Goal: Task Accomplishment & Management: Manage account settings

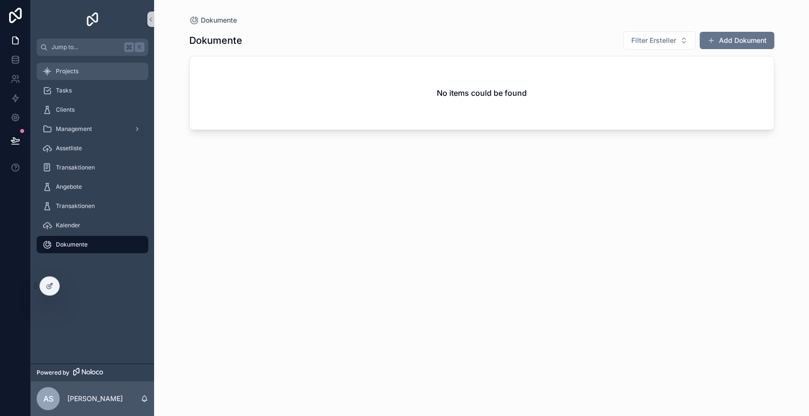
click at [98, 77] on div "Projects" at bounding box center [92, 71] width 100 height 15
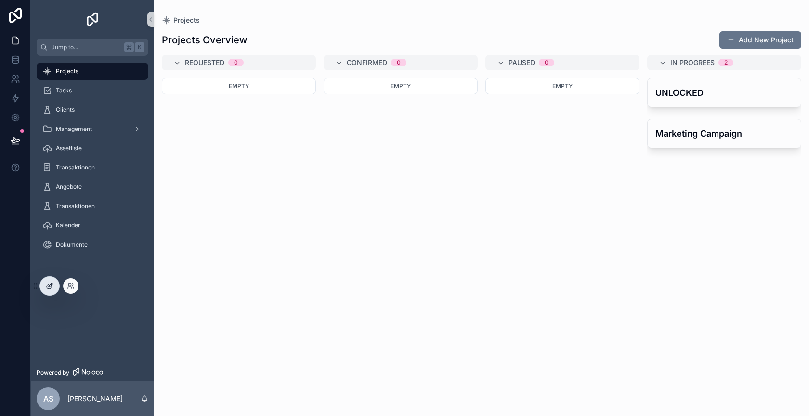
click at [45, 291] on div at bounding box center [49, 286] width 19 height 18
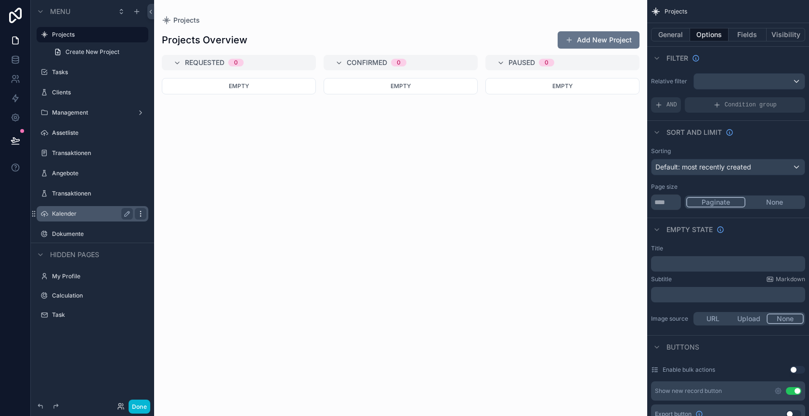
click at [138, 212] on icon "scrollable content" at bounding box center [141, 214] width 8 height 8
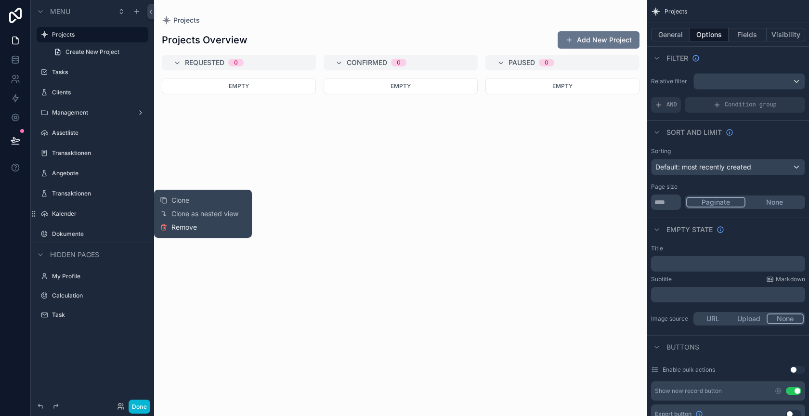
click at [180, 230] on span "Remove" at bounding box center [184, 227] width 26 height 10
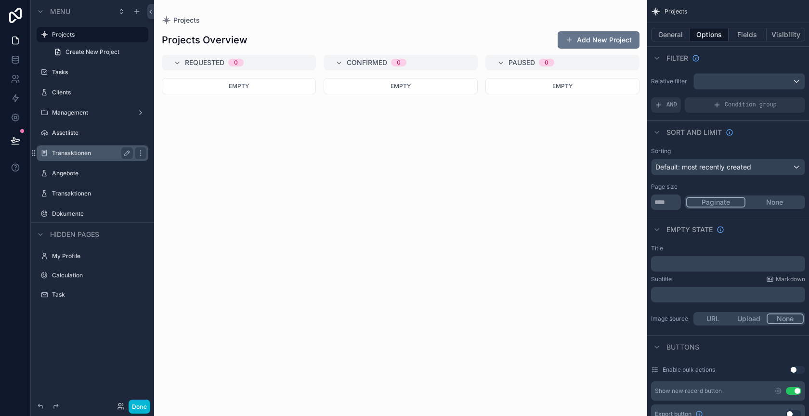
click at [105, 155] on label "Transaktionen" at bounding box center [90, 153] width 77 height 8
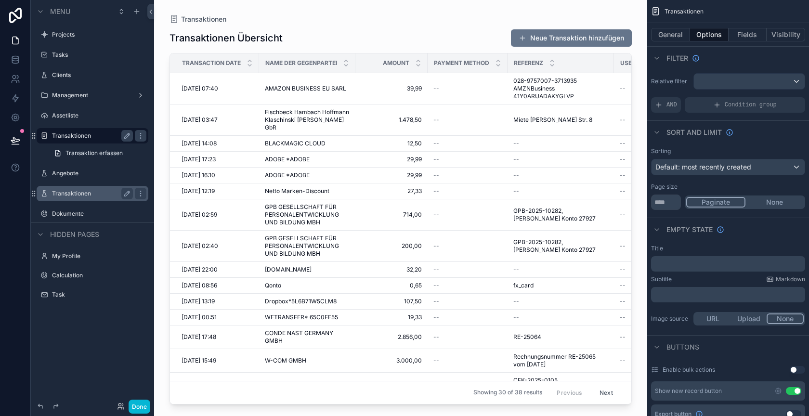
click at [101, 194] on label "Transaktionen" at bounding box center [90, 194] width 77 height 8
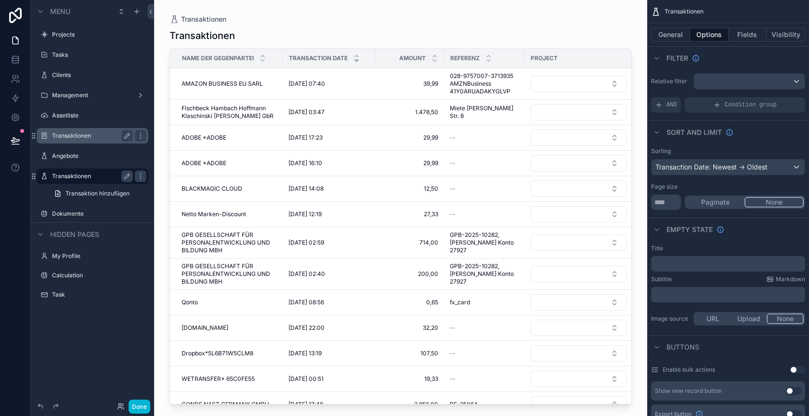
click at [103, 134] on label "Transaktionen" at bounding box center [90, 136] width 77 height 8
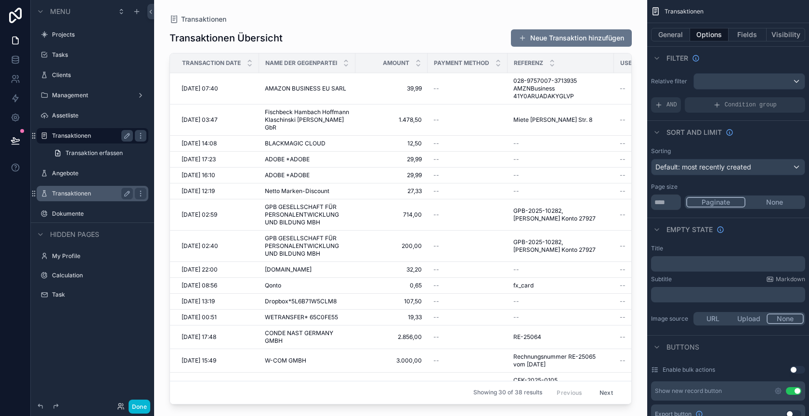
click at [104, 192] on label "Transaktionen" at bounding box center [90, 194] width 77 height 8
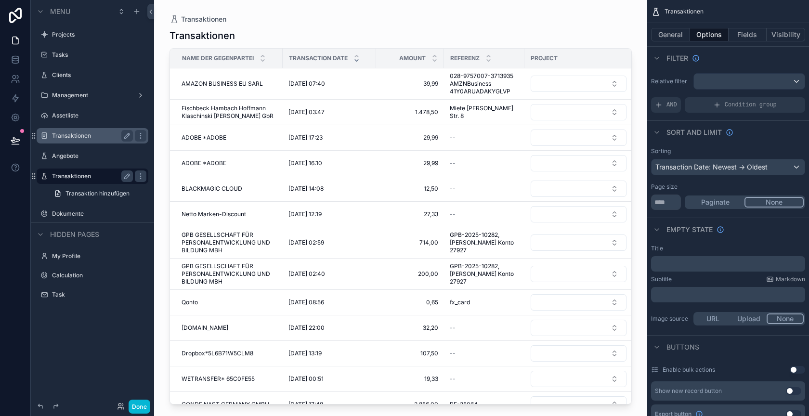
click at [105, 138] on label "Transaktionen" at bounding box center [90, 136] width 77 height 8
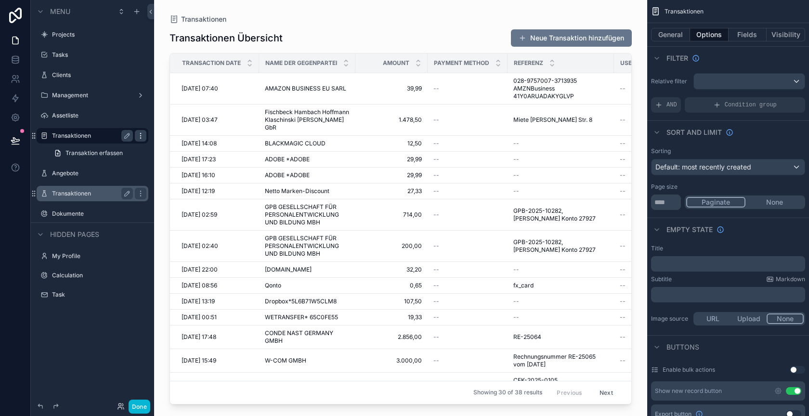
click at [142, 137] on icon "scrollable content" at bounding box center [141, 136] width 8 height 8
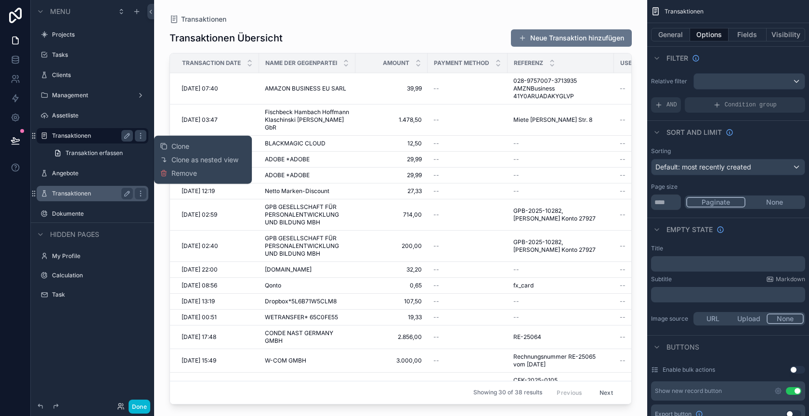
click at [98, 190] on label "Transaktionen" at bounding box center [90, 194] width 77 height 8
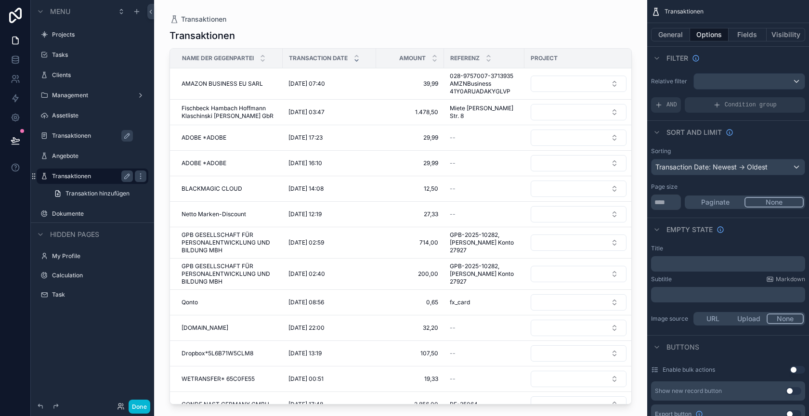
click at [109, 136] on label "Transaktionen" at bounding box center [97, 136] width 90 height 8
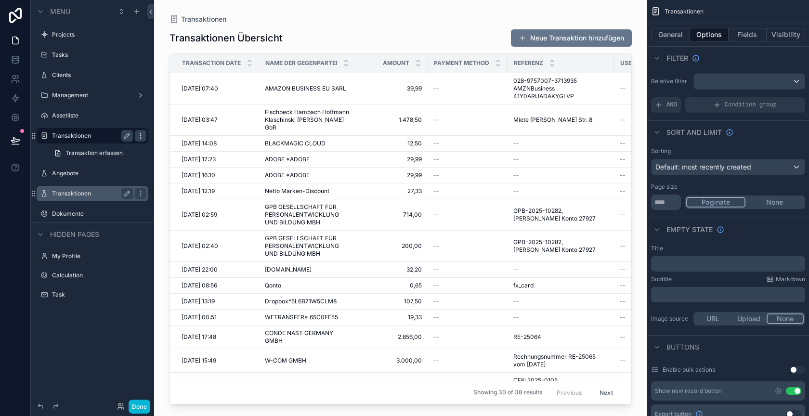
click at [142, 134] on icon "scrollable content" at bounding box center [141, 136] width 8 height 8
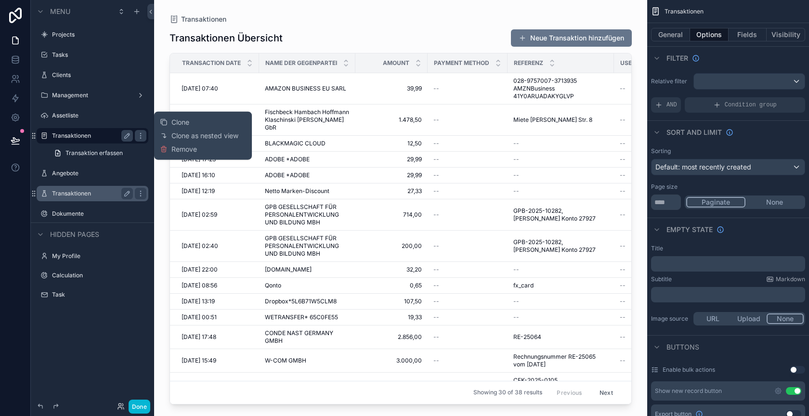
drag, startPoint x: 172, startPoint y: 152, endPoint x: 85, endPoint y: 181, distance: 91.6
click at [85, 181] on div "Clone Clone as nested view Remove Menu Projects Tasks Clients Management Assetl…" at bounding box center [404, 208] width 809 height 416
click at [85, 190] on label "Transaktionen" at bounding box center [90, 194] width 77 height 8
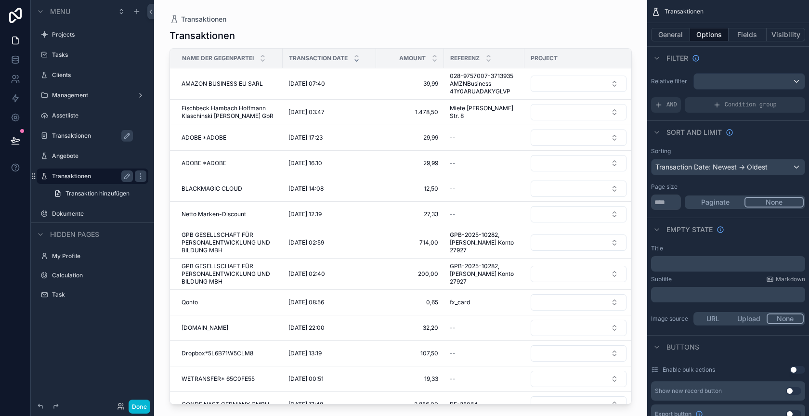
click at [101, 136] on label "Transaktionen" at bounding box center [97, 136] width 90 height 8
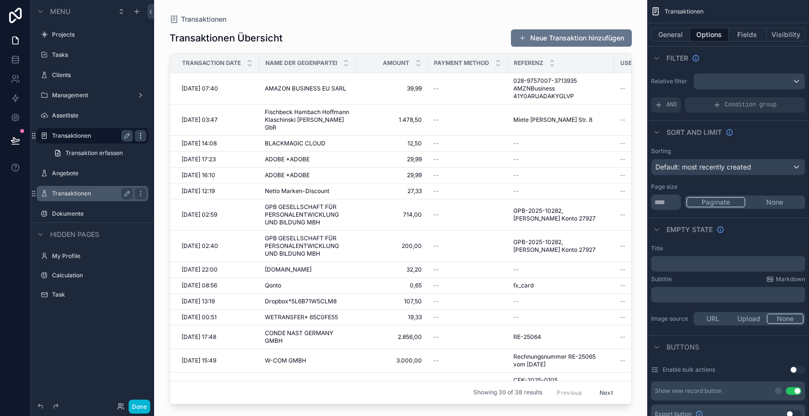
click at [142, 139] on icon "scrollable content" at bounding box center [141, 136] width 8 height 8
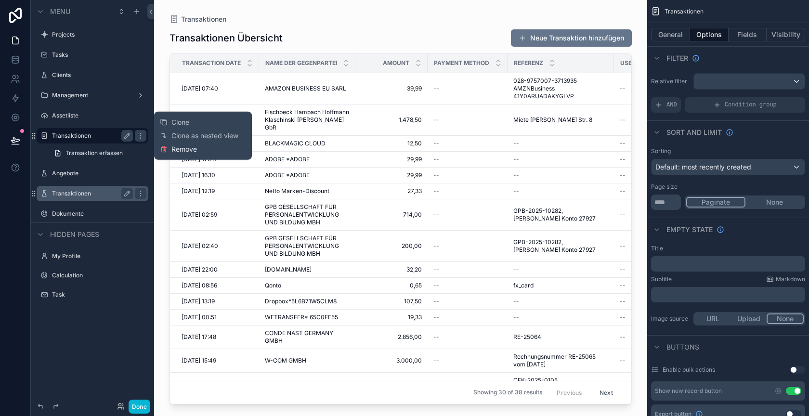
click at [175, 147] on span "Remove" at bounding box center [184, 149] width 26 height 10
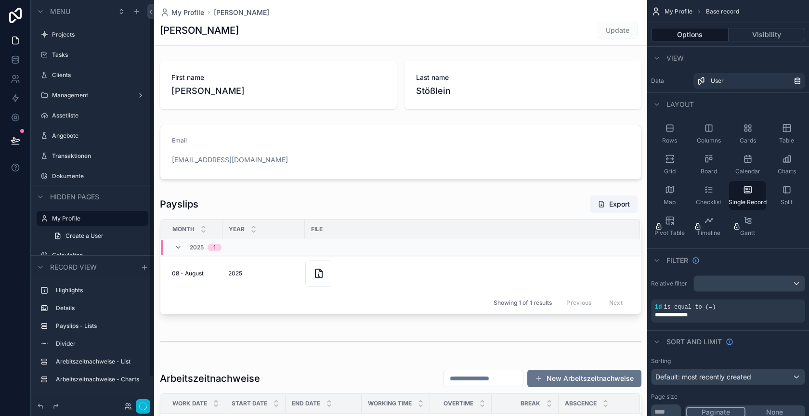
scroll to position [6, 0]
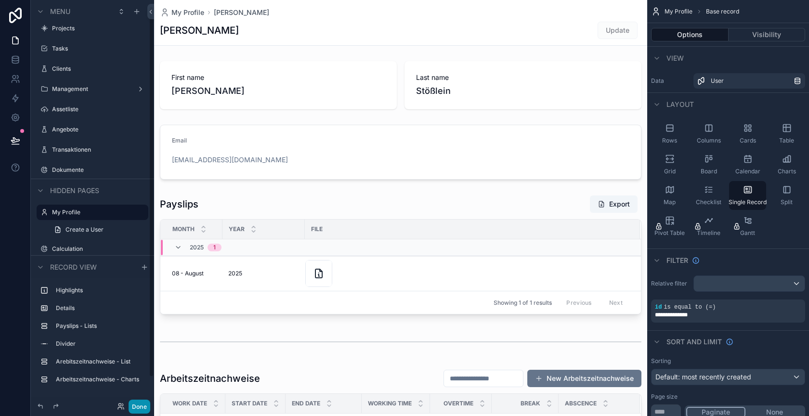
click at [142, 405] on button "Done" at bounding box center [139, 406] width 22 height 14
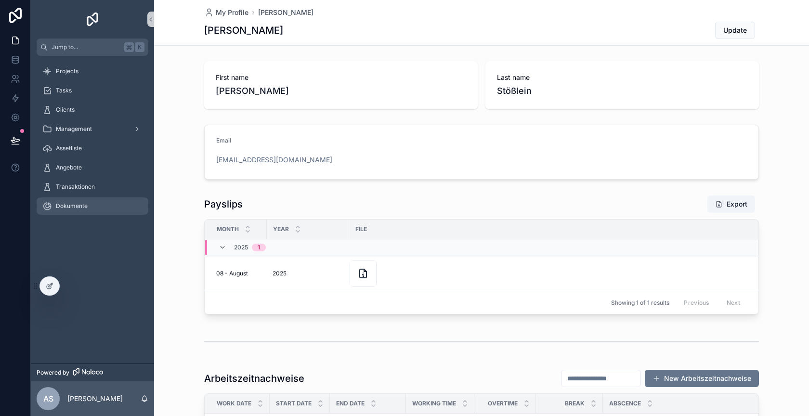
click at [95, 205] on div "Dokumente" at bounding box center [92, 205] width 100 height 15
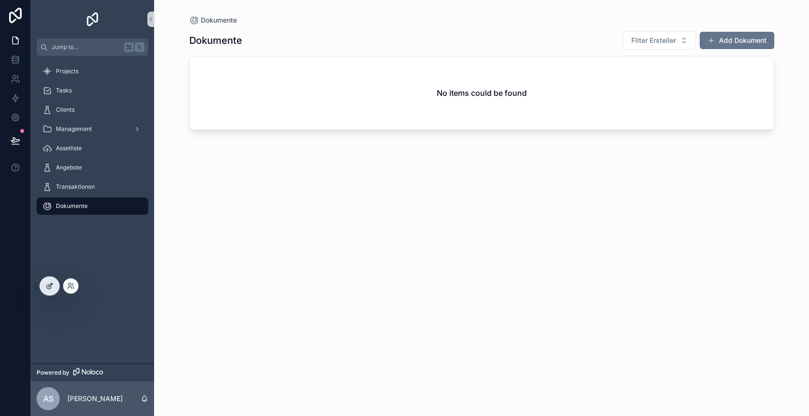
click at [47, 284] on icon at bounding box center [50, 286] width 8 height 8
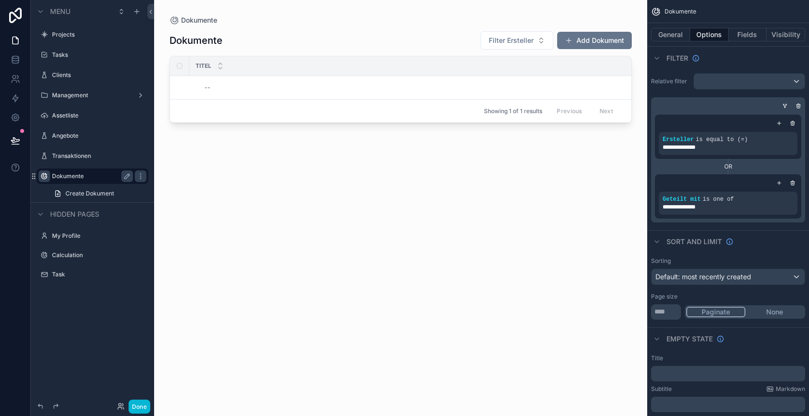
click at [45, 176] on icon "scrollable content" at bounding box center [44, 176] width 8 height 8
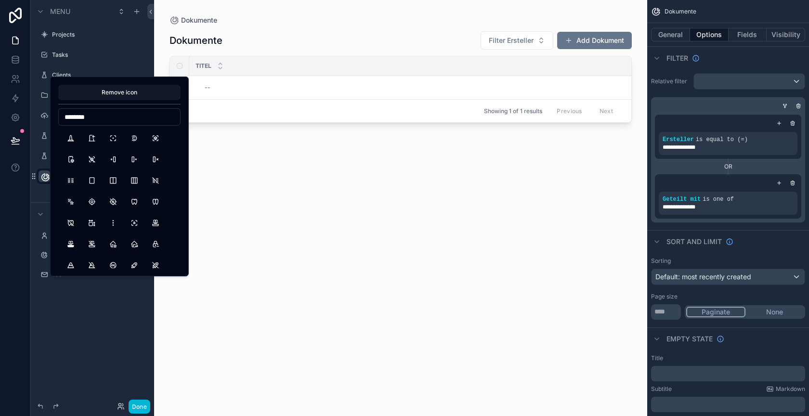
click at [87, 116] on input "********" at bounding box center [119, 116] width 121 height 13
type input "********"
type input "****"
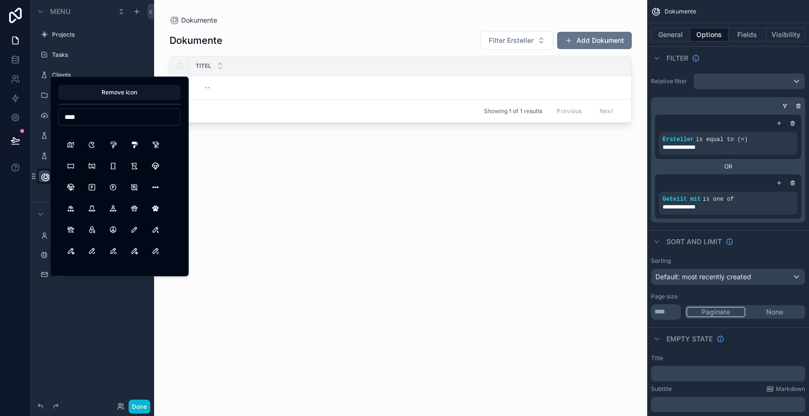
scroll to position [1303, 0]
drag, startPoint x: 89, startPoint y: 116, endPoint x: 52, endPoint y: 116, distance: 36.6
click at [52, 116] on div "Remove icon ****" at bounding box center [119, 177] width 139 height 200
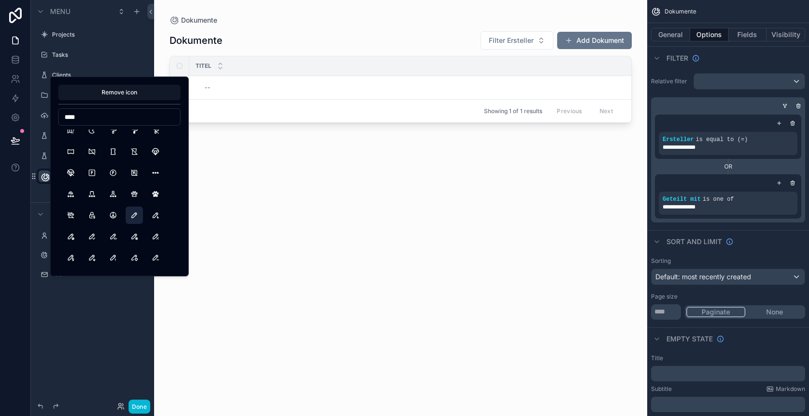
click at [134, 215] on button "Pencil" at bounding box center [134, 214] width 17 height 17
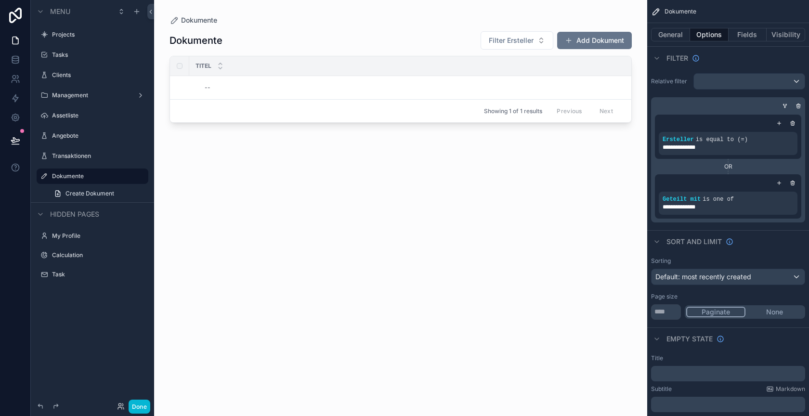
click at [139, 399] on div "Done" at bounding box center [92, 406] width 123 height 19
click at [139, 410] on button "Done" at bounding box center [139, 406] width 22 height 14
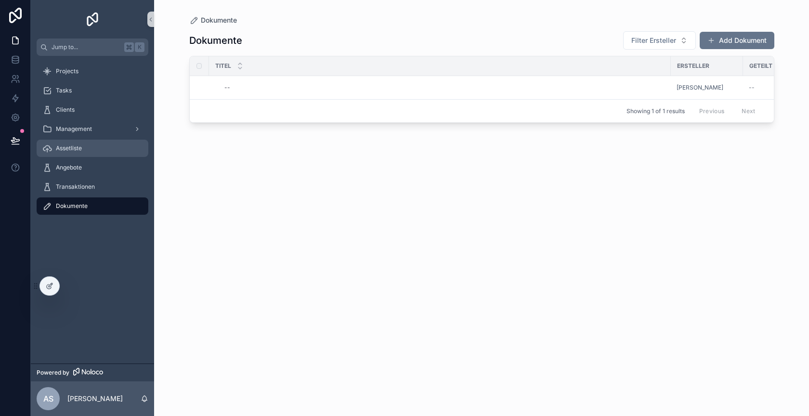
click at [102, 150] on div "Assetliste" at bounding box center [92, 148] width 100 height 15
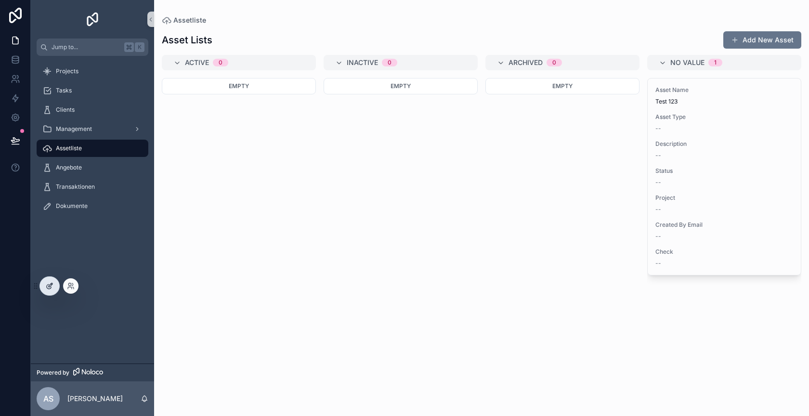
click at [51, 283] on icon at bounding box center [51, 283] width 1 height 1
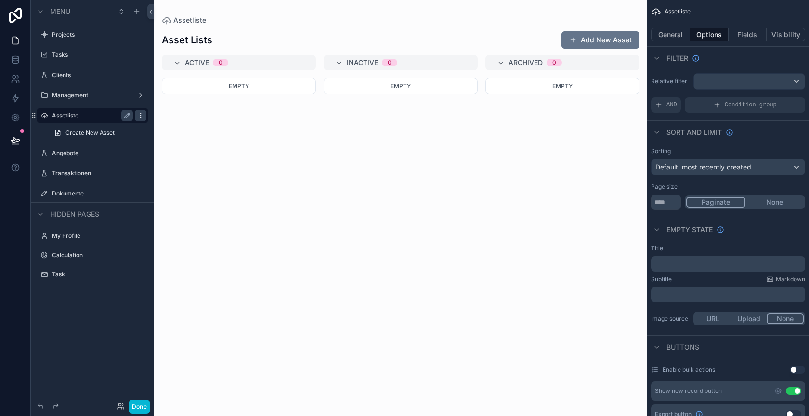
click at [140, 113] on icon "scrollable content" at bounding box center [140, 113] width 0 height 0
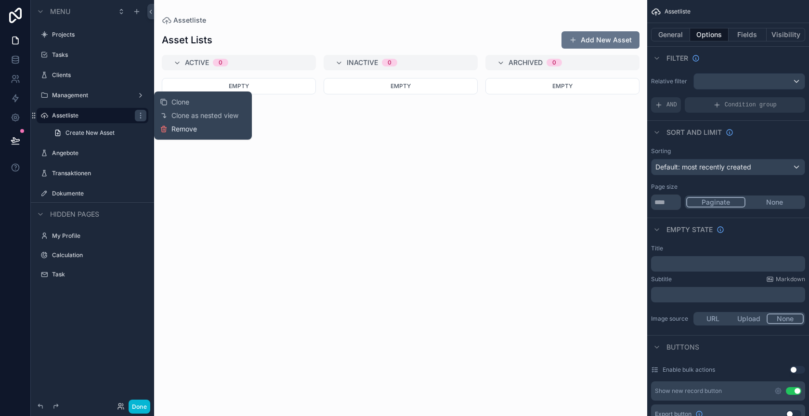
click at [183, 129] on span "Remove" at bounding box center [184, 129] width 26 height 10
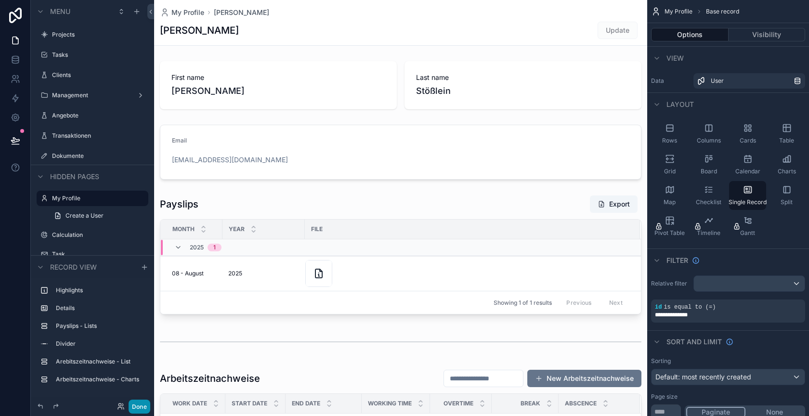
click at [139, 406] on button "Done" at bounding box center [139, 406] width 22 height 14
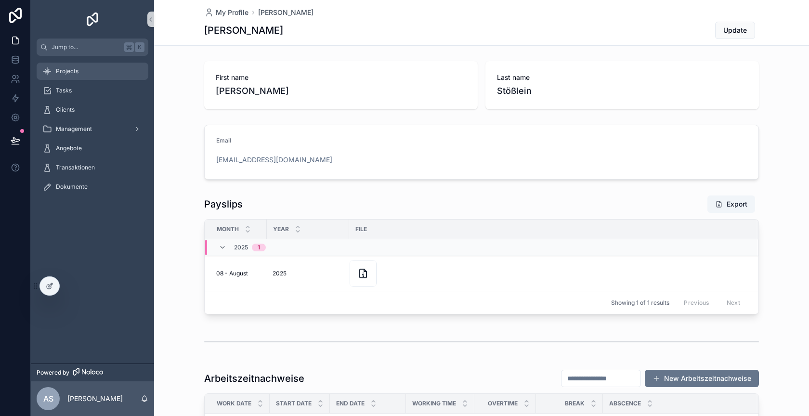
click at [91, 71] on div "Projects" at bounding box center [92, 71] width 100 height 15
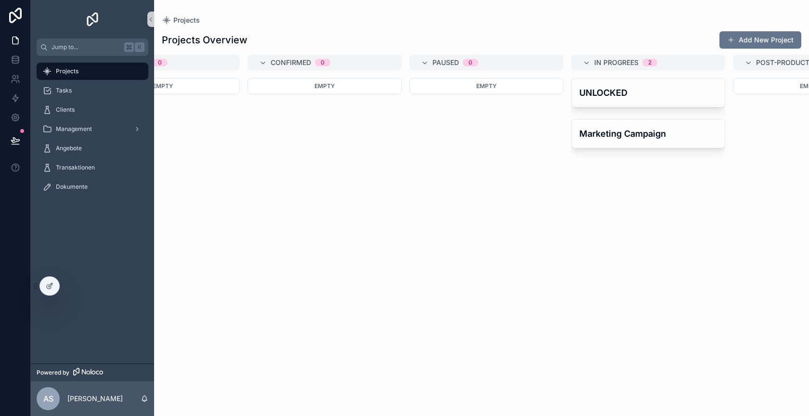
scroll to position [0, 77]
click at [629, 79] on div "UNLOCKED" at bounding box center [646, 92] width 153 height 28
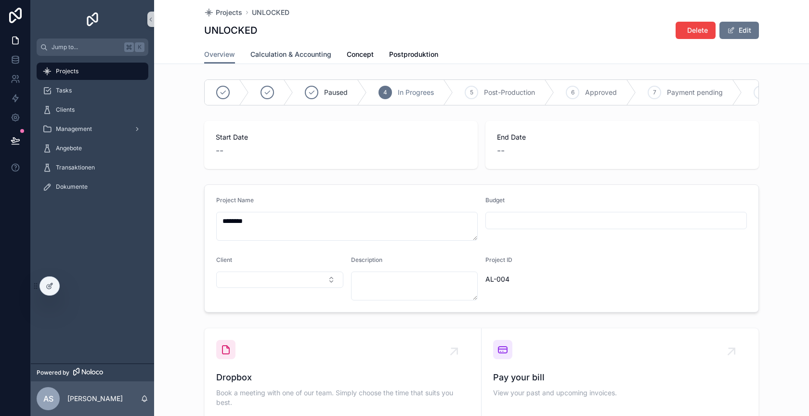
click at [301, 57] on span "Calculation & Accounting" at bounding box center [290, 55] width 81 height 10
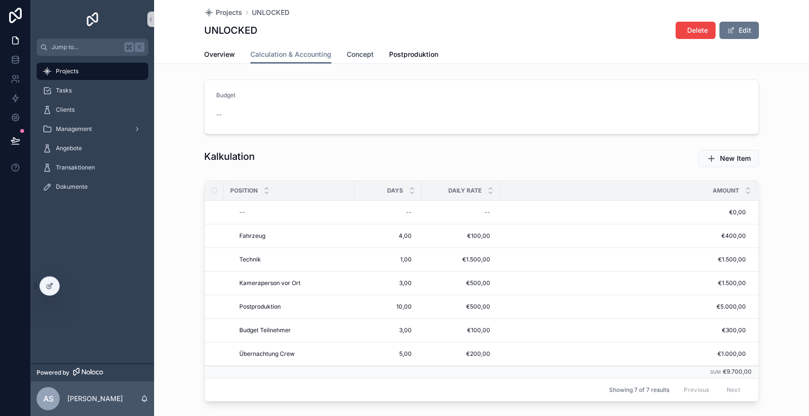
click at [363, 55] on span "Concept" at bounding box center [360, 55] width 27 height 10
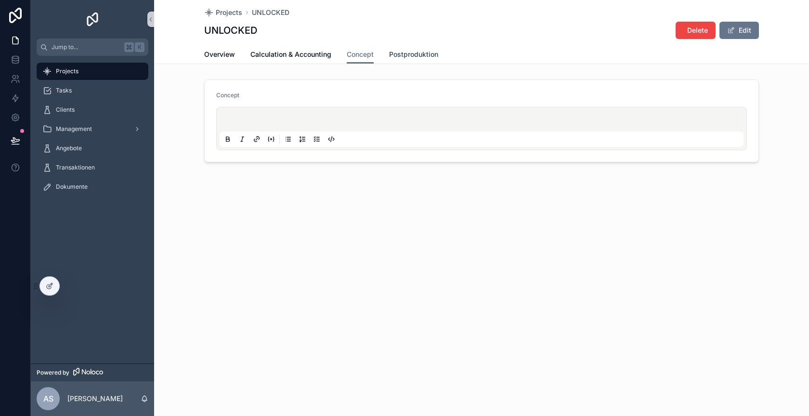
click at [411, 55] on span "Postproduktion" at bounding box center [413, 55] width 49 height 10
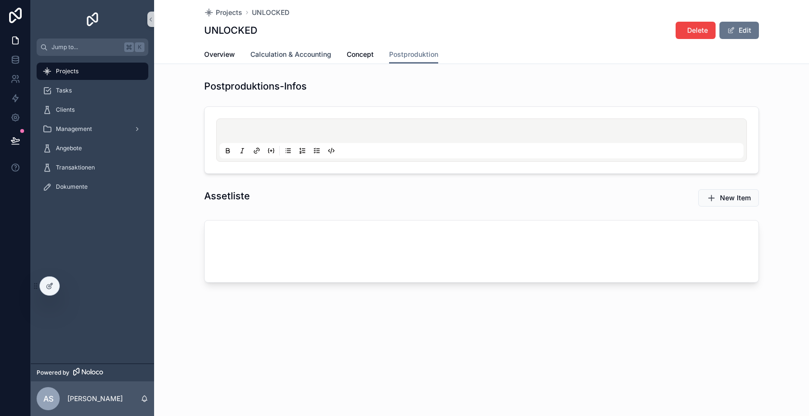
click at [302, 50] on span "Calculation & Accounting" at bounding box center [290, 55] width 81 height 10
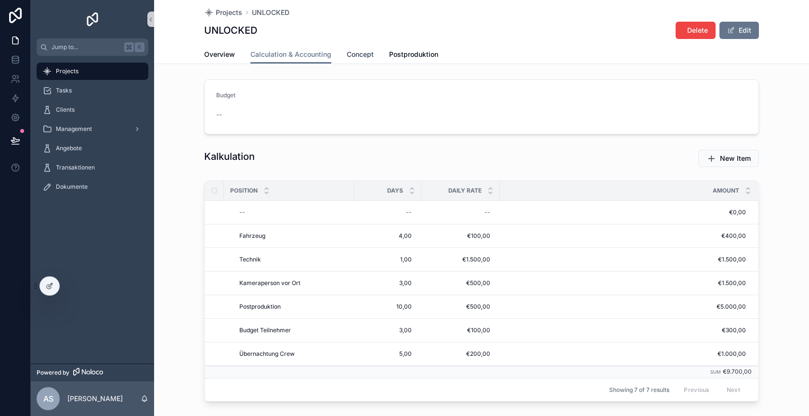
click at [356, 51] on span "Concept" at bounding box center [360, 55] width 27 height 10
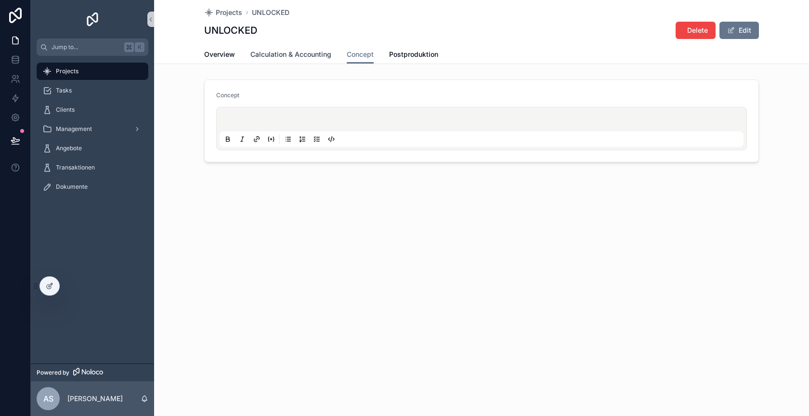
click at [274, 56] on span "Calculation & Accounting" at bounding box center [290, 55] width 81 height 10
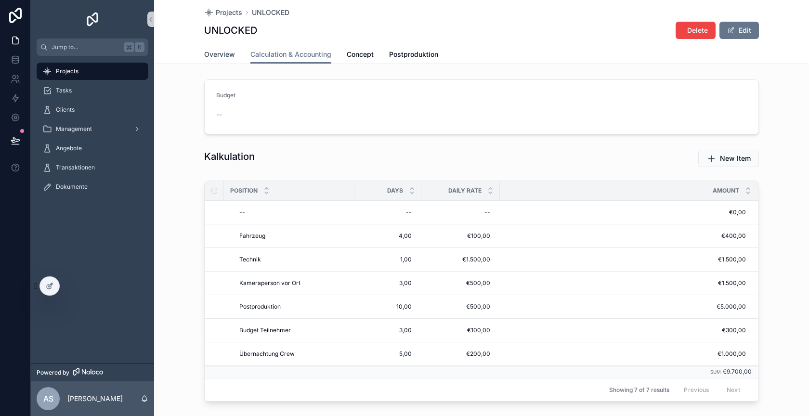
click at [225, 56] on span "Overview" at bounding box center [219, 55] width 31 height 10
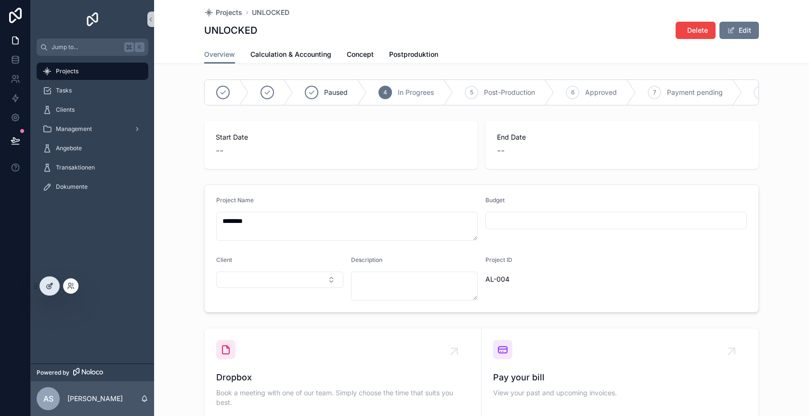
click at [54, 288] on div at bounding box center [49, 286] width 19 height 18
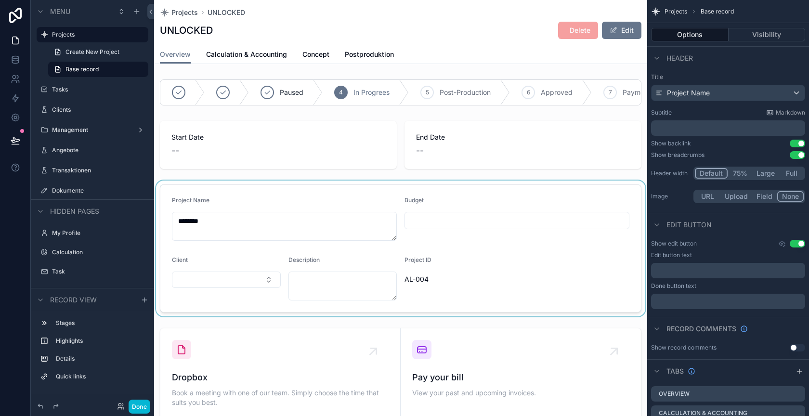
click at [441, 192] on div "scrollable content" at bounding box center [400, 248] width 493 height 136
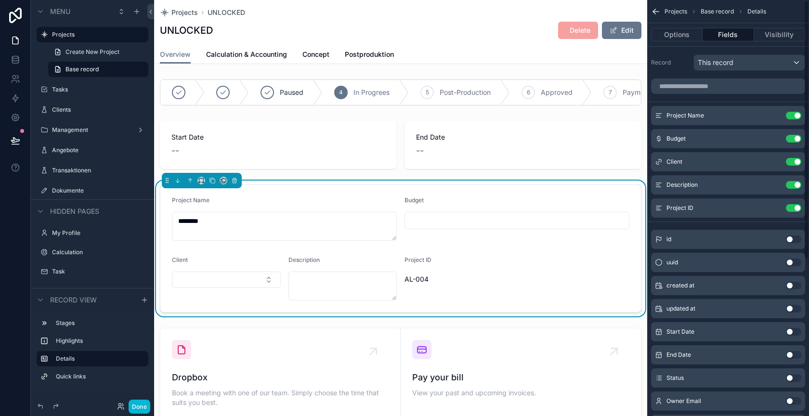
click at [730, 33] on button "Fields" at bounding box center [727, 34] width 51 height 13
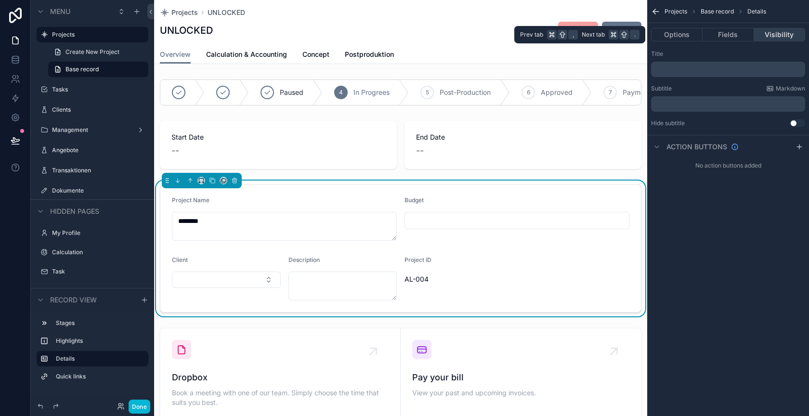
click at [769, 33] on button "Visibility" at bounding box center [779, 34] width 51 height 13
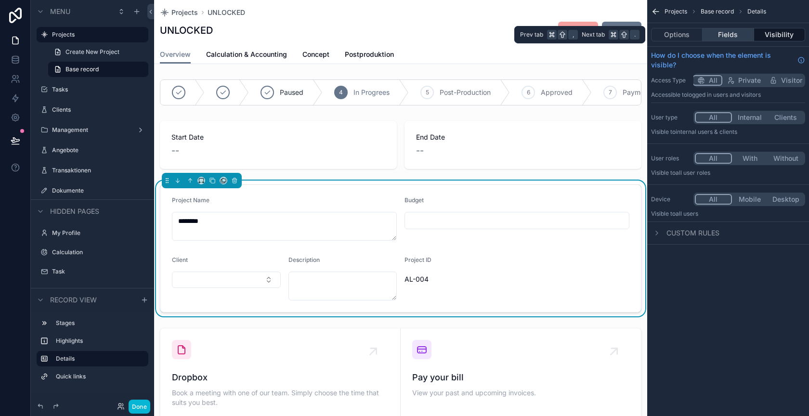
click at [729, 34] on button "Fields" at bounding box center [727, 34] width 51 height 13
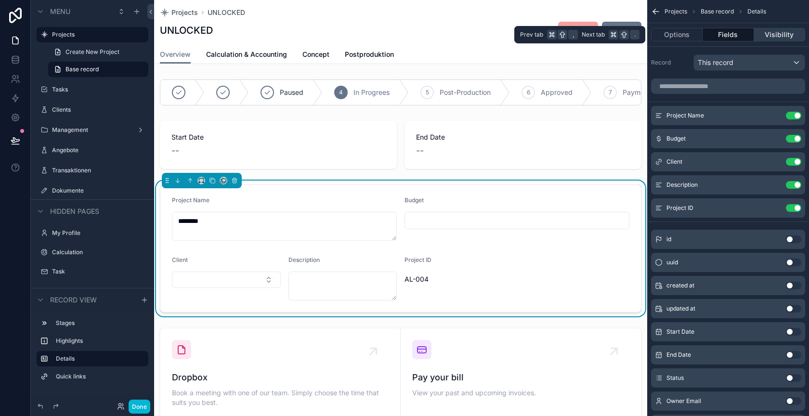
click at [782, 36] on button "Visibility" at bounding box center [779, 34] width 51 height 13
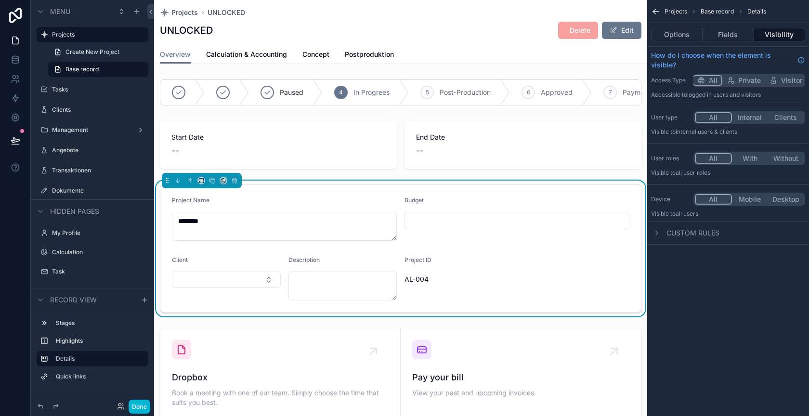
drag, startPoint x: 681, startPoint y: 173, endPoint x: 713, endPoint y: 171, distance: 32.3
click at [713, 171] on p "Visible to All user roles" at bounding box center [728, 173] width 154 height 8
click at [730, 33] on button "Fields" at bounding box center [727, 34] width 51 height 13
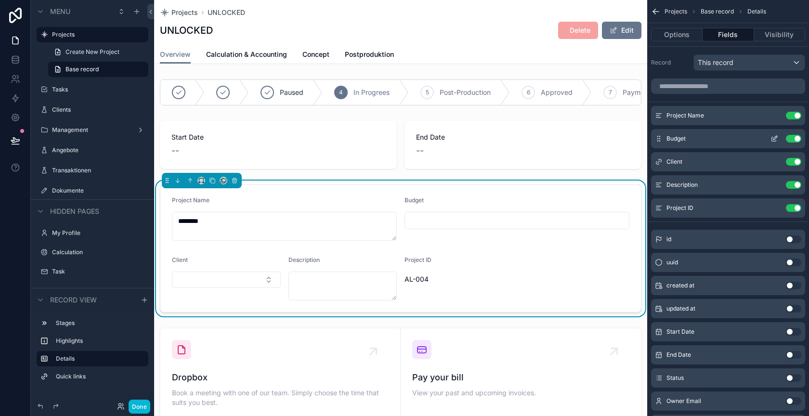
click at [790, 138] on button "Use setting" at bounding box center [792, 139] width 15 height 8
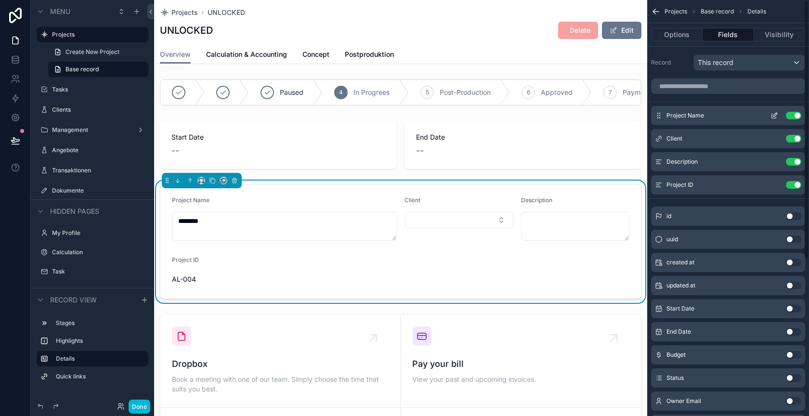
click at [773, 115] on icon "scrollable content" at bounding box center [775, 115] width 4 height 4
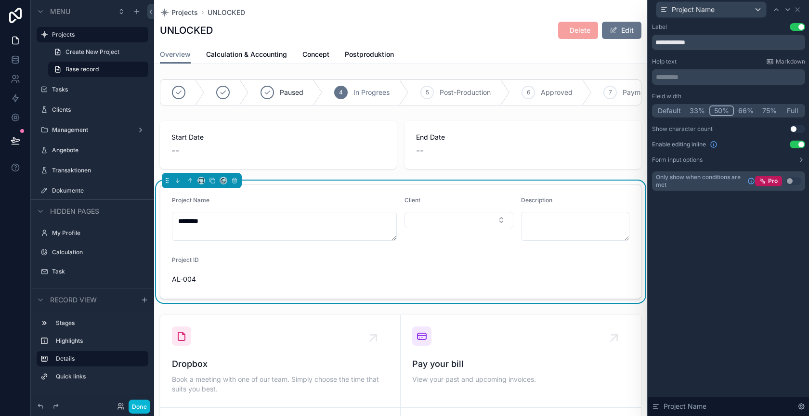
click at [699, 108] on button "33%" at bounding box center [697, 110] width 24 height 11
click at [797, 7] on icon at bounding box center [797, 10] width 8 height 8
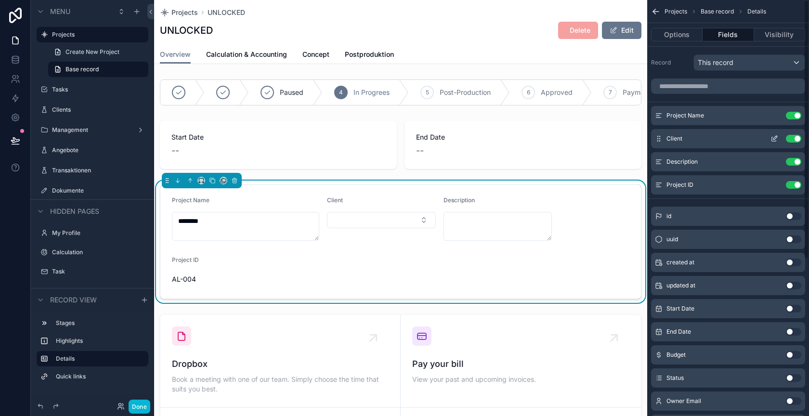
click at [777, 136] on icon "scrollable content" at bounding box center [774, 139] width 8 height 8
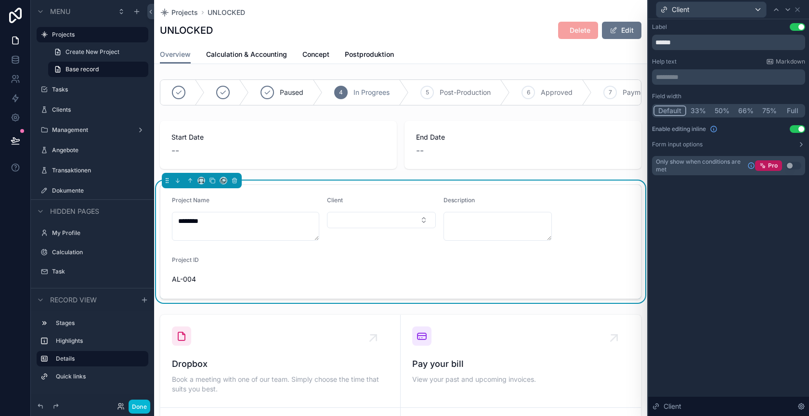
click at [702, 107] on button "33%" at bounding box center [698, 110] width 24 height 11
click at [798, 8] on icon at bounding box center [797, 10] width 8 height 8
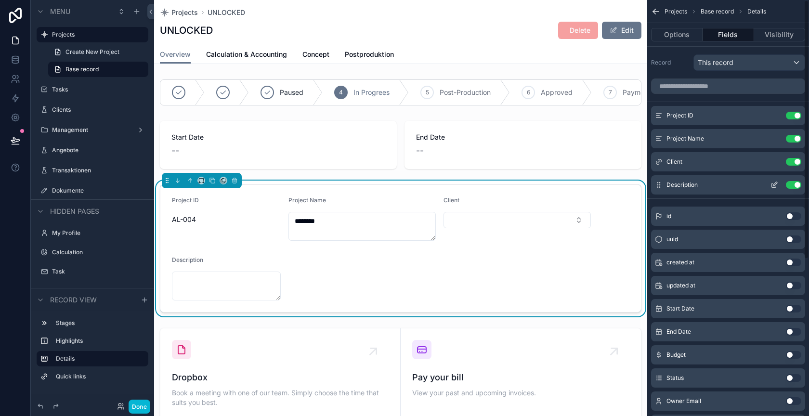
click at [771, 186] on icon "scrollable content" at bounding box center [773, 185] width 4 height 4
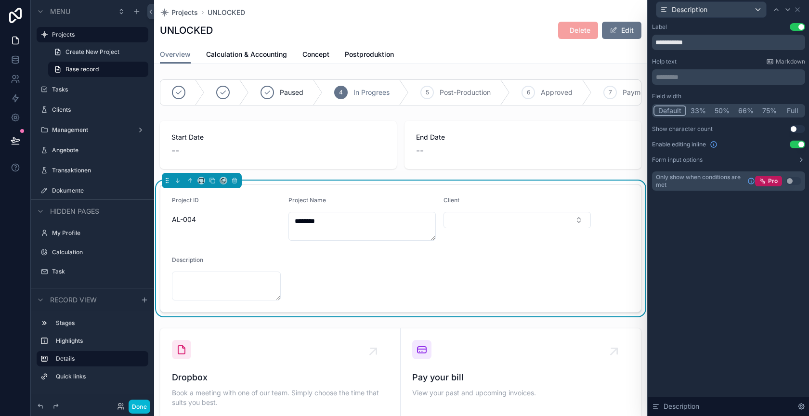
click at [787, 111] on button "Full" at bounding box center [792, 110] width 23 height 11
click at [795, 8] on icon at bounding box center [797, 10] width 8 height 8
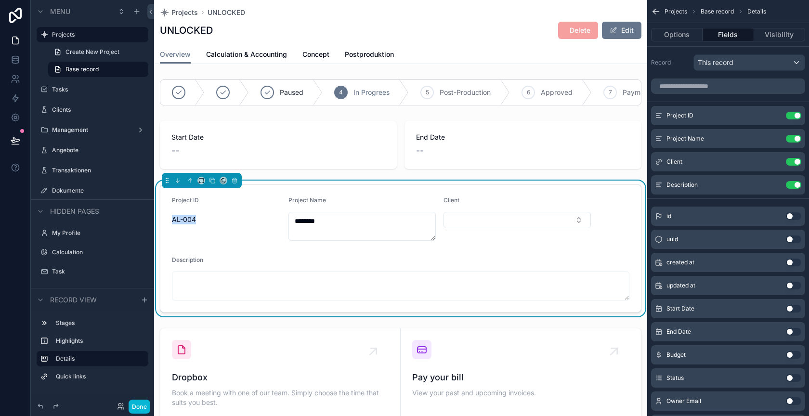
drag, startPoint x: 198, startPoint y: 221, endPoint x: 173, endPoint y: 219, distance: 24.6
click at [173, 219] on span "AL-004" at bounding box center [226, 220] width 109 height 10
drag, startPoint x: 172, startPoint y: 219, endPoint x: 233, endPoint y: 214, distance: 61.3
click at [233, 215] on span "AL-004" at bounding box center [226, 220] width 109 height 10
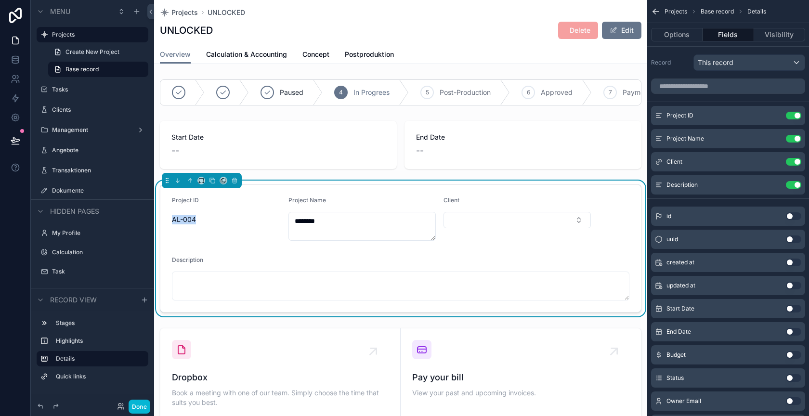
click at [233, 215] on span "AL-004" at bounding box center [226, 220] width 109 height 10
click at [141, 408] on button "Done" at bounding box center [139, 406] width 22 height 14
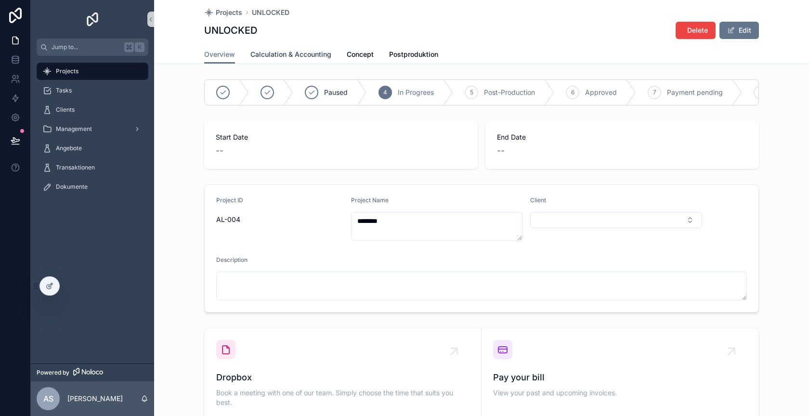
click at [308, 51] on span "Calculation & Accounting" at bounding box center [290, 55] width 81 height 10
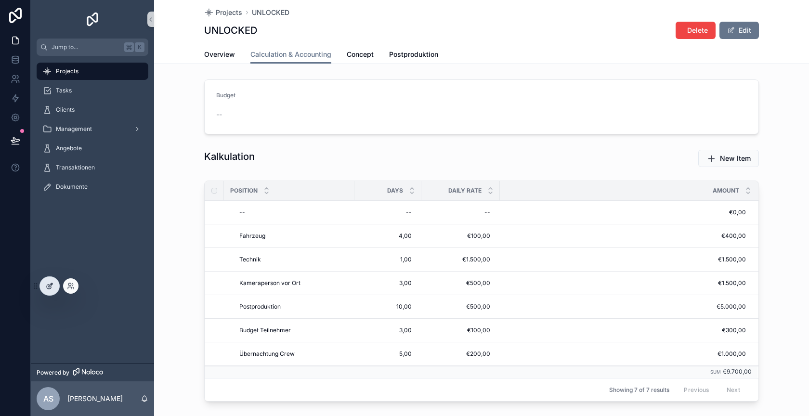
click at [55, 281] on div at bounding box center [49, 286] width 19 height 18
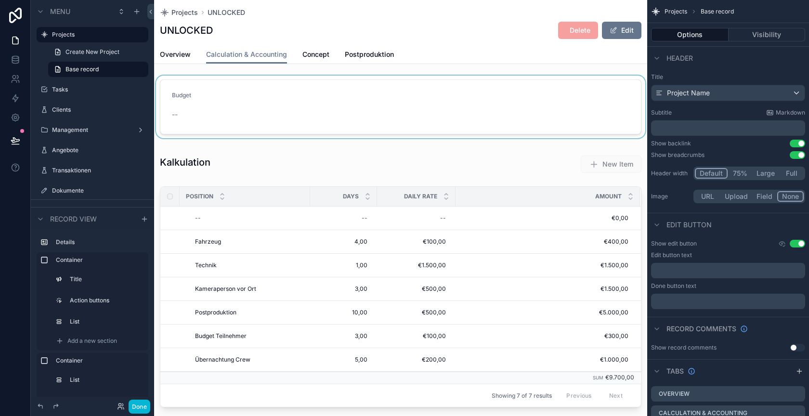
click at [332, 112] on div "scrollable content" at bounding box center [400, 107] width 493 height 63
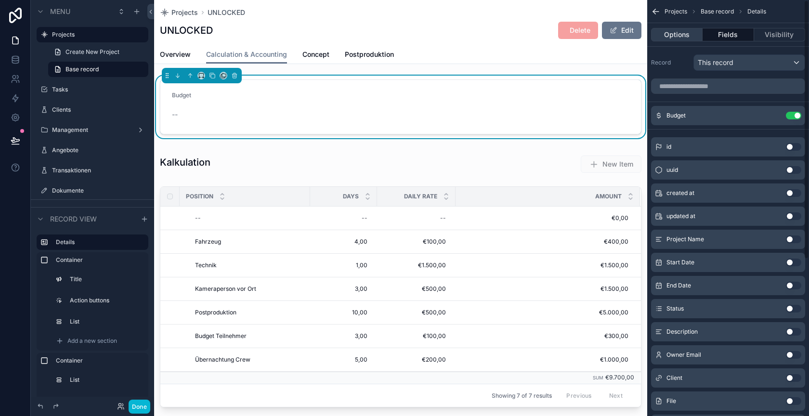
click at [688, 33] on button "Options" at bounding box center [676, 34] width 51 height 13
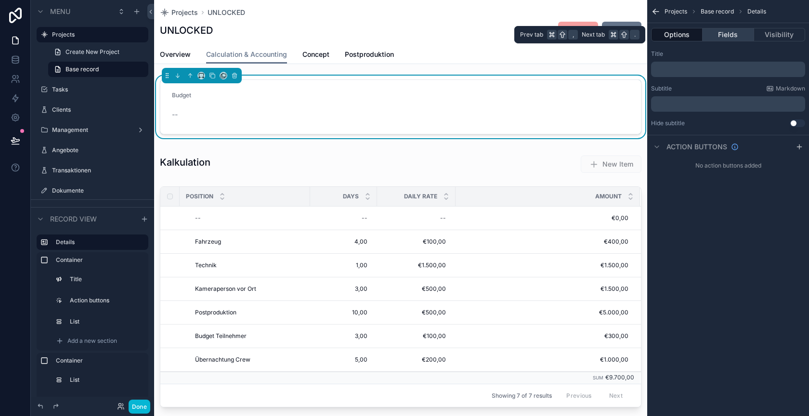
click at [727, 31] on button "Fields" at bounding box center [727, 34] width 51 height 13
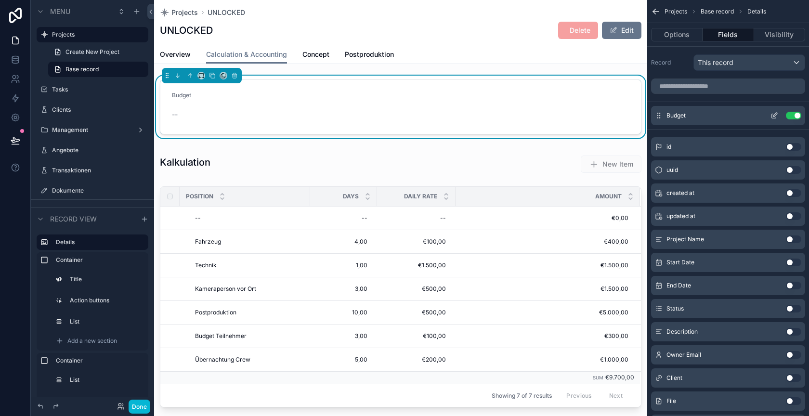
click at [773, 113] on icon "scrollable content" at bounding box center [774, 116] width 8 height 8
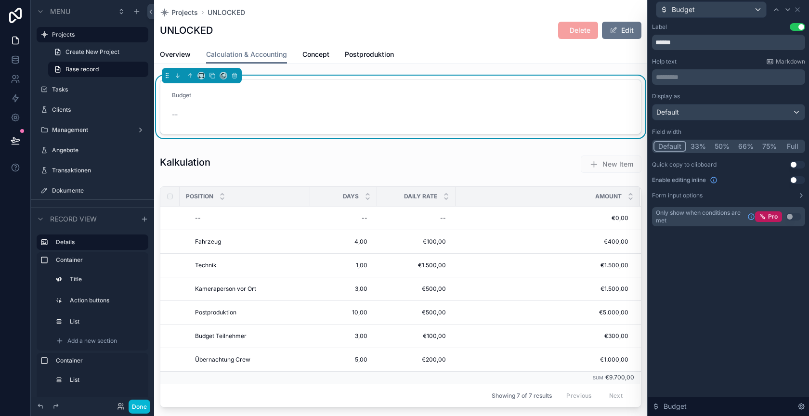
click at [793, 177] on button "Use setting" at bounding box center [796, 180] width 15 height 8
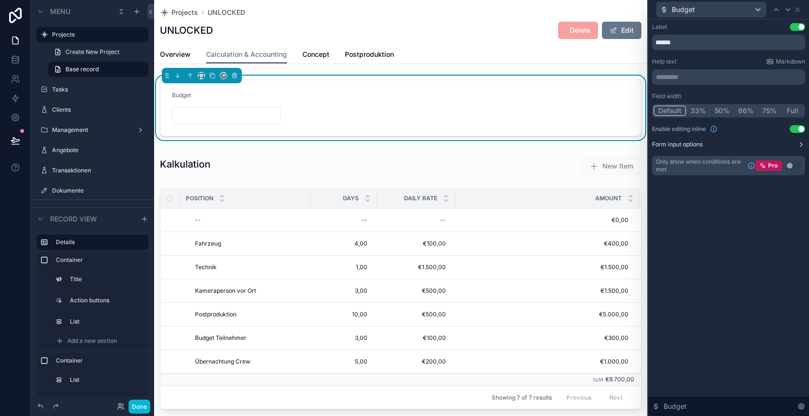
click at [679, 145] on label "Form input options" at bounding box center [677, 145] width 51 height 8
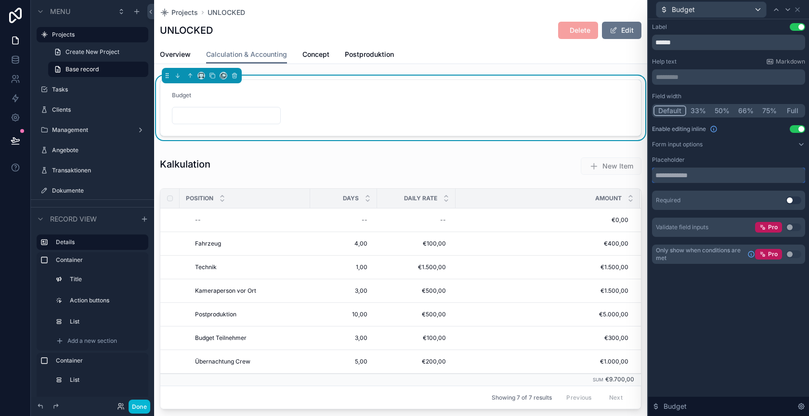
click at [717, 177] on input "text" at bounding box center [728, 174] width 153 height 15
click at [716, 158] on div "Placeholder" at bounding box center [728, 160] width 153 height 8
click at [726, 139] on div "Field width Default 33% 50% 66% 75% Full Enable editing inline Use setting Form…" at bounding box center [728, 164] width 153 height 144
click at [804, 143] on icon at bounding box center [801, 145] width 8 height 8
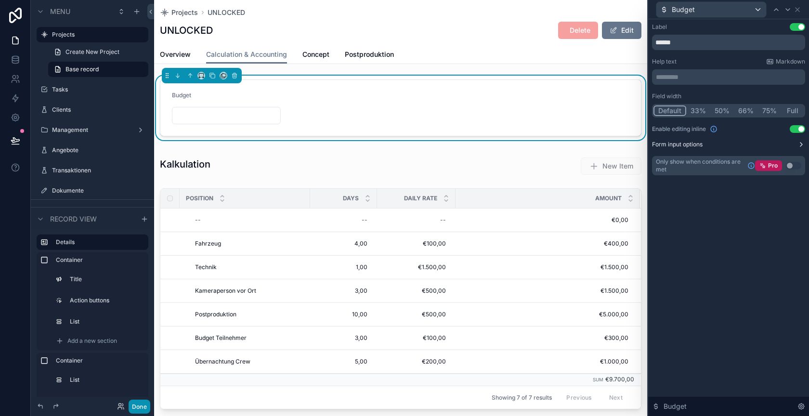
click at [140, 406] on button "Done" at bounding box center [139, 406] width 22 height 14
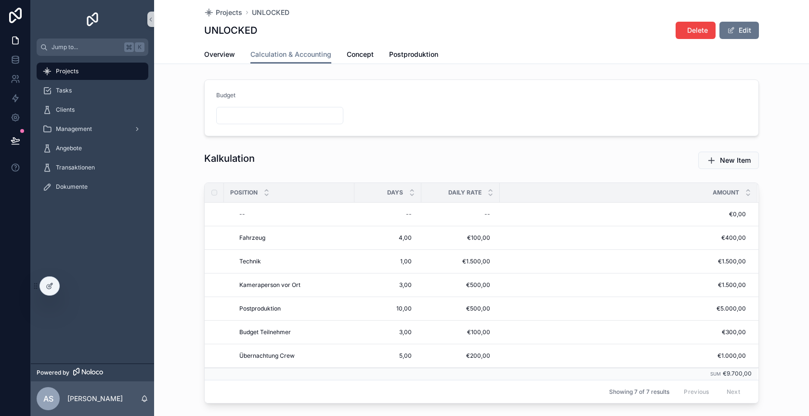
click at [255, 115] on input "scrollable content" at bounding box center [280, 115] width 126 height 13
click at [276, 135] on form "Budget" at bounding box center [481, 108] width 553 height 56
click at [51, 285] on icon at bounding box center [50, 286] width 8 height 8
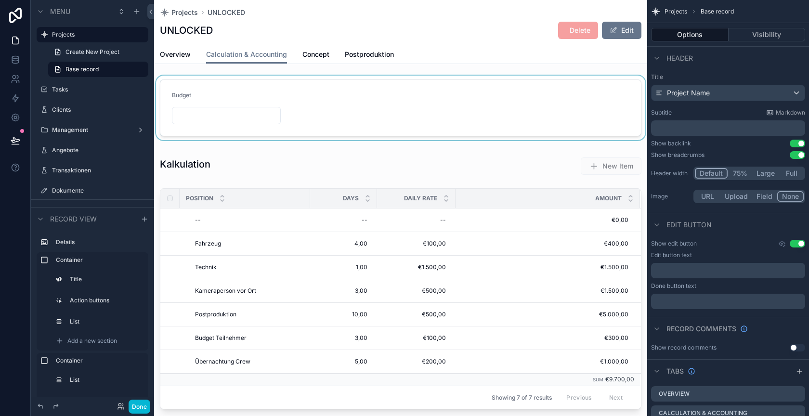
click at [289, 107] on div "scrollable content" at bounding box center [400, 108] width 493 height 64
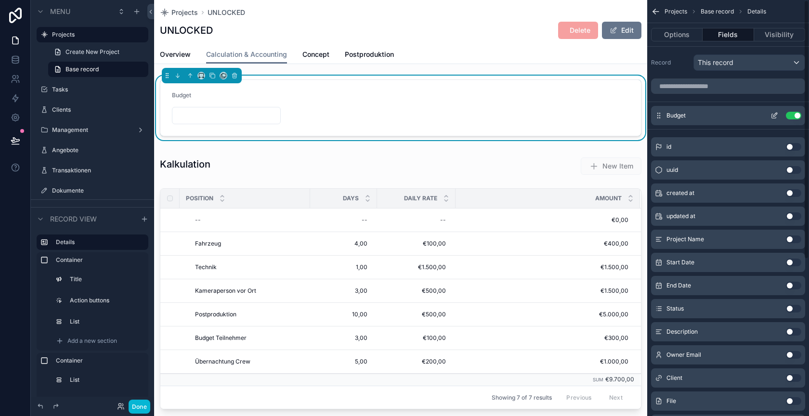
click at [773, 114] on icon "scrollable content" at bounding box center [775, 115] width 4 height 4
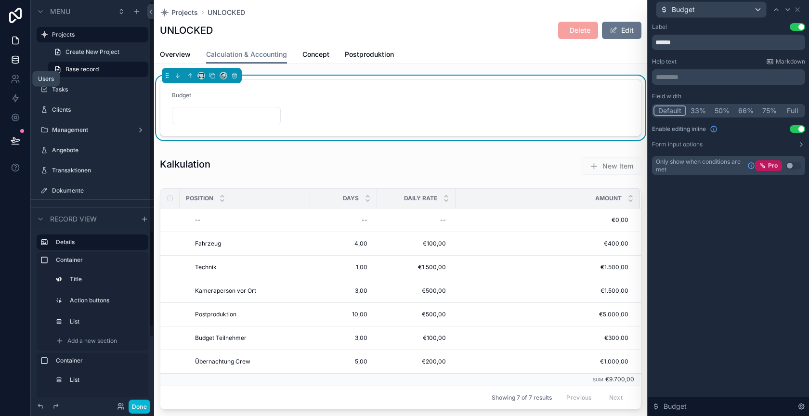
click at [8, 60] on link at bounding box center [15, 59] width 30 height 19
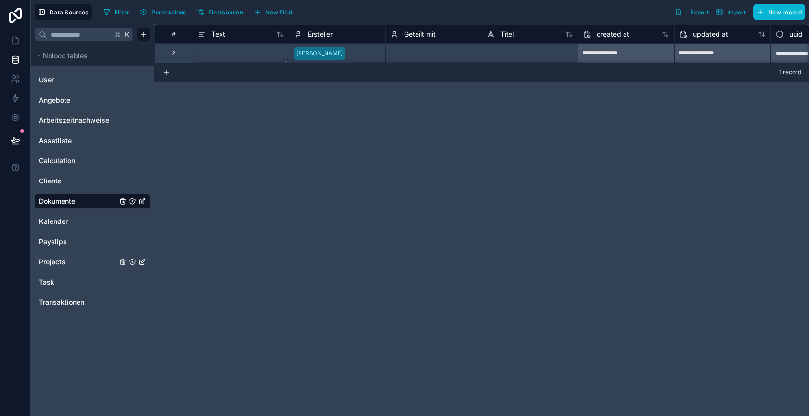
click at [74, 254] on div "Projects" at bounding box center [93, 261] width 116 height 15
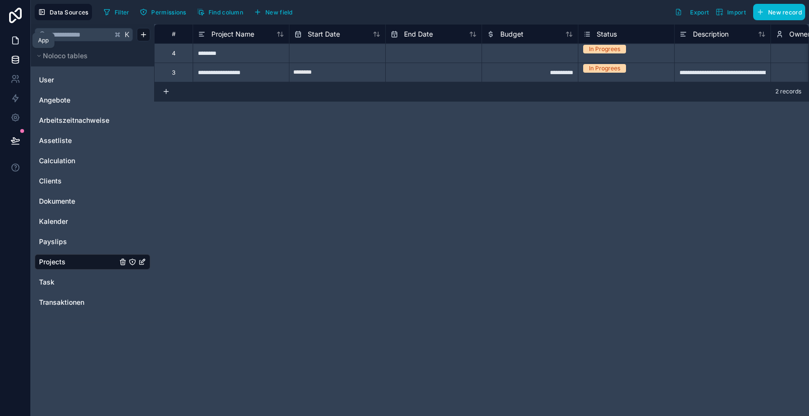
click at [14, 40] on icon at bounding box center [16, 41] width 10 height 10
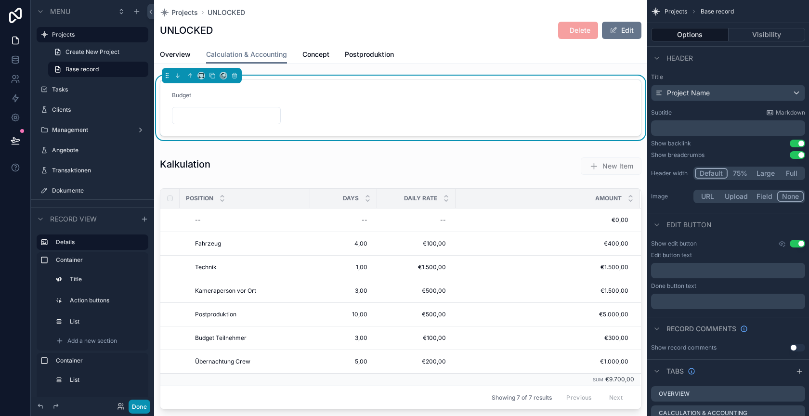
click at [137, 408] on button "Done" at bounding box center [139, 406] width 22 height 14
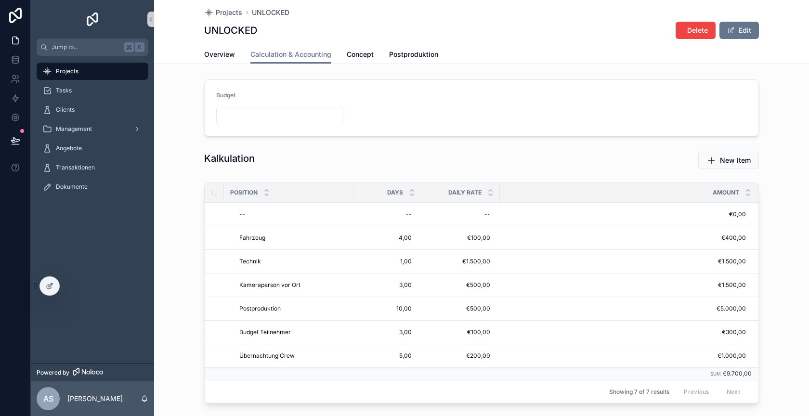
click at [247, 124] on form "Budget" at bounding box center [481, 108] width 553 height 56
click at [246, 120] on input "scrollable content" at bounding box center [280, 115] width 126 height 13
type input "**********"
click at [295, 152] on div "Kalkulation" at bounding box center [338, 158] width 269 height 13
click at [47, 290] on div at bounding box center [49, 286] width 19 height 18
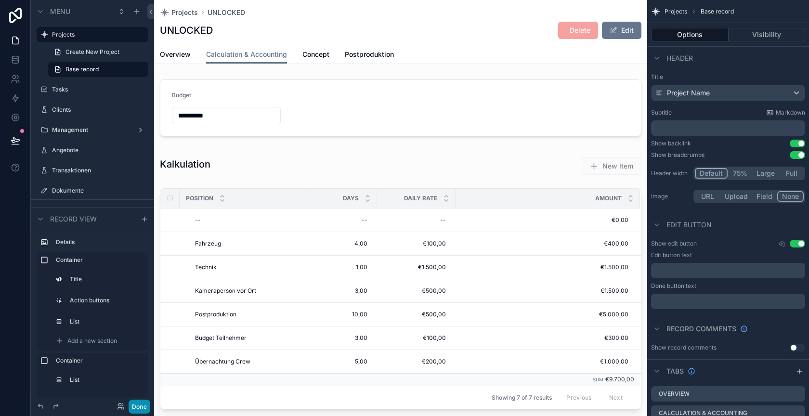
click at [143, 406] on button "Done" at bounding box center [139, 406] width 22 height 14
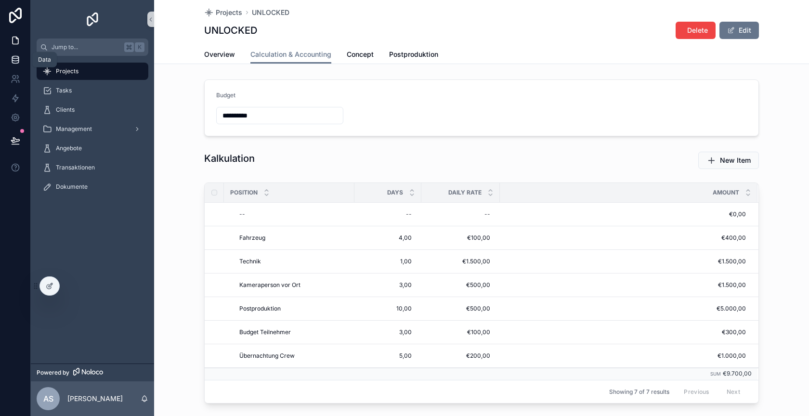
click at [17, 66] on link at bounding box center [15, 59] width 30 height 19
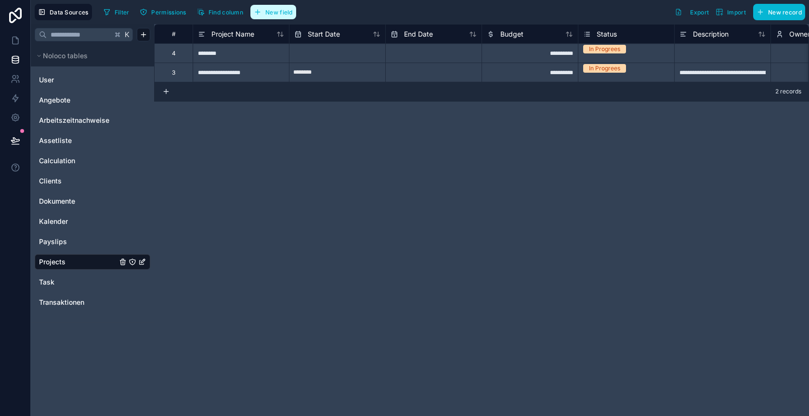
click at [274, 13] on span "New field" at bounding box center [278, 12] width 27 height 7
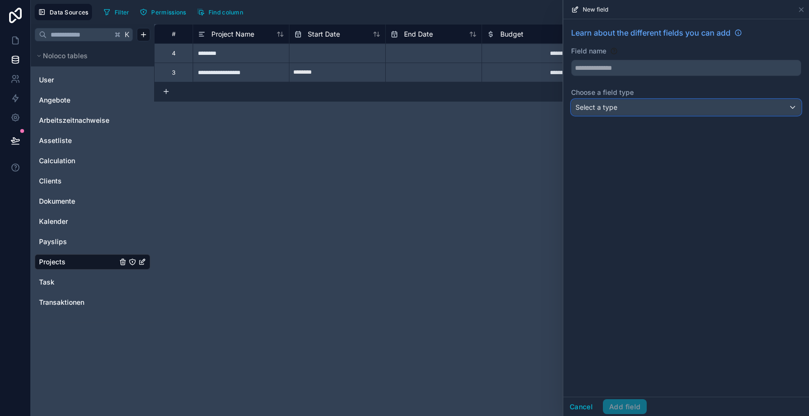
click at [628, 109] on div "Select a type" at bounding box center [685, 107] width 229 height 15
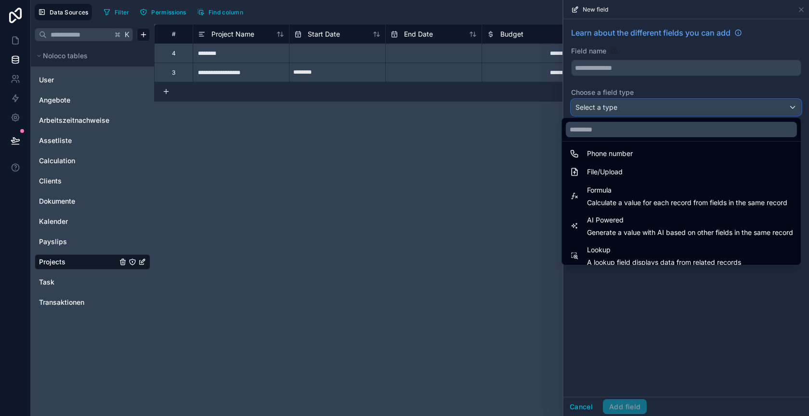
scroll to position [230, 0]
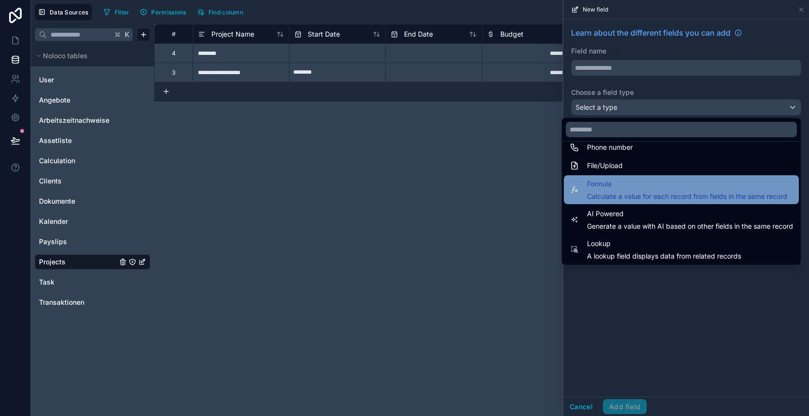
click at [628, 196] on span "Calculate a value for each record from fields in the same record" at bounding box center [687, 197] width 200 height 10
type input "*******"
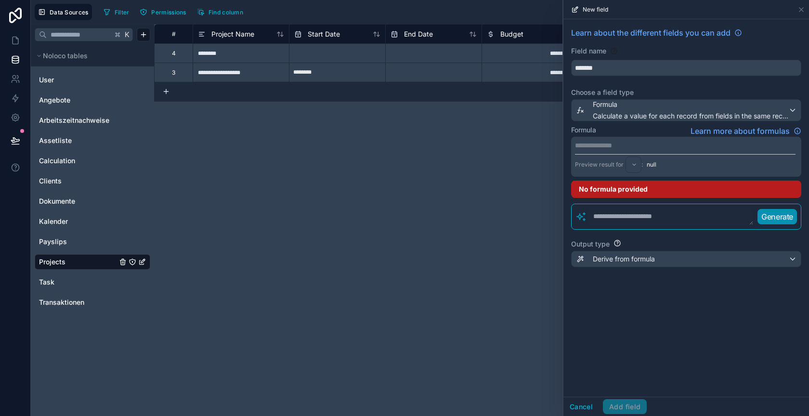
click at [612, 143] on p "**********" at bounding box center [685, 146] width 220 height 10
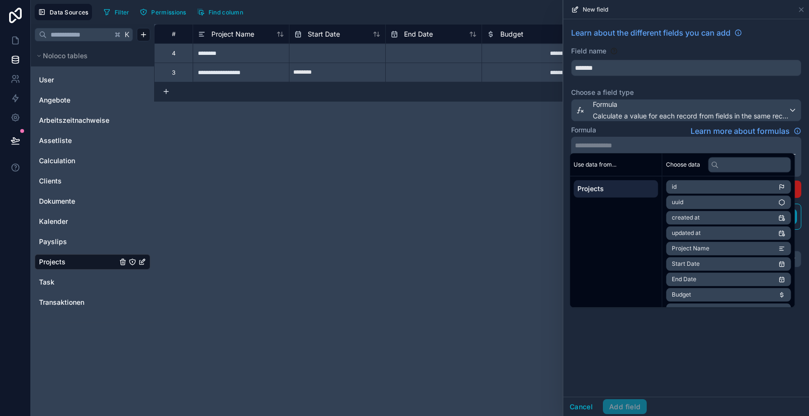
click at [619, 130] on div "Formula Learn more about formulas" at bounding box center [686, 131] width 230 height 12
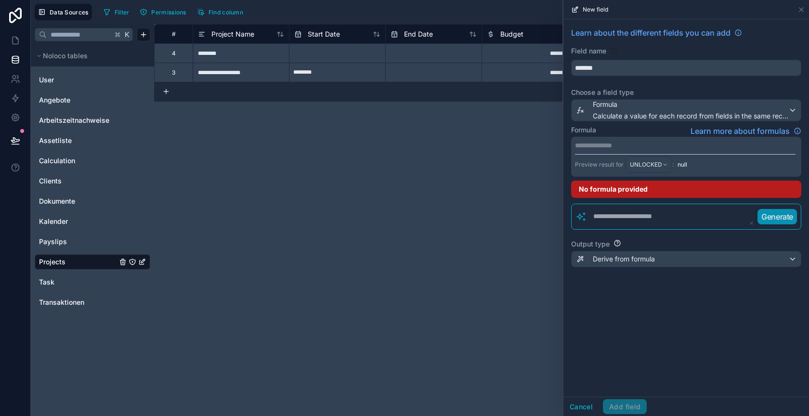
click at [615, 211] on textarea at bounding box center [670, 216] width 167 height 17
click at [695, 217] on textarea "**********" at bounding box center [670, 216] width 167 height 17
click at [775, 211] on p "Generate" at bounding box center [777, 216] width 32 height 12
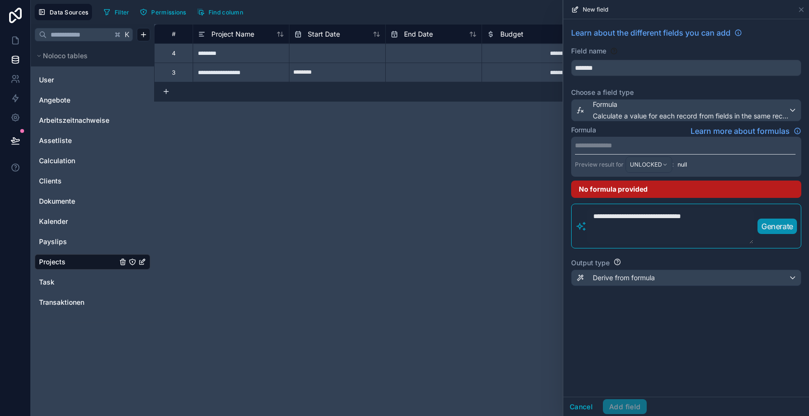
drag, startPoint x: 749, startPoint y: 221, endPoint x: 749, endPoint y: 244, distance: 23.6
click at [749, 244] on textarea "**********" at bounding box center [670, 226] width 167 height 36
click at [594, 215] on textarea "**********" at bounding box center [670, 228] width 167 height 40
click at [784, 227] on p "Generate" at bounding box center [777, 228] width 32 height 12
click at [655, 215] on textarea "**********" at bounding box center [670, 228] width 167 height 40
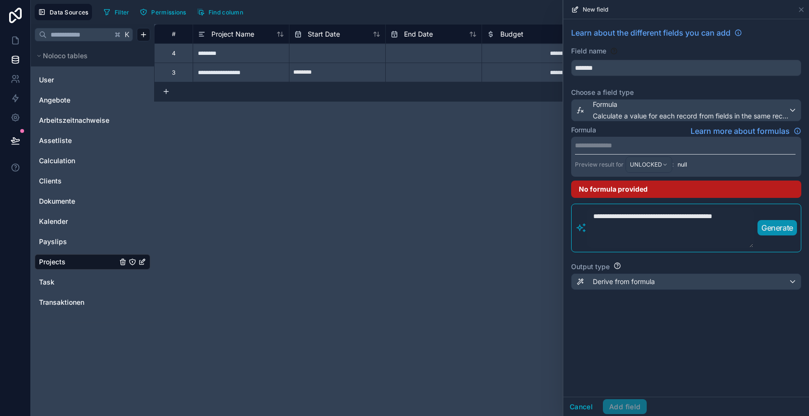
type textarea "**********"
click at [781, 228] on p "Generate" at bounding box center [777, 228] width 32 height 12
click at [643, 144] on p "**********" at bounding box center [685, 146] width 220 height 10
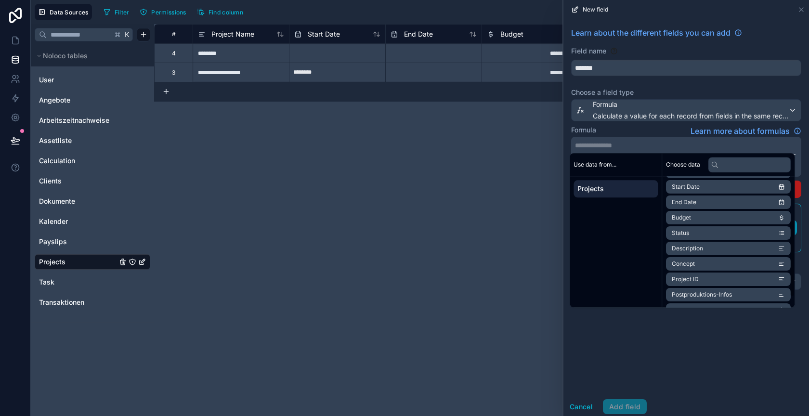
scroll to position [78, 0]
click at [704, 214] on li "Budget" at bounding box center [728, 216] width 125 height 13
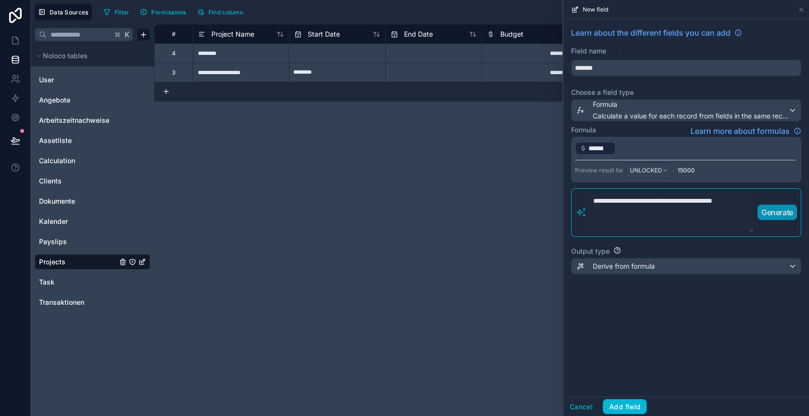
click at [659, 150] on p "﻿ ****** ﻿ ﻿" at bounding box center [685, 148] width 220 height 15
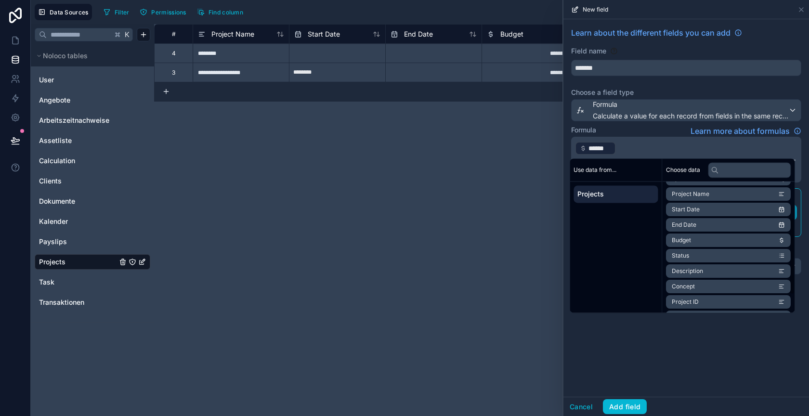
scroll to position [64, 0]
click at [635, 142] on p "﻿ ****** ﻿ ﻿" at bounding box center [685, 148] width 220 height 15
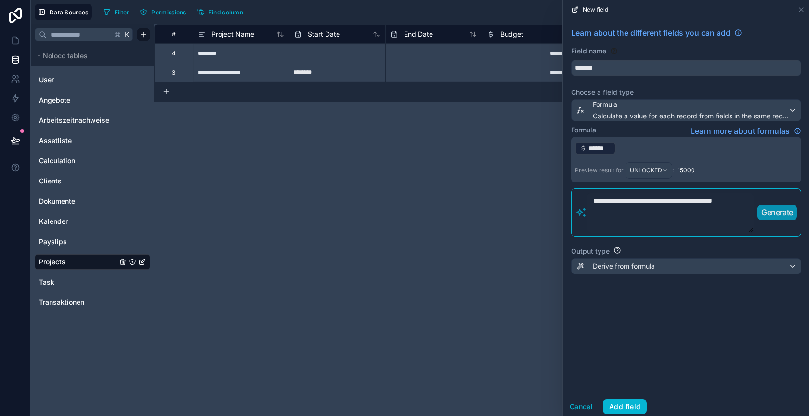
click at [659, 371] on div "**********" at bounding box center [685, 207] width 245 height 377
click at [668, 146] on p "﻿ ****** ﻿ ﻿" at bounding box center [685, 148] width 220 height 15
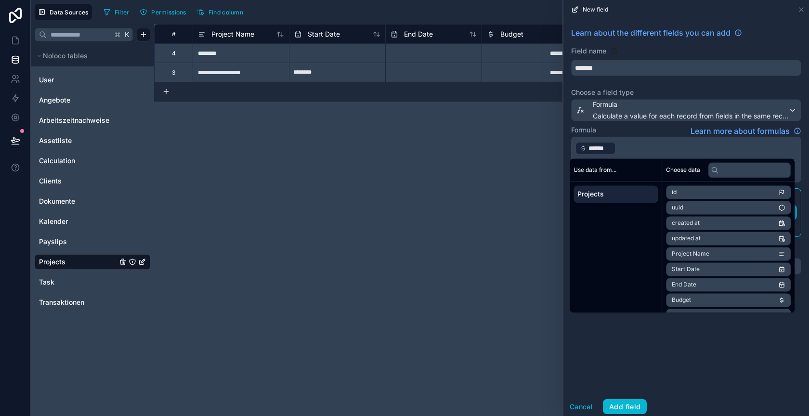
scroll to position [90, 0]
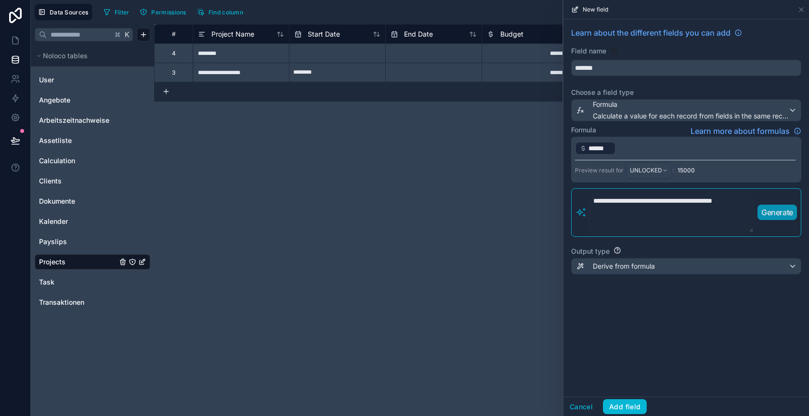
click at [629, 146] on p "﻿ ****** ﻿ ﻿" at bounding box center [685, 148] width 220 height 15
click at [598, 339] on div "**********" at bounding box center [685, 207] width 245 height 377
click at [619, 272] on div "Output type Derive from formula" at bounding box center [686, 261] width 230 height 36
click at [618, 262] on span "Derive from formula" at bounding box center [623, 266] width 62 height 10
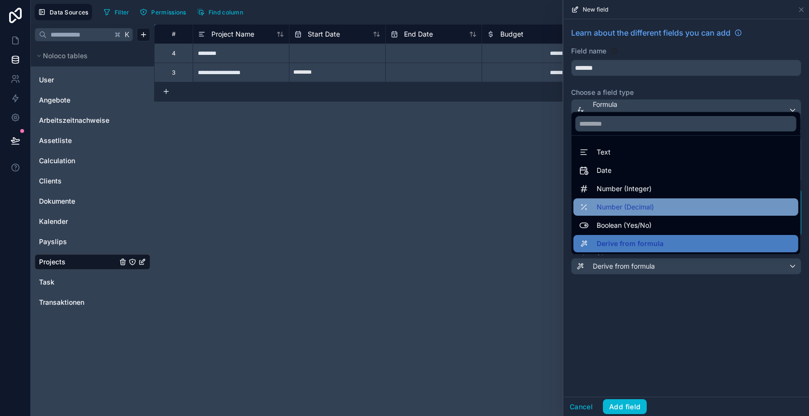
click at [629, 206] on span "Number (Decimal)" at bounding box center [624, 207] width 57 height 12
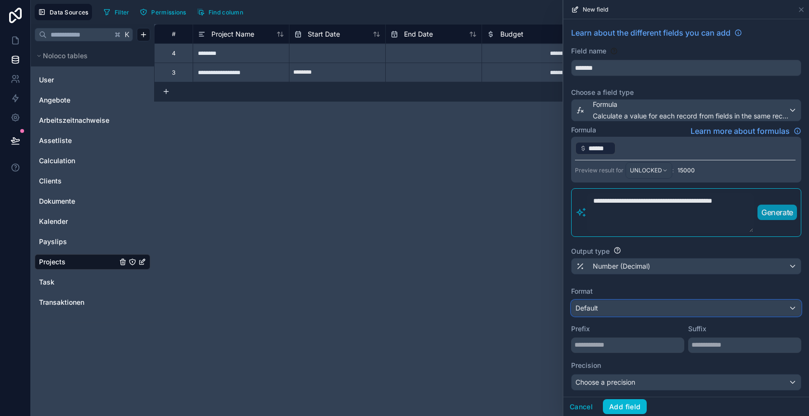
click at [640, 307] on div "Default" at bounding box center [685, 307] width 229 height 15
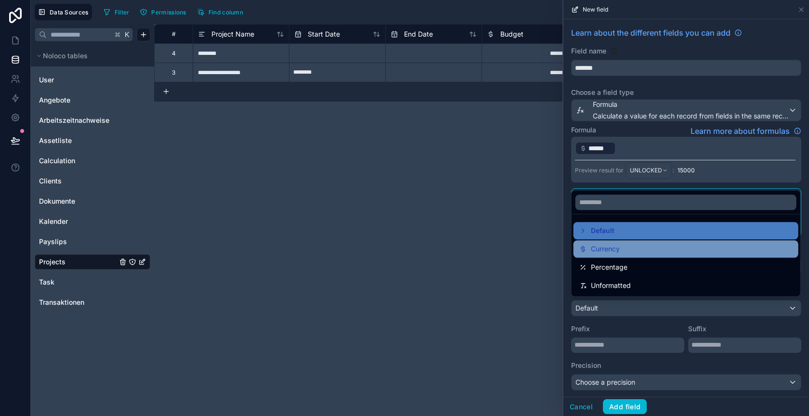
click at [635, 244] on div "Currency" at bounding box center [685, 249] width 213 height 12
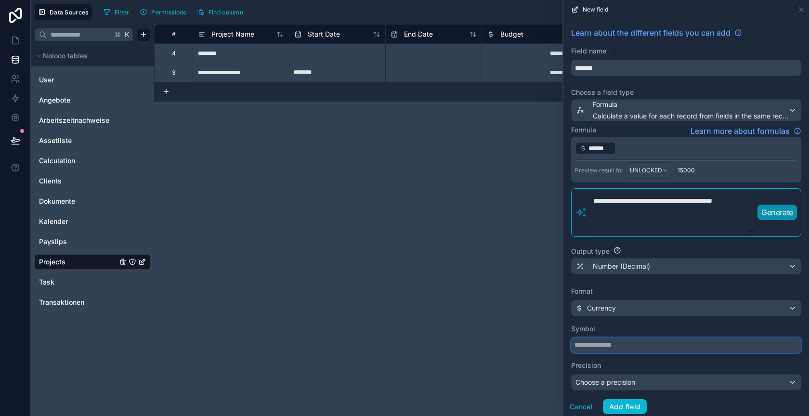
click at [632, 339] on input "text" at bounding box center [686, 344] width 230 height 15
type input "*"
click at [638, 315] on div "Format Currency Symbol * Precision Choose a precision" at bounding box center [686, 338] width 230 height 104
click at [631, 384] on div "Choose a precision" at bounding box center [685, 381] width 229 height 15
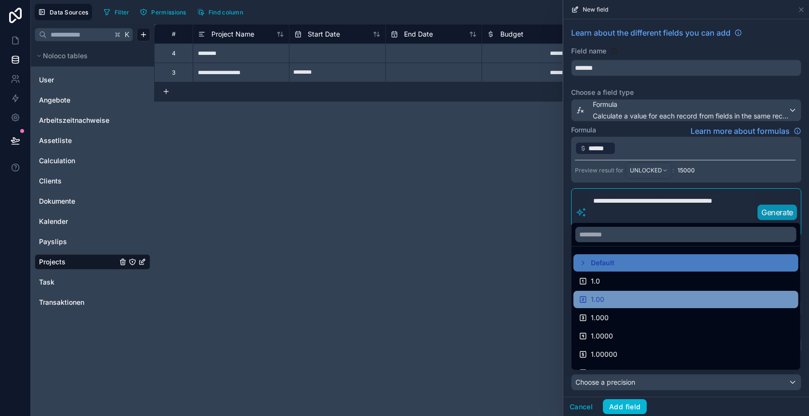
click at [617, 297] on div "1.00" at bounding box center [685, 300] width 213 height 12
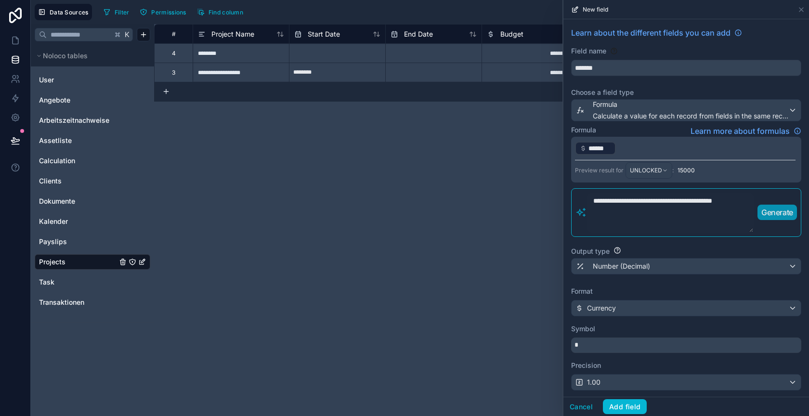
click at [647, 144] on p "﻿ ****** ﻿ ﻿" at bounding box center [685, 148] width 220 height 15
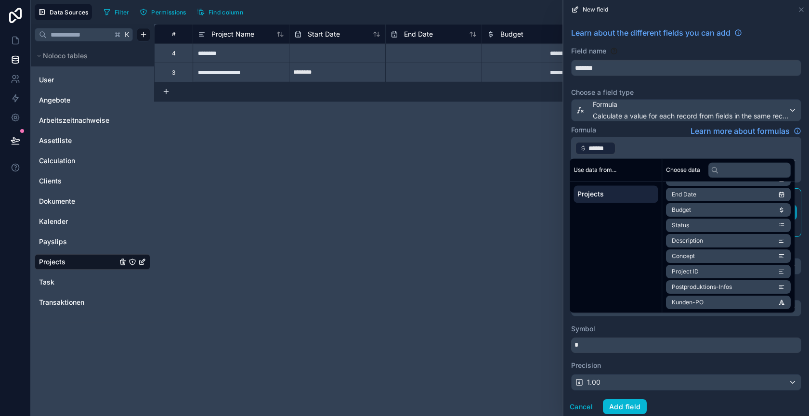
click at [548, 327] on div "**********" at bounding box center [481, 220] width 655 height 392
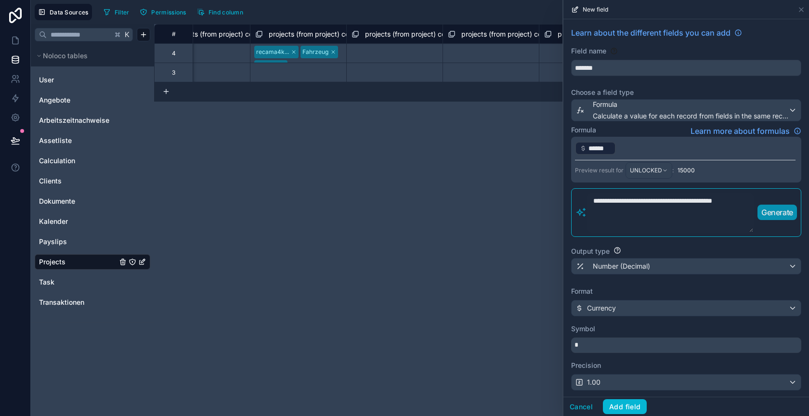
scroll to position [0, 1502]
click at [460, 166] on div "**********" at bounding box center [481, 220] width 655 height 392
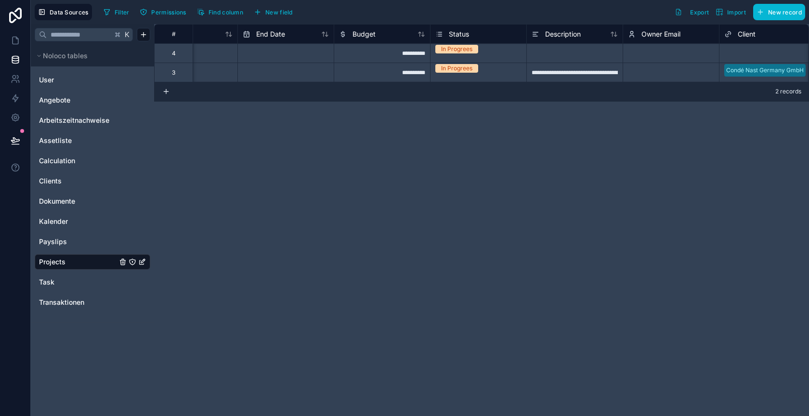
scroll to position [0, 168]
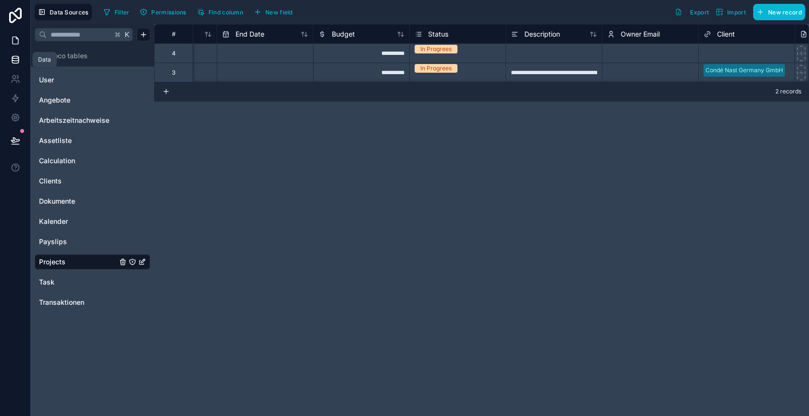
click at [11, 39] on icon at bounding box center [16, 41] width 10 height 10
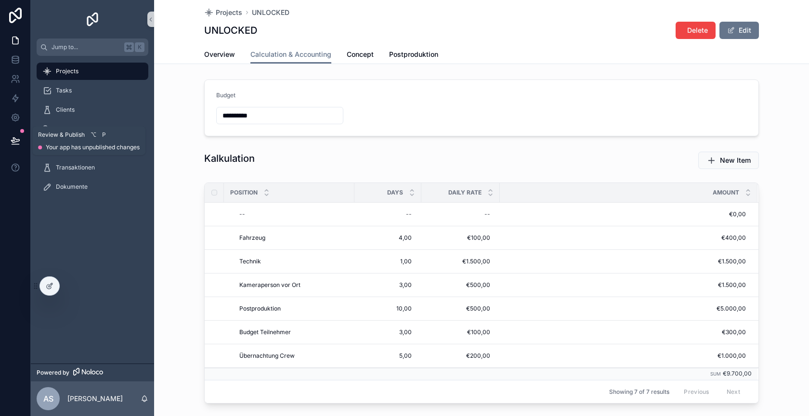
click at [20, 142] on button at bounding box center [15, 140] width 21 height 27
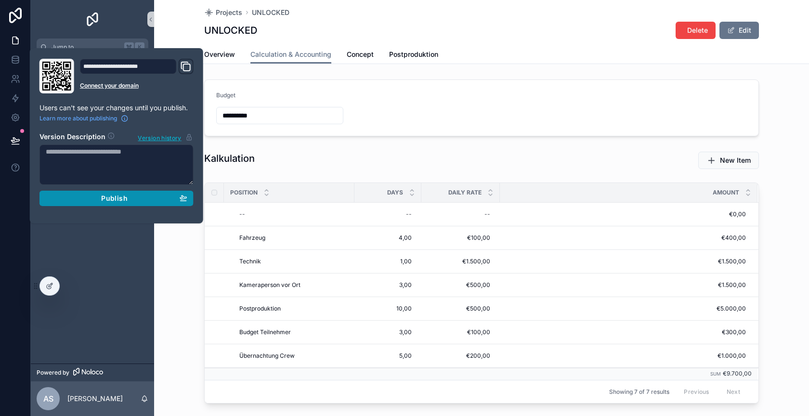
click at [100, 196] on div "Publish" at bounding box center [116, 198] width 141 height 9
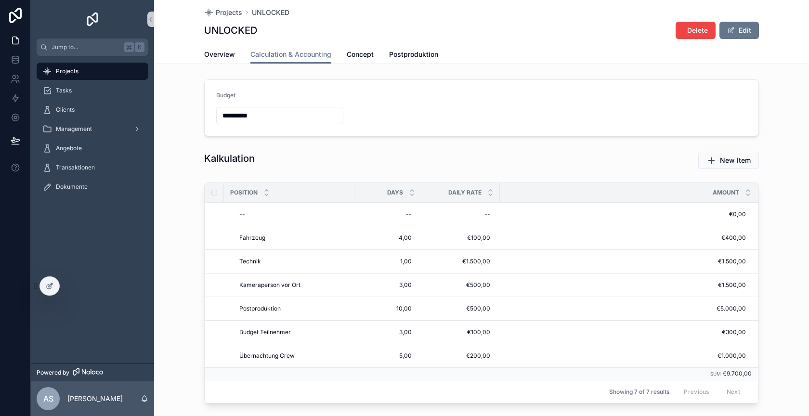
click at [299, 156] on div "Kalkulation" at bounding box center [338, 158] width 269 height 13
click at [233, 16] on span "Projects" at bounding box center [229, 13] width 26 height 10
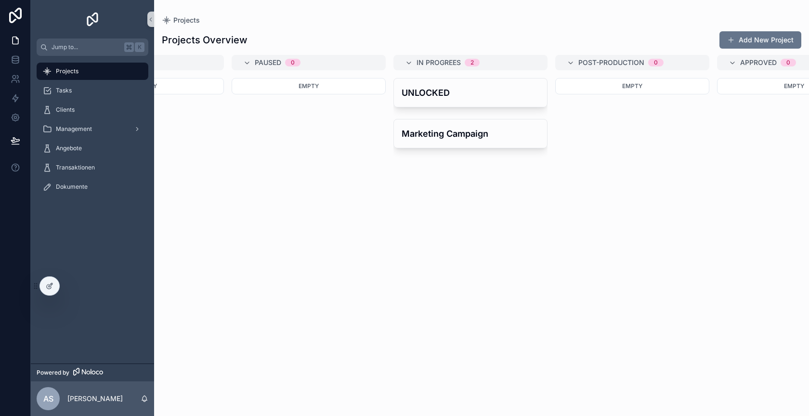
scroll to position [0, 274]
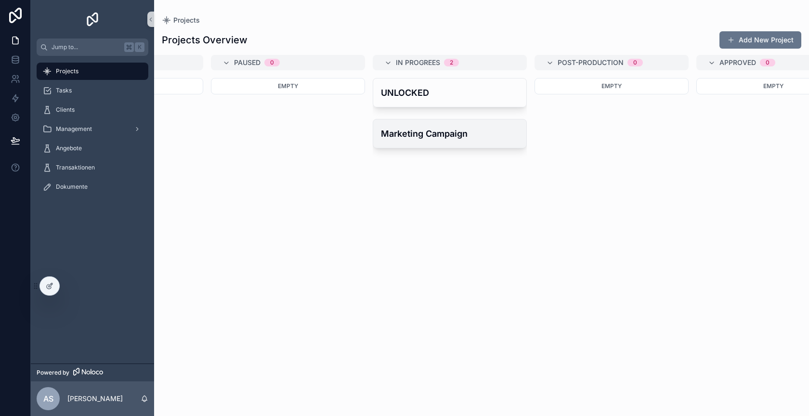
click at [411, 128] on h4 "Marketing Campaign" at bounding box center [450, 133] width 138 height 13
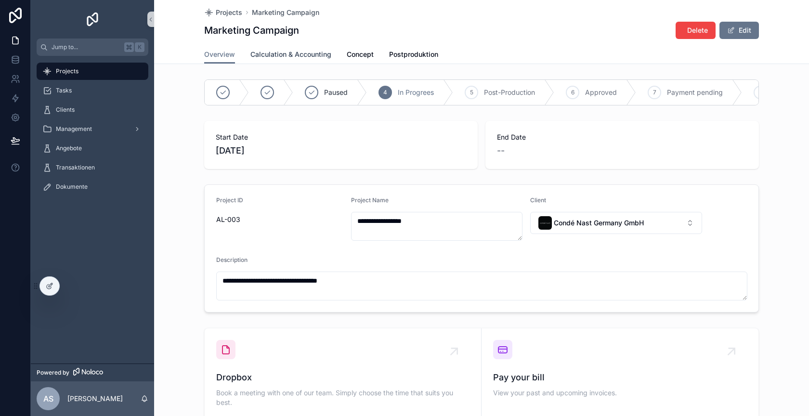
click at [271, 56] on span "Calculation & Accounting" at bounding box center [290, 55] width 81 height 10
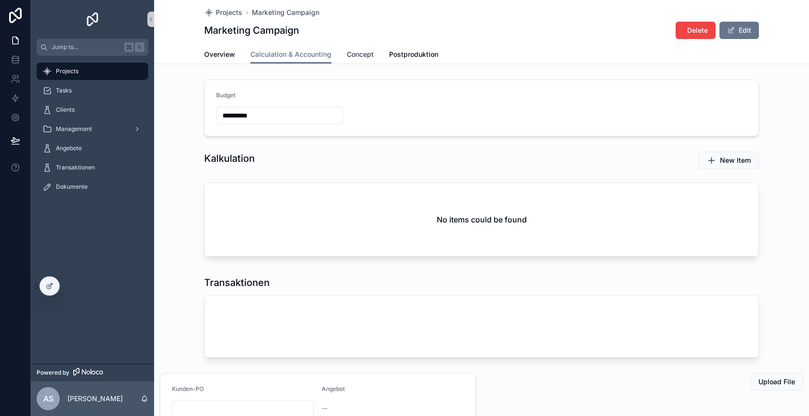
click at [365, 52] on span "Concept" at bounding box center [360, 55] width 27 height 10
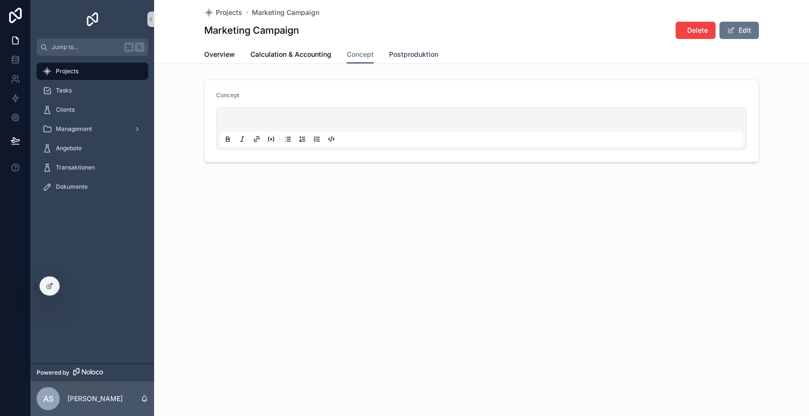
click at [407, 48] on link "Postproduktion" at bounding box center [413, 55] width 49 height 19
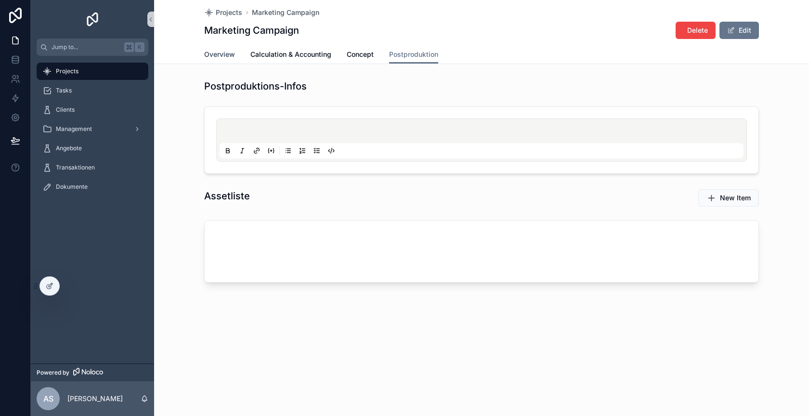
click at [217, 53] on span "Overview" at bounding box center [219, 55] width 31 height 10
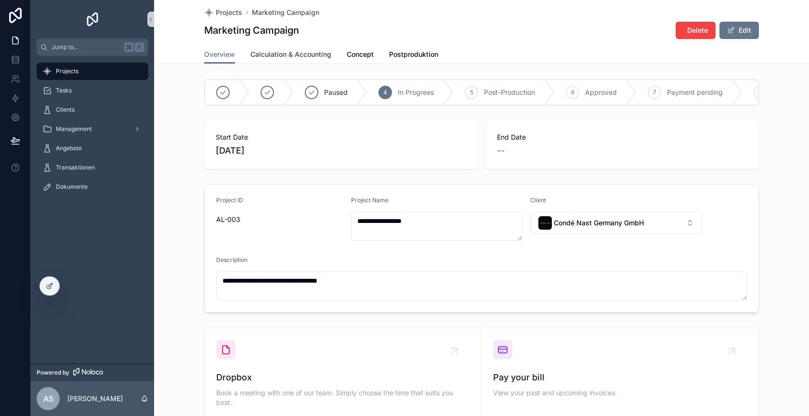
click at [265, 51] on span "Calculation & Accounting" at bounding box center [290, 55] width 81 height 10
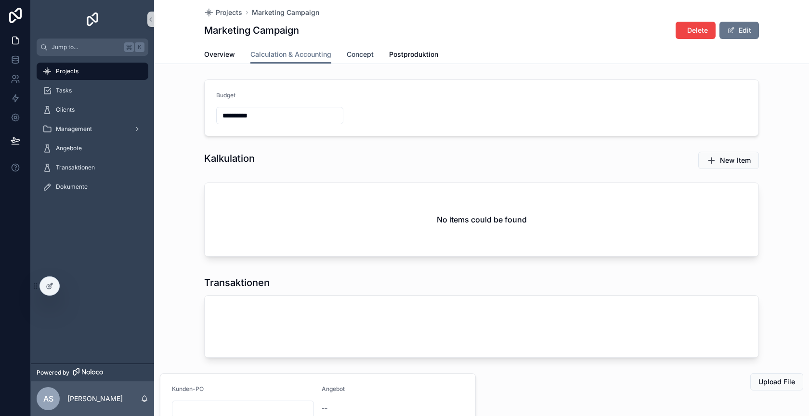
click at [352, 51] on span "Concept" at bounding box center [360, 55] width 27 height 10
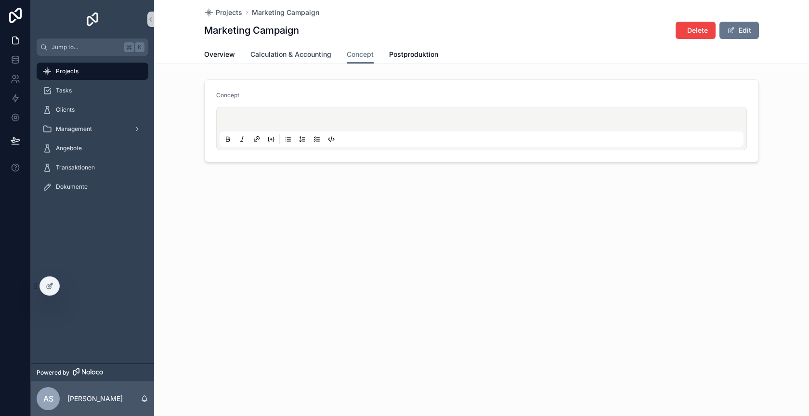
click at [296, 61] on link "Calculation & Accounting" at bounding box center [290, 55] width 81 height 19
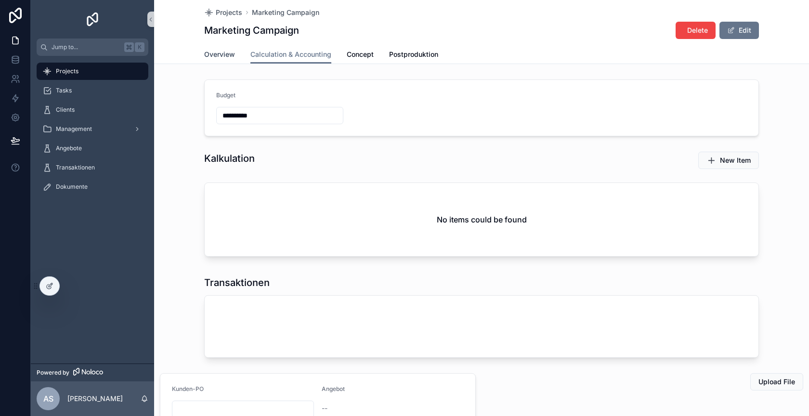
click at [217, 58] on span "Overview" at bounding box center [219, 55] width 31 height 10
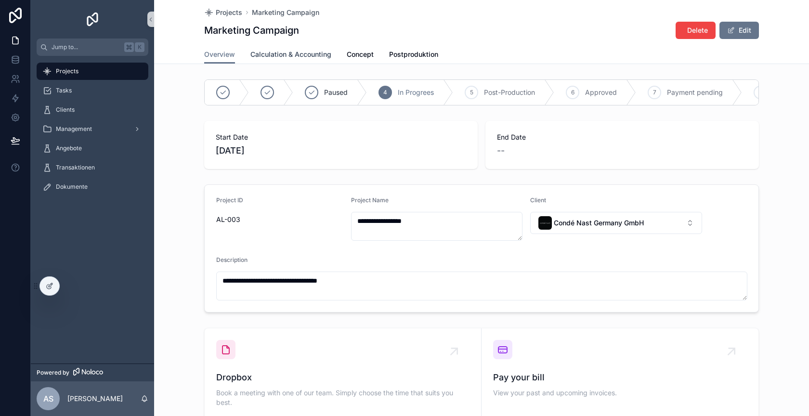
click at [285, 57] on span "Calculation & Accounting" at bounding box center [290, 55] width 81 height 10
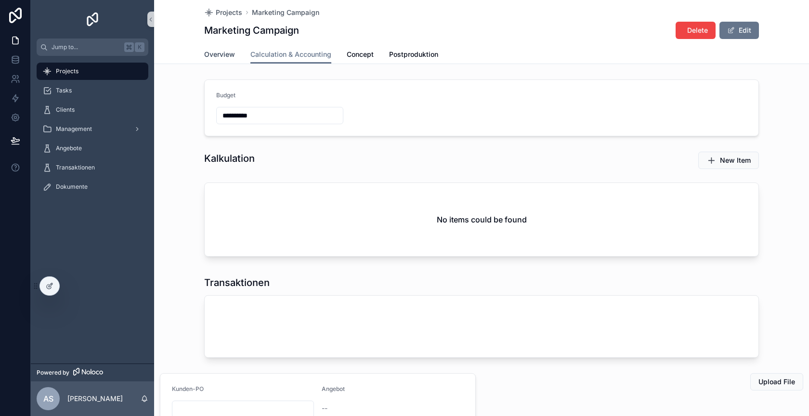
click at [218, 57] on span "Overview" at bounding box center [219, 55] width 31 height 10
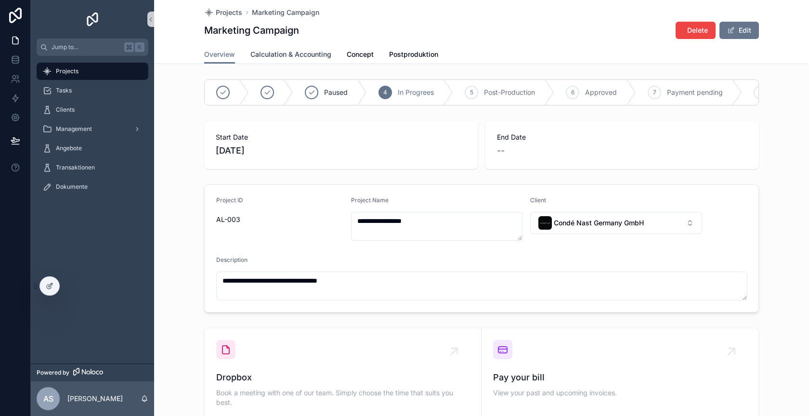
click at [285, 49] on link "Calculation & Accounting" at bounding box center [290, 55] width 81 height 19
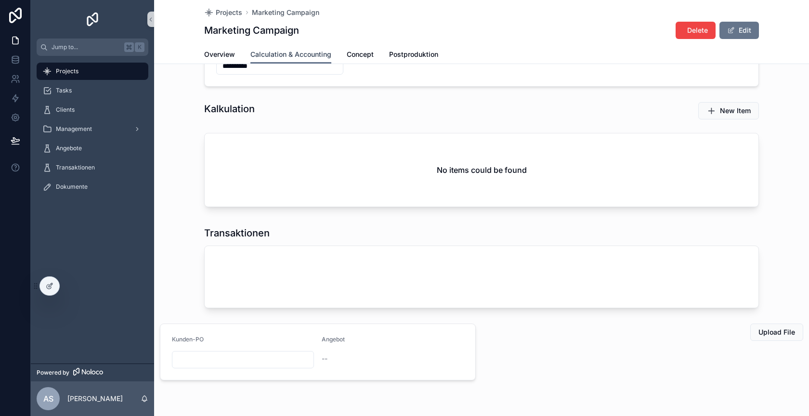
scroll to position [77, 0]
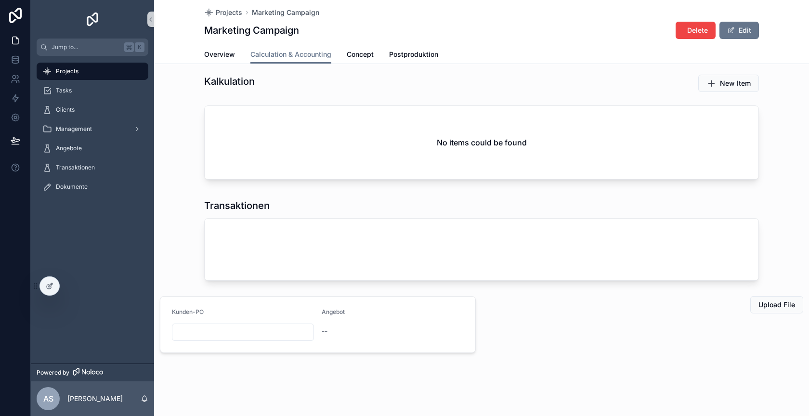
click at [229, 337] on div "scrollable content" at bounding box center [243, 331] width 142 height 17
click at [229, 331] on input "scrollable content" at bounding box center [242, 331] width 141 height 13
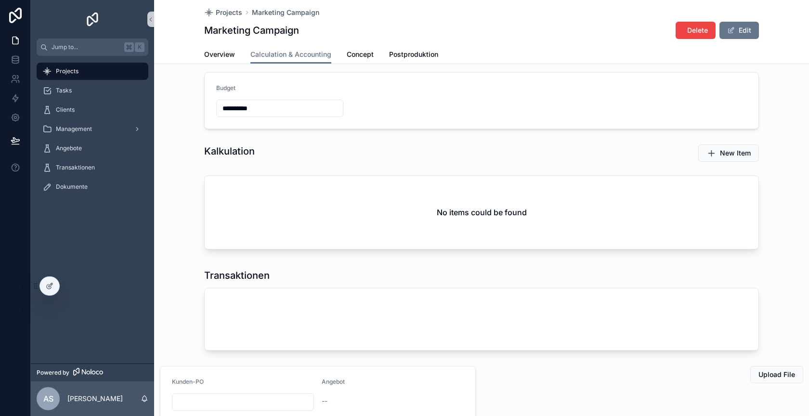
scroll to position [0, 0]
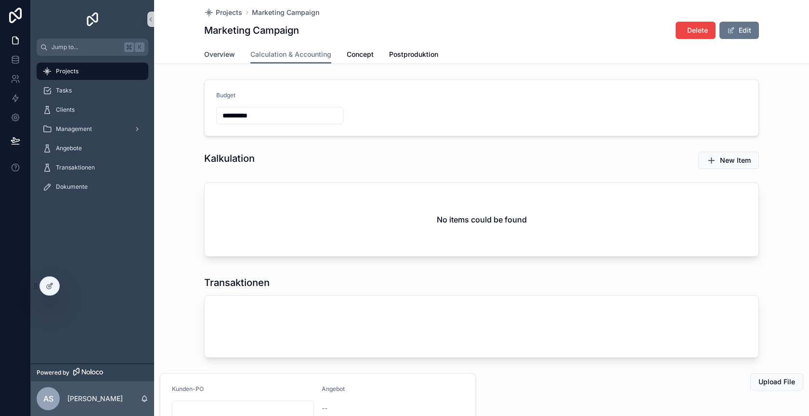
click at [225, 47] on link "Overview" at bounding box center [219, 55] width 31 height 19
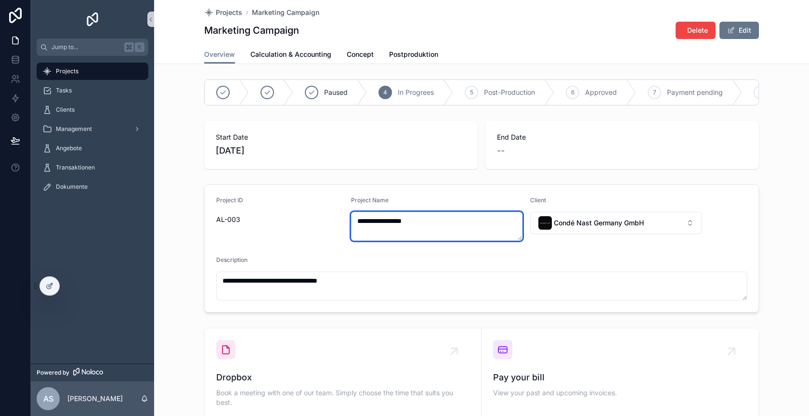
drag, startPoint x: 359, startPoint y: 219, endPoint x: 404, endPoint y: 219, distance: 44.8
click at [404, 219] on textarea "**********" at bounding box center [437, 226] width 172 height 29
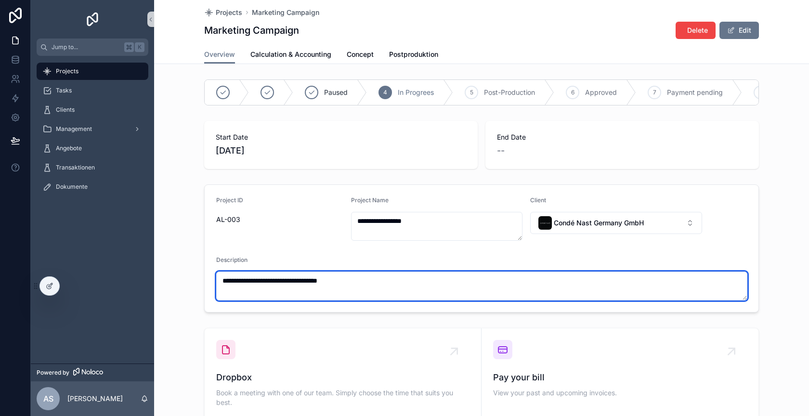
drag, startPoint x: 370, startPoint y: 279, endPoint x: 270, endPoint y: 281, distance: 99.6
click at [270, 281] on textarea "**********" at bounding box center [481, 285] width 531 height 29
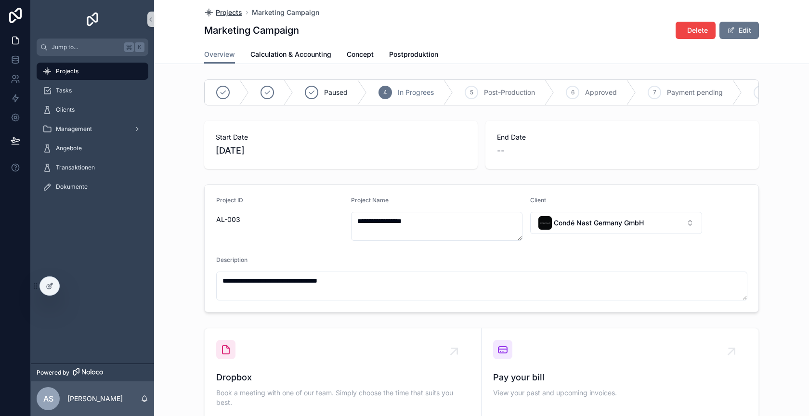
click at [232, 14] on span "Projects" at bounding box center [229, 13] width 26 height 10
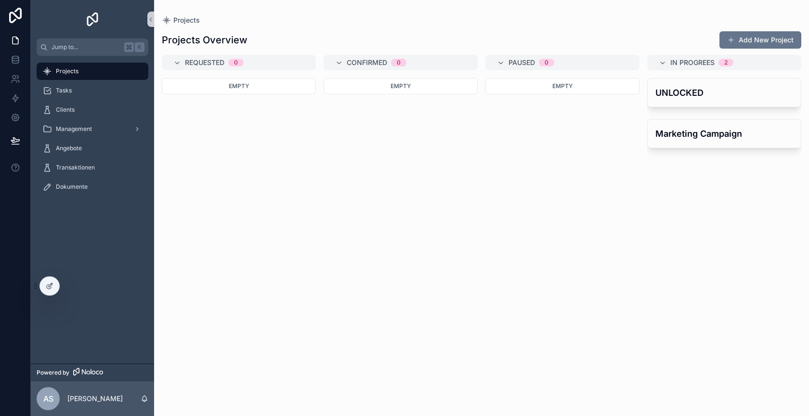
scroll to position [0, 59]
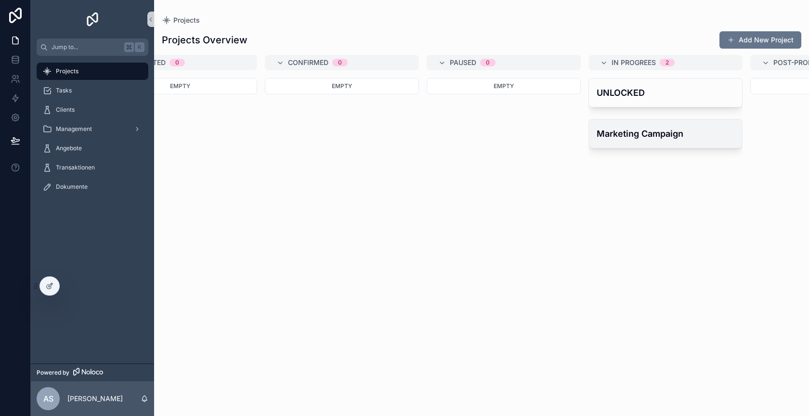
click at [649, 131] on h4 "Marketing Campaign" at bounding box center [665, 133] width 138 height 13
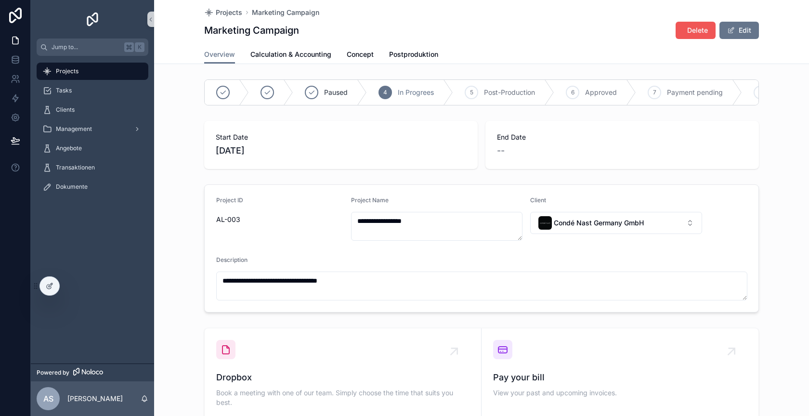
click at [698, 31] on span "Delete" at bounding box center [697, 31] width 21 height 10
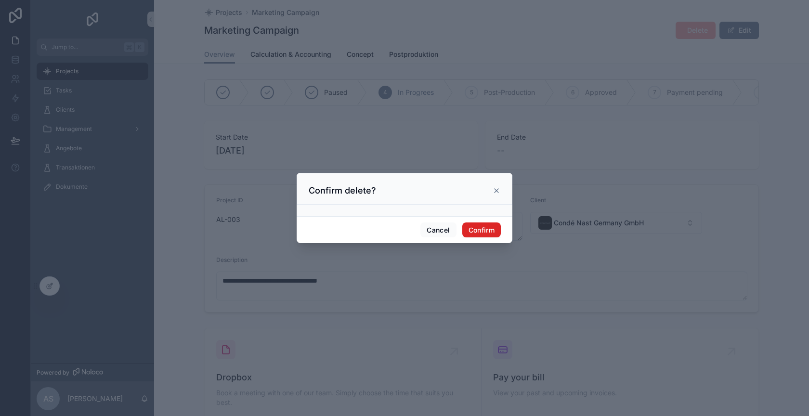
click at [485, 228] on button "Confirm" at bounding box center [481, 229] width 39 height 15
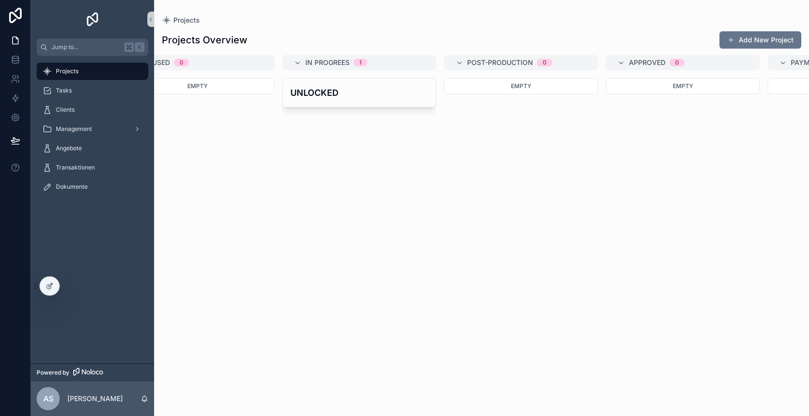
scroll to position [0, 358]
click at [361, 97] on h4 "UNLOCKED" at bounding box center [366, 92] width 138 height 13
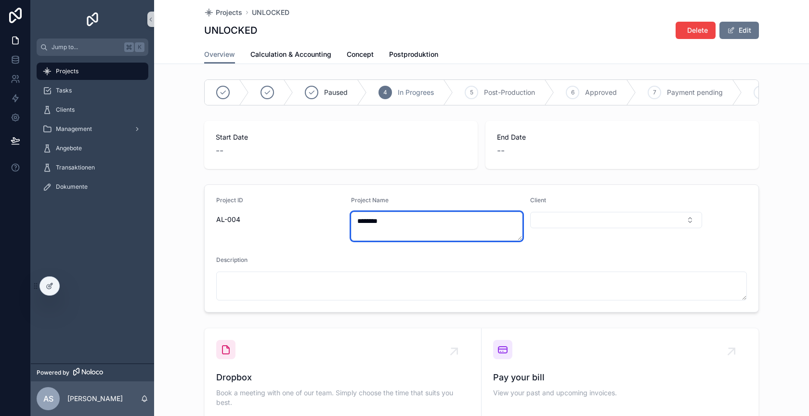
drag, startPoint x: 401, startPoint y: 214, endPoint x: 327, endPoint y: 214, distance: 74.6
click at [327, 214] on form "Project ID AL-004 Project Name ******** Client Description" at bounding box center [481, 248] width 553 height 127
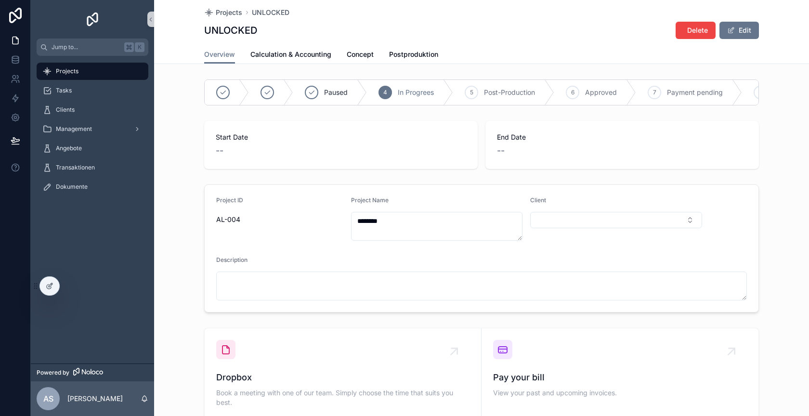
click at [359, 194] on form "Project ID AL-004 Project Name ******** Client Description" at bounding box center [481, 248] width 553 height 127
click at [227, 13] on span "Projects" at bounding box center [229, 13] width 26 height 10
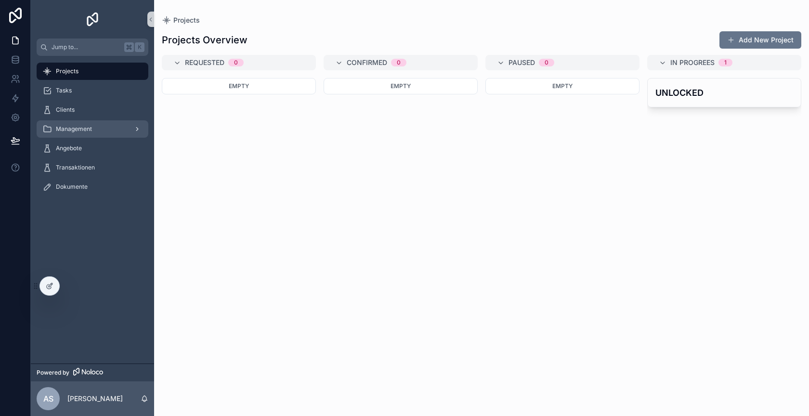
click at [112, 126] on div "Management" at bounding box center [92, 128] width 100 height 15
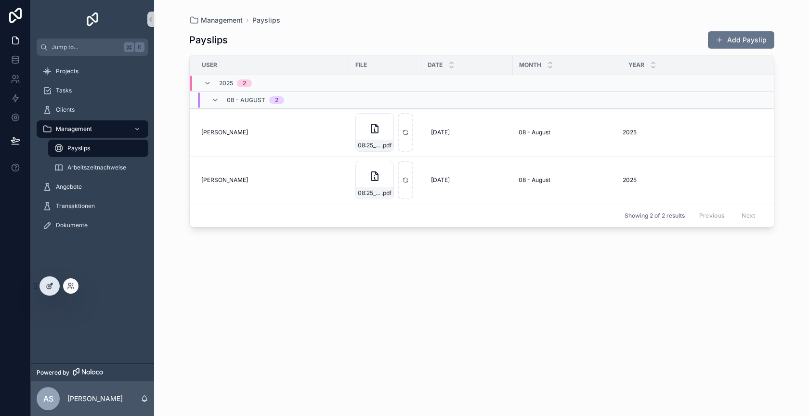
click at [45, 288] on div at bounding box center [49, 286] width 19 height 18
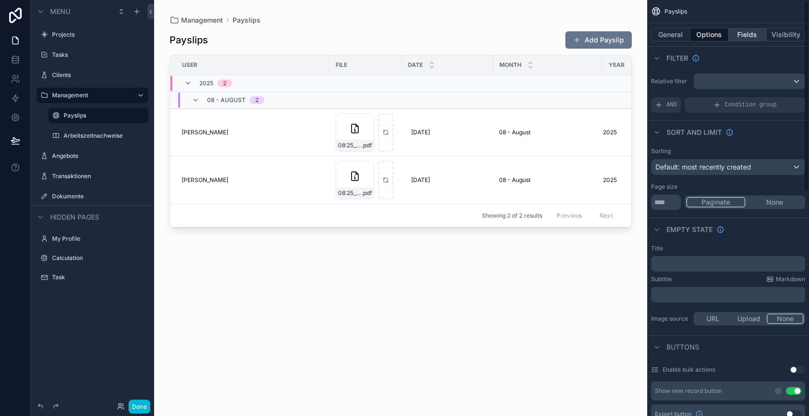
click at [750, 38] on button "Fields" at bounding box center [747, 34] width 39 height 13
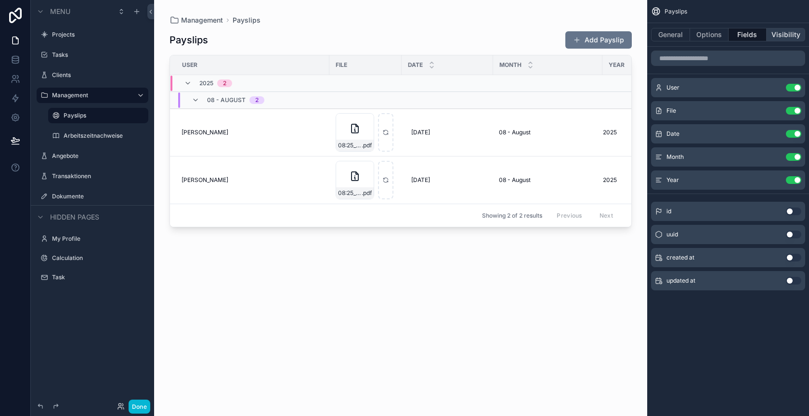
click at [779, 37] on button "Visibility" at bounding box center [785, 34] width 39 height 13
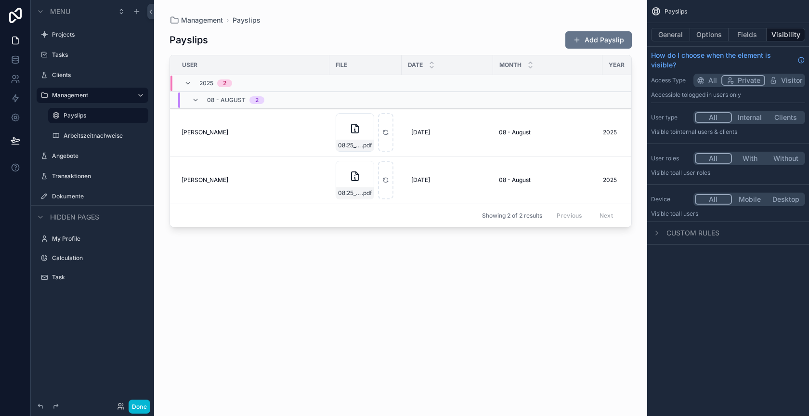
click at [750, 114] on button "Internal" at bounding box center [750, 117] width 36 height 11
drag, startPoint x: 717, startPoint y: 172, endPoint x: 669, endPoint y: 169, distance: 47.2
click at [669, 169] on p "Visible to All user roles" at bounding box center [728, 173] width 154 height 8
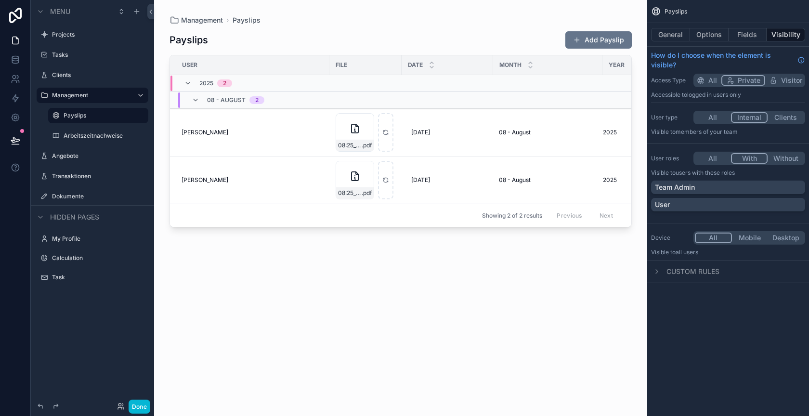
click at [749, 155] on button "With" at bounding box center [749, 158] width 37 height 11
click at [714, 158] on button "All" at bounding box center [712, 158] width 36 height 11
click at [754, 157] on button "With" at bounding box center [749, 158] width 37 height 11
click at [656, 272] on icon "scrollable content" at bounding box center [657, 272] width 8 height 8
click at [658, 271] on icon "scrollable content" at bounding box center [657, 272] width 8 height 8
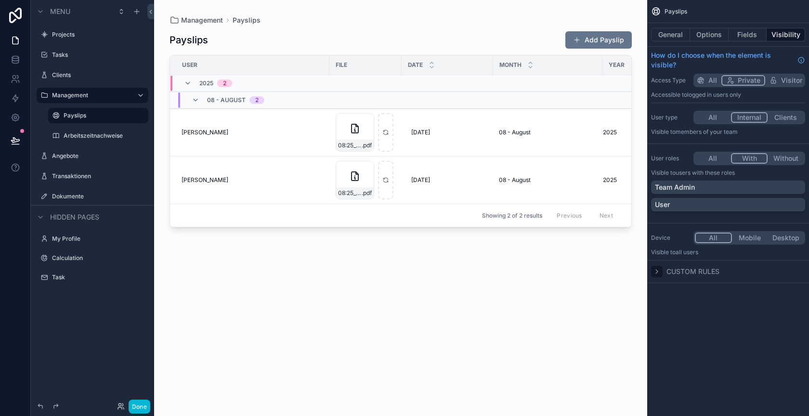
click at [712, 156] on button "All" at bounding box center [712, 158] width 36 height 11
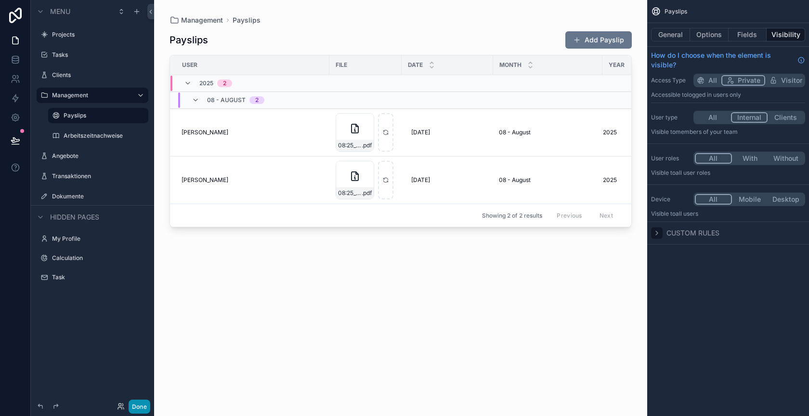
click at [132, 403] on button "Done" at bounding box center [139, 406] width 22 height 14
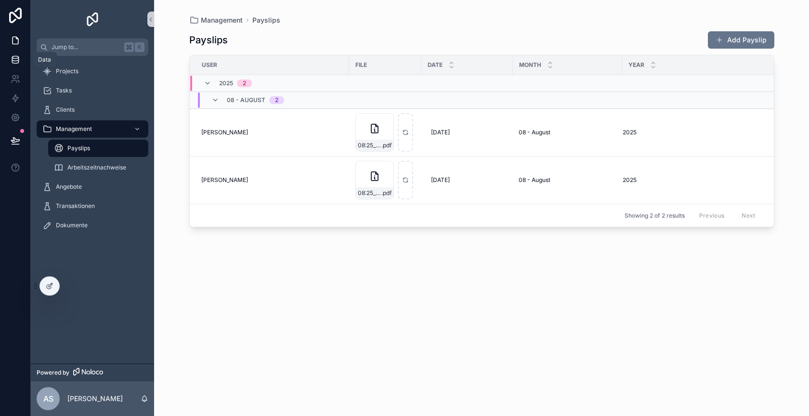
click at [14, 58] on icon at bounding box center [15, 57] width 6 height 2
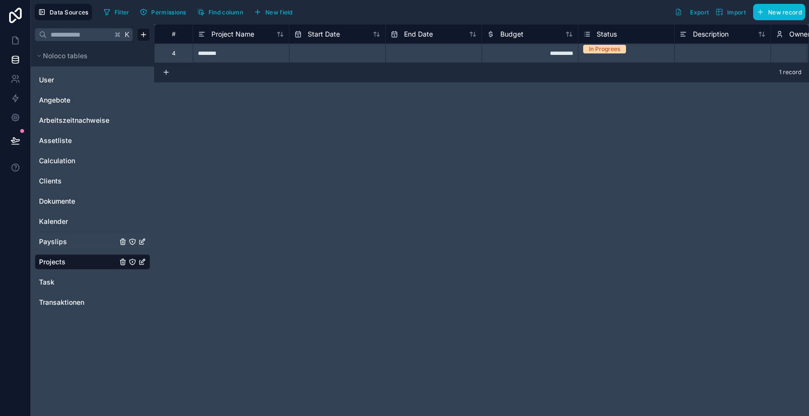
click at [71, 240] on link "Payslips" at bounding box center [78, 242] width 78 height 10
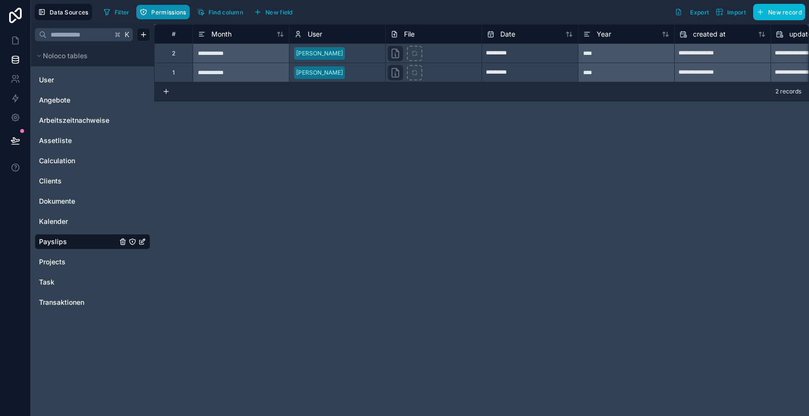
click at [167, 9] on span "Permissions" at bounding box center [168, 12] width 35 height 7
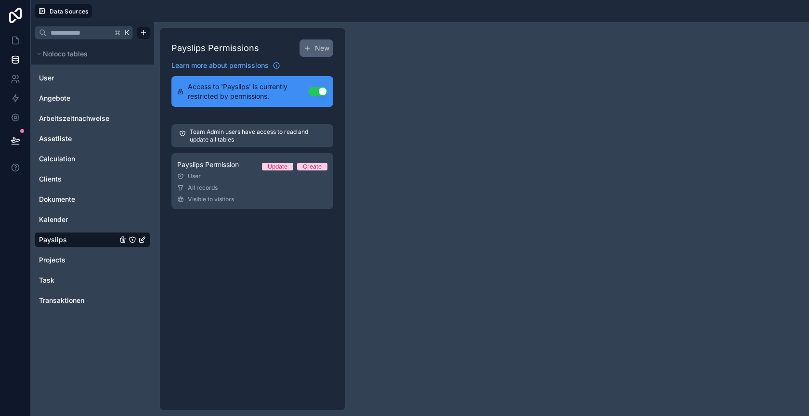
click at [360, 87] on div "Payslips Permissions New Learn more about permissions Access to 'Payslips' is c…" at bounding box center [481, 219] width 655 height 394
drag, startPoint x: 217, startPoint y: 84, endPoint x: 265, endPoint y: 93, distance: 48.4
click at [265, 93] on span "Access to 'Payslips' is currently restricted by permissions." at bounding box center [248, 91] width 120 height 19
drag, startPoint x: 271, startPoint y: 93, endPoint x: 241, endPoint y: 93, distance: 30.3
click at [241, 93] on span "Access to 'Payslips' is currently restricted by permissions." at bounding box center [248, 91] width 120 height 19
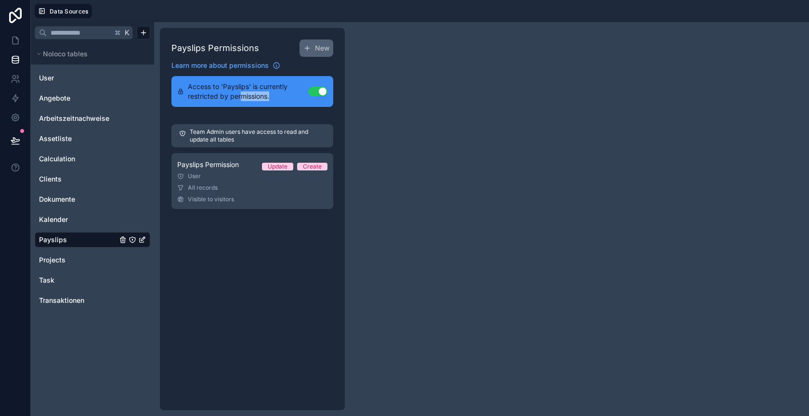
click at [104, 241] on link "Payslips" at bounding box center [78, 240] width 78 height 10
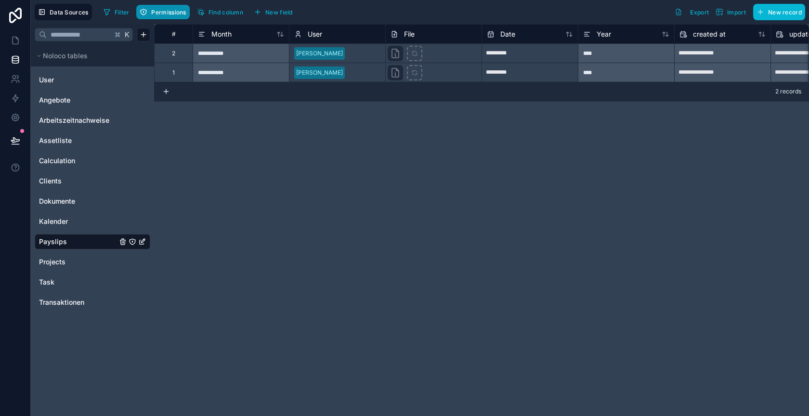
click at [165, 11] on span "Permissions" at bounding box center [168, 12] width 35 height 7
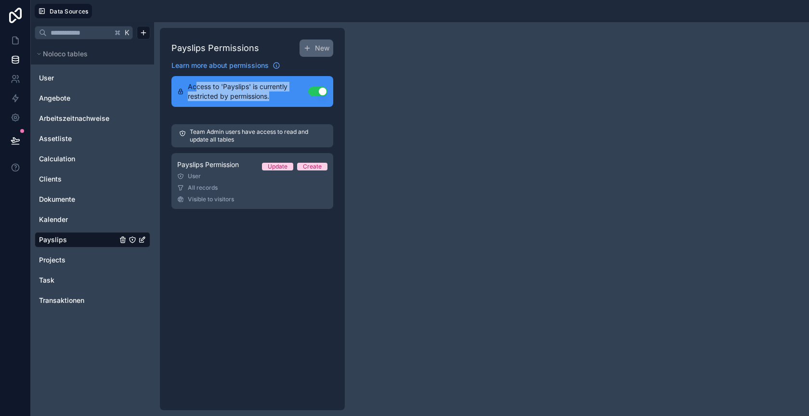
drag, startPoint x: 272, startPoint y: 95, endPoint x: 197, endPoint y: 88, distance: 75.4
click at [197, 88] on span "Access to 'Payslips' is currently restricted by permissions." at bounding box center [248, 91] width 120 height 19
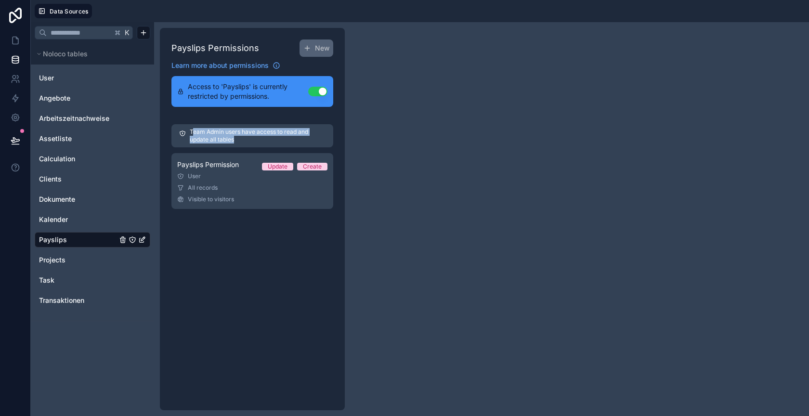
drag, startPoint x: 194, startPoint y: 130, endPoint x: 263, endPoint y: 140, distance: 69.4
click at [263, 140] on p "Team Admin users have access to read and update all tables" at bounding box center [258, 135] width 136 height 15
drag, startPoint x: 254, startPoint y: 140, endPoint x: 191, endPoint y: 131, distance: 63.1
click at [191, 131] on p "Team Admin users have access to read and update all tables" at bounding box center [258, 135] width 136 height 15
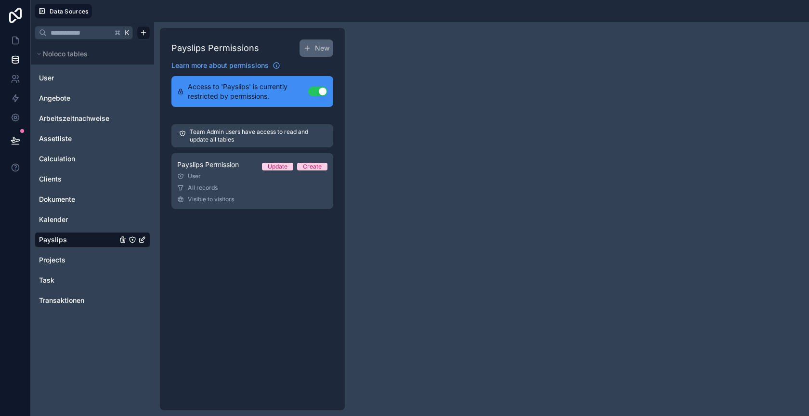
click at [191, 131] on p "Team Admin users have access to read and update all tables" at bounding box center [258, 135] width 136 height 15
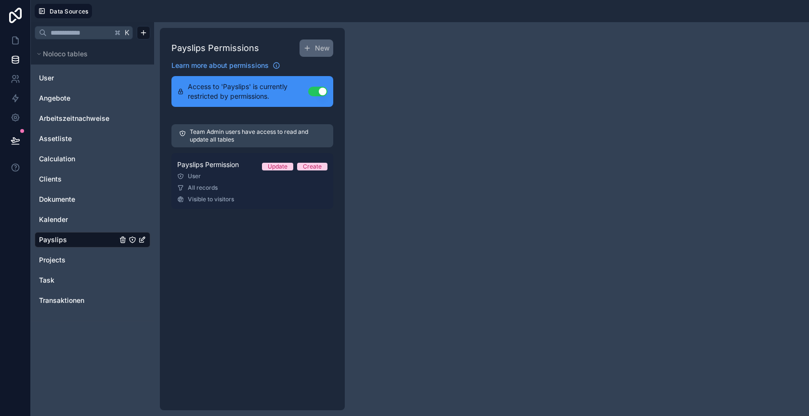
click at [251, 190] on div "All records" at bounding box center [252, 188] width 150 height 8
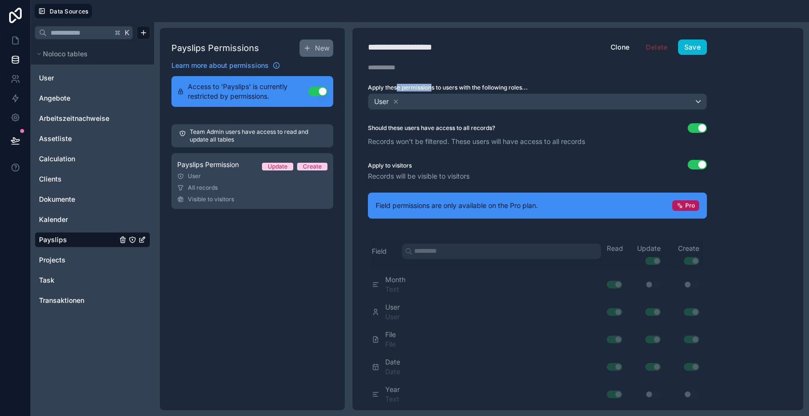
drag, startPoint x: 398, startPoint y: 86, endPoint x: 432, endPoint y: 84, distance: 34.7
click at [432, 84] on label "Apply these permissions to users with the following roles..." at bounding box center [537, 88] width 339 height 8
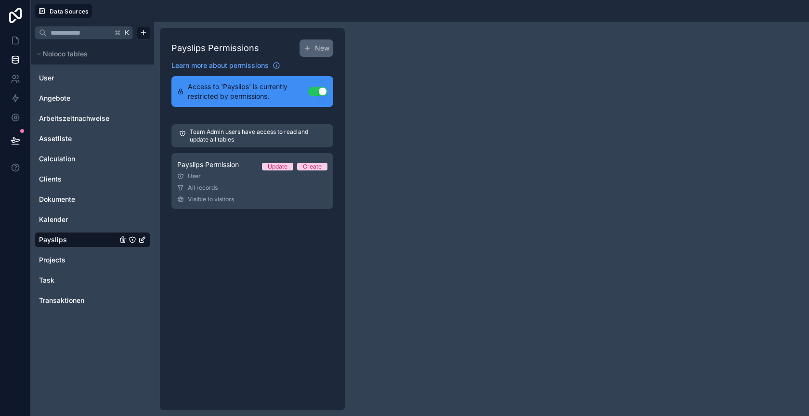
click at [248, 137] on p "Team Admin users have access to read and update all tables" at bounding box center [258, 135] width 136 height 15
click at [87, 99] on link "Angebote" at bounding box center [78, 98] width 78 height 10
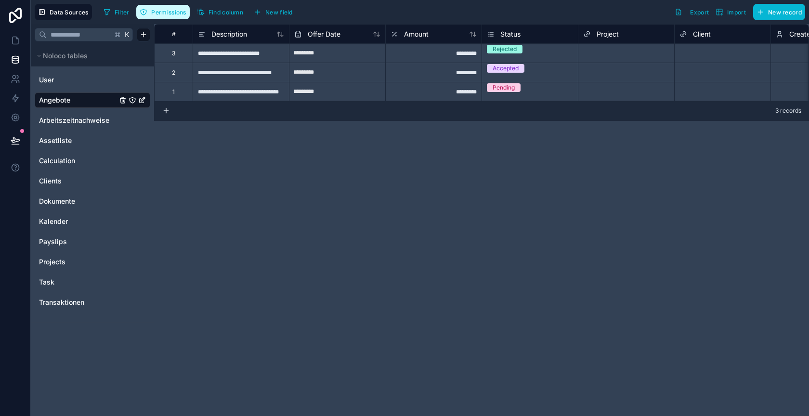
click at [172, 11] on span "Permissions" at bounding box center [168, 12] width 35 height 7
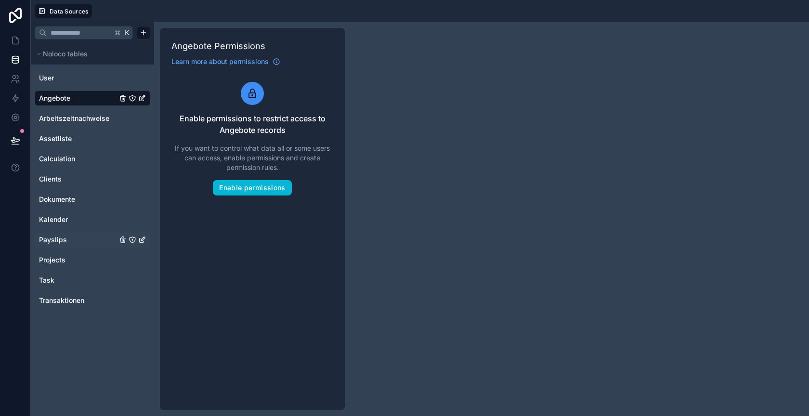
click at [85, 238] on link "Payslips" at bounding box center [78, 240] width 78 height 10
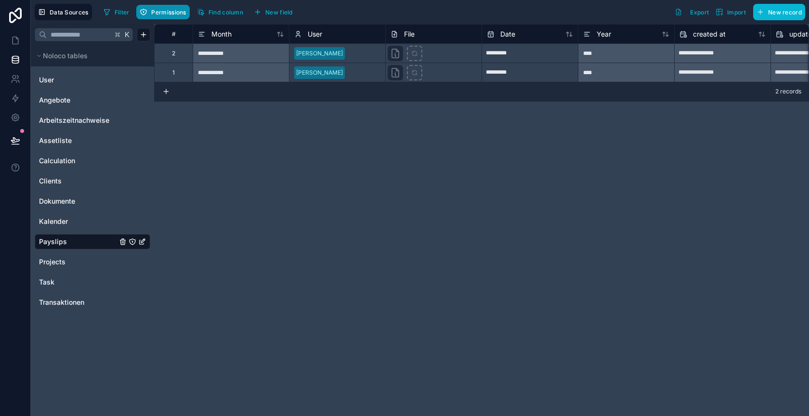
click at [160, 10] on span "Permissions" at bounding box center [168, 12] width 35 height 7
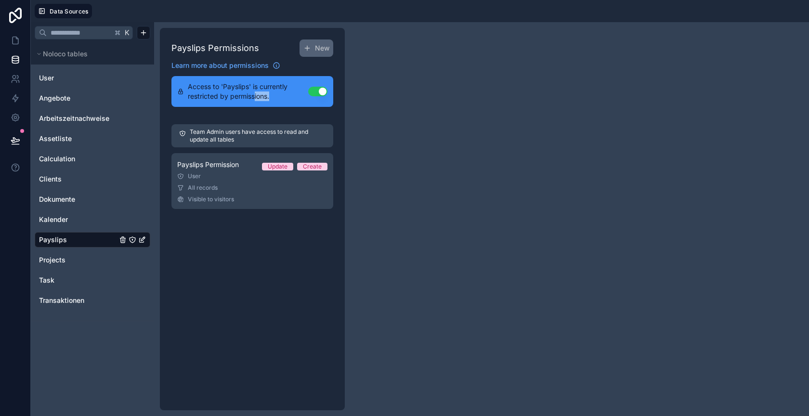
drag, startPoint x: 276, startPoint y: 95, endPoint x: 248, endPoint y: 99, distance: 27.7
click at [248, 99] on span "Access to 'Payslips' is currently restricted by permissions." at bounding box center [248, 91] width 120 height 19
click at [320, 94] on button "Use setting" at bounding box center [317, 92] width 19 height 10
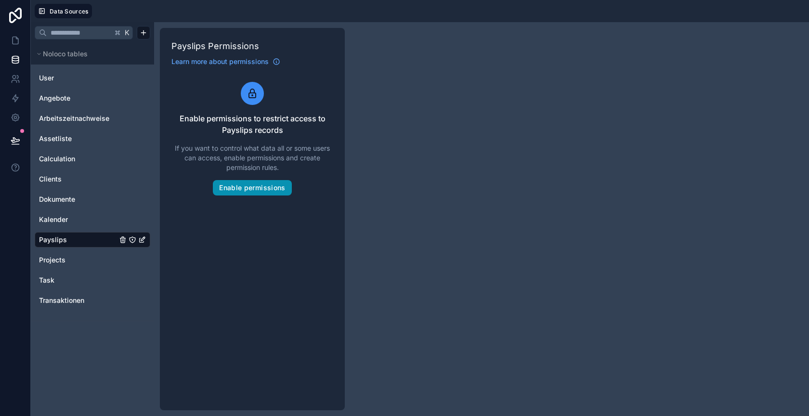
click at [269, 187] on button "Enable permissions" at bounding box center [252, 187] width 78 height 15
click at [260, 187] on button "Enable permissions" at bounding box center [252, 187] width 78 height 15
drag, startPoint x: 244, startPoint y: 138, endPoint x: 198, endPoint y: 134, distance: 46.3
click at [197, 133] on span "Enable permissions to restrict access to Payslips records" at bounding box center [252, 124] width 162 height 23
click at [248, 188] on button "Enable permissions" at bounding box center [252, 187] width 78 height 15
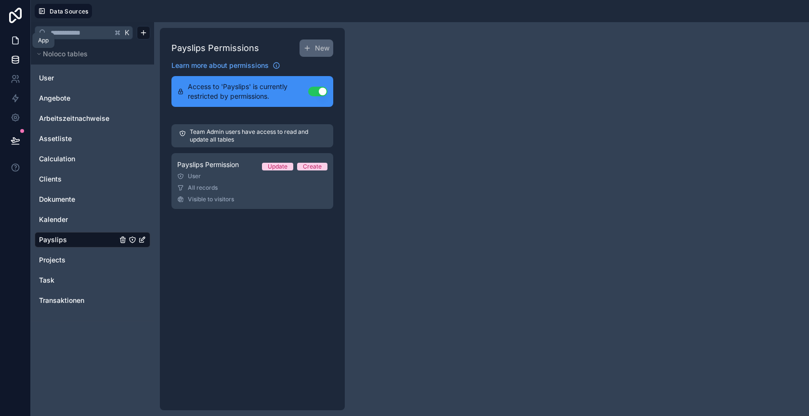
click at [15, 43] on icon at bounding box center [16, 41] width 10 height 10
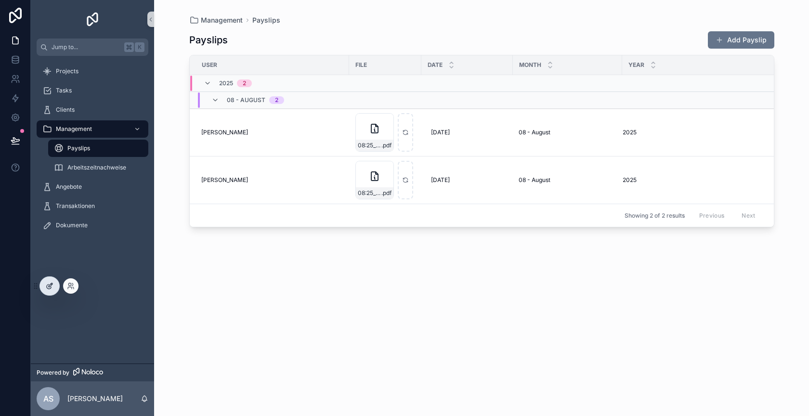
click at [53, 293] on div at bounding box center [49, 286] width 19 height 18
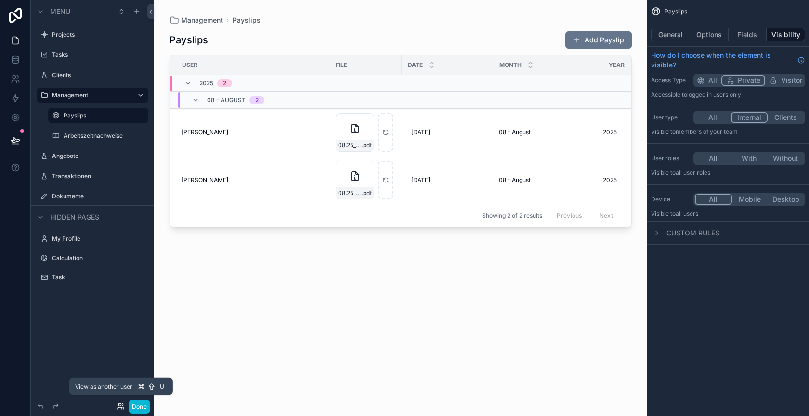
click at [123, 407] on icon at bounding box center [121, 406] width 8 height 8
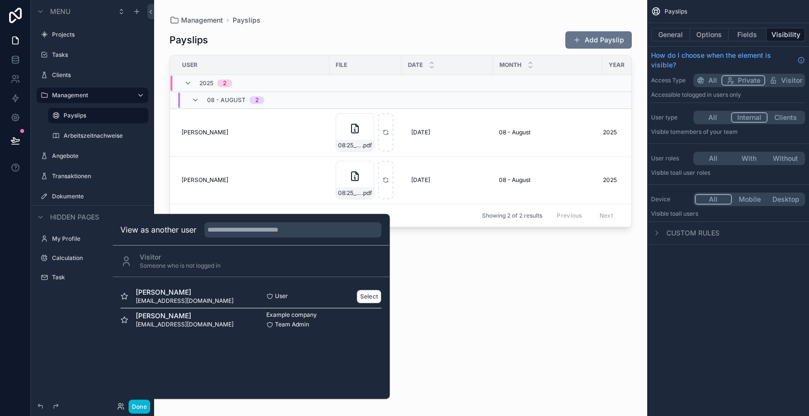
click at [202, 293] on div "Alexander Charlet charlet@alike.media" at bounding box center [185, 295] width 130 height 17
click at [451, 297] on div "scrollable content" at bounding box center [400, 202] width 493 height 404
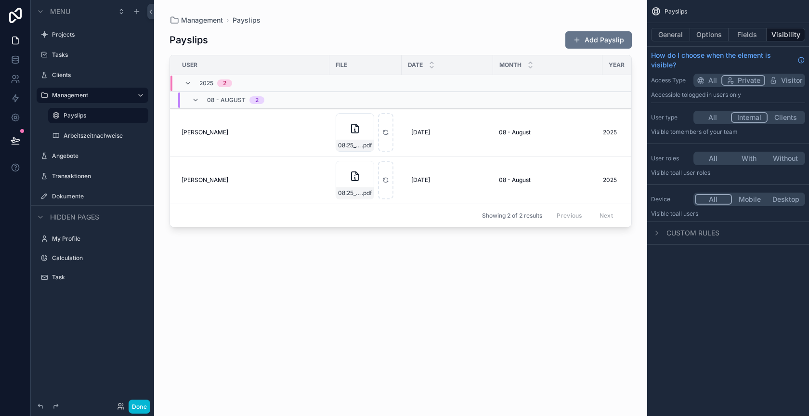
click at [747, 158] on button "With" at bounding box center [749, 158] width 36 height 11
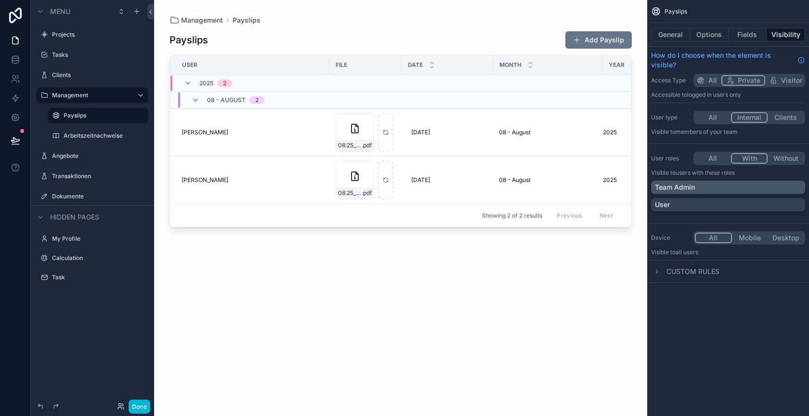
click at [698, 186] on div "Team Admin" at bounding box center [728, 187] width 146 height 10
click at [139, 405] on button "Done" at bounding box center [139, 406] width 22 height 14
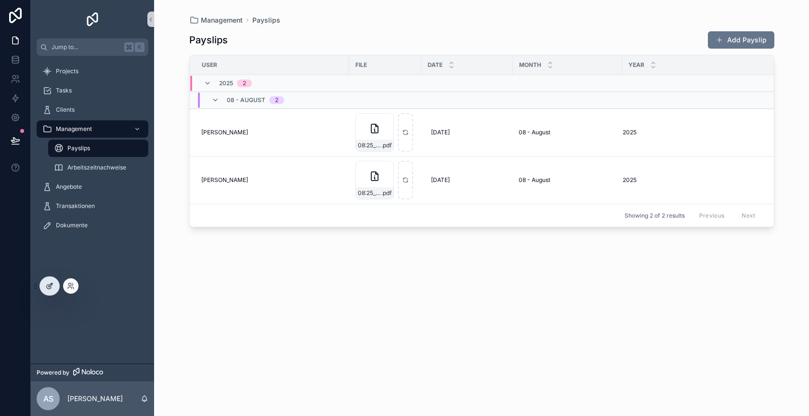
click at [50, 286] on icon at bounding box center [50, 286] width 8 height 8
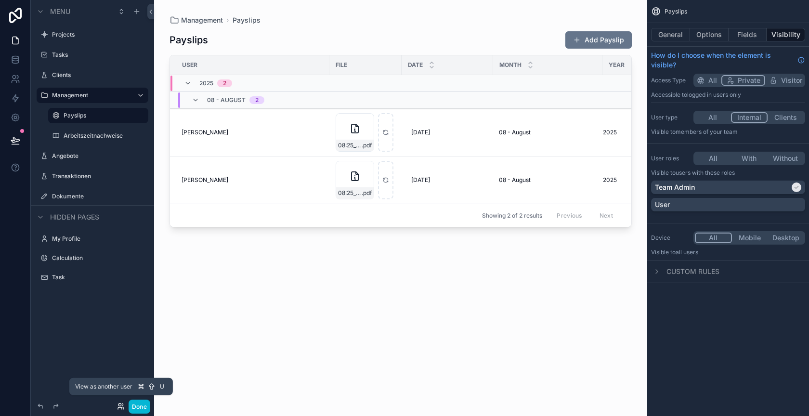
click at [117, 406] on icon at bounding box center [121, 406] width 8 height 8
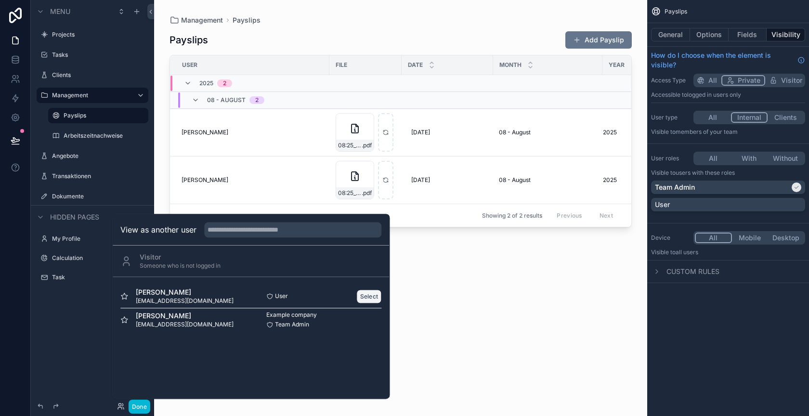
click at [368, 292] on button "Select" at bounding box center [369, 296] width 25 height 14
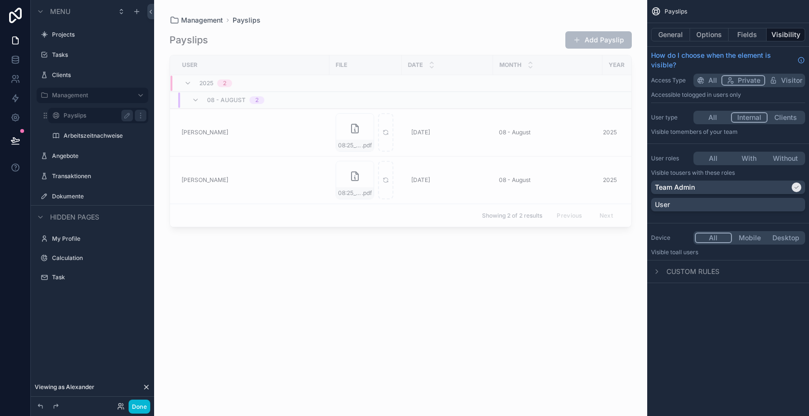
click at [85, 115] on label "Payslips" at bounding box center [96, 116] width 65 height 8
click at [83, 75] on label "Clients" at bounding box center [90, 75] width 77 height 8
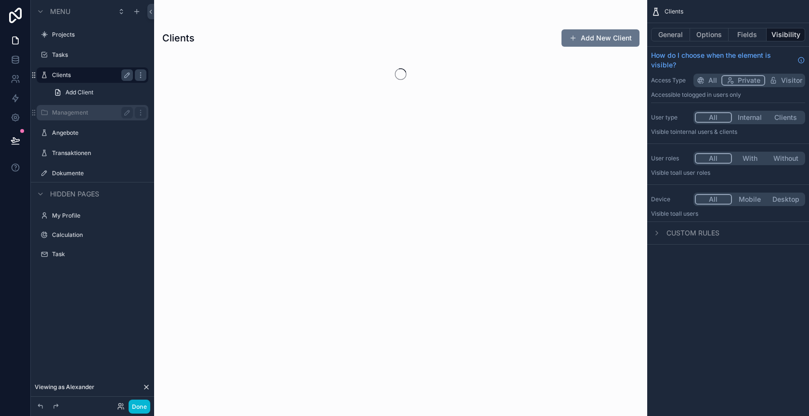
click at [112, 115] on label "Management" at bounding box center [90, 113] width 77 height 8
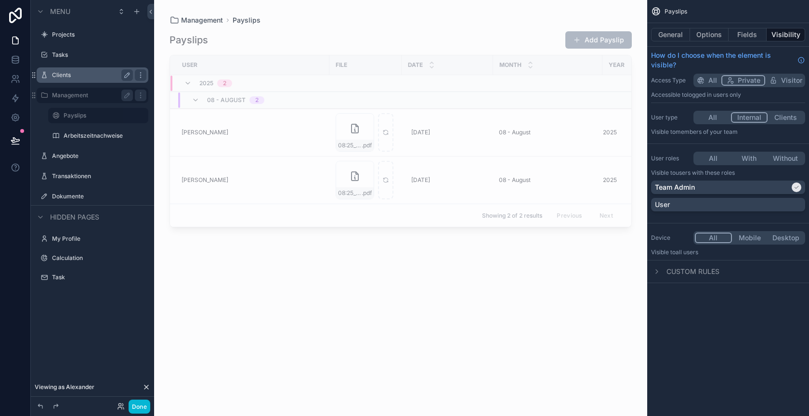
click at [78, 69] on div "Clients" at bounding box center [92, 75] width 81 height 12
click at [79, 76] on label "Clients" at bounding box center [90, 75] width 77 height 8
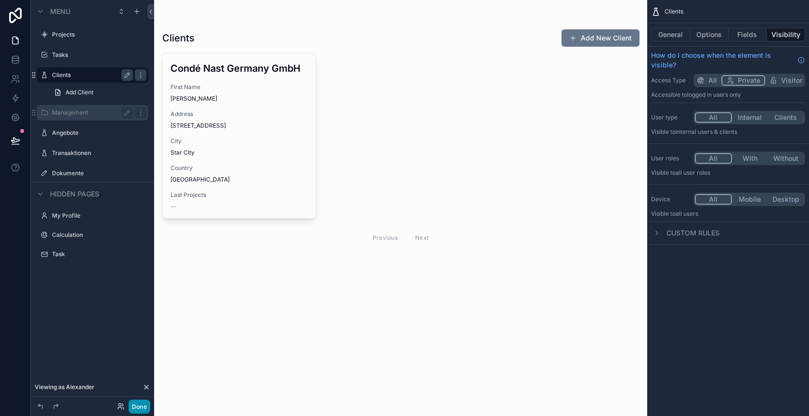
click at [141, 406] on button "Done" at bounding box center [139, 406] width 22 height 14
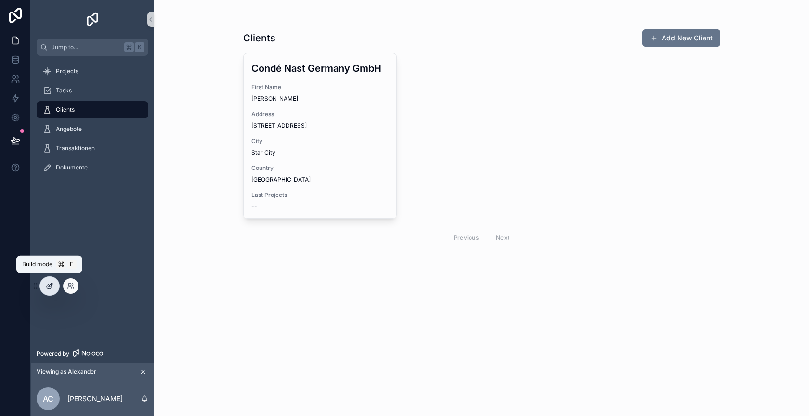
click at [42, 290] on div at bounding box center [49, 286] width 19 height 18
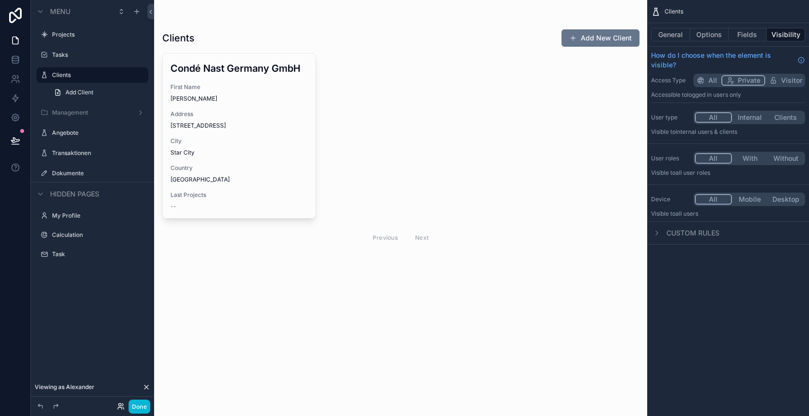
click at [120, 402] on icon at bounding box center [121, 406] width 8 height 8
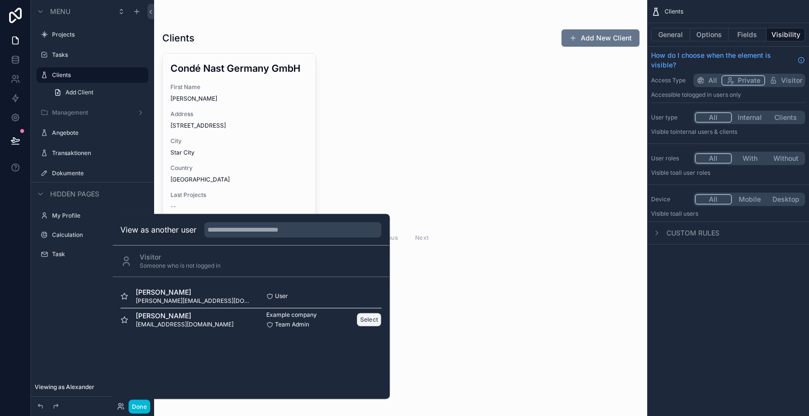
click at [368, 317] on button "Select" at bounding box center [369, 319] width 25 height 14
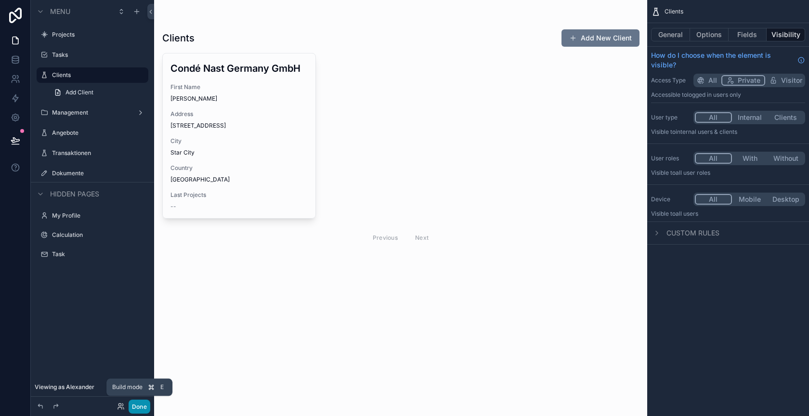
click at [134, 406] on button "Done" at bounding box center [139, 406] width 22 height 14
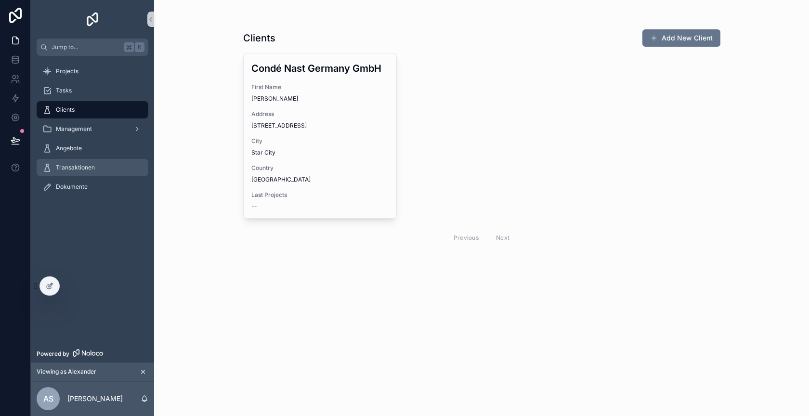
click at [95, 165] on div "Transaktionen" at bounding box center [92, 167] width 100 height 15
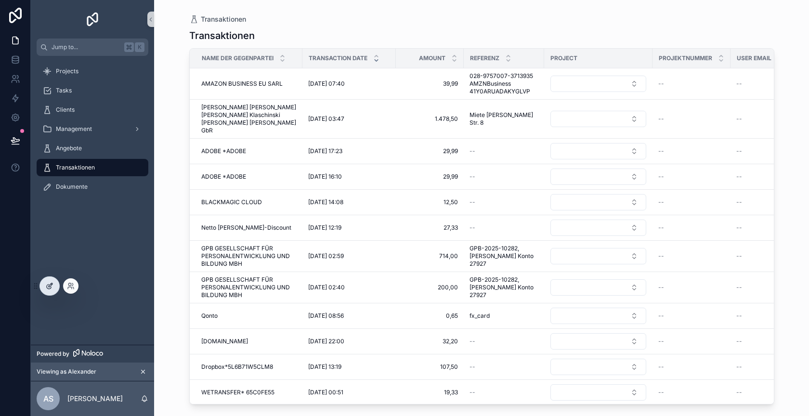
click at [53, 288] on div at bounding box center [49, 286] width 19 height 18
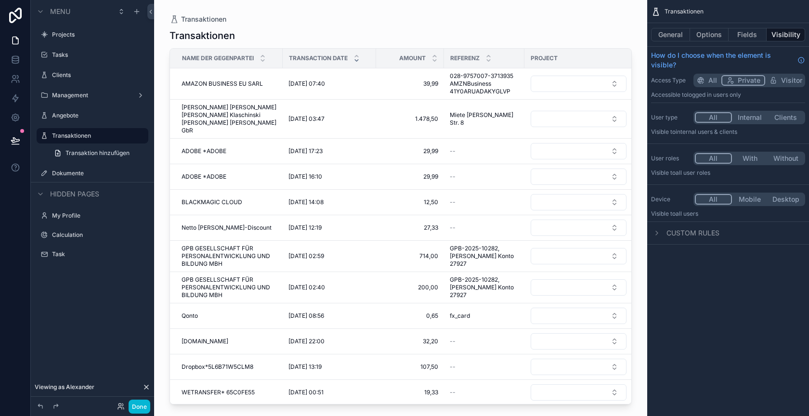
click at [746, 156] on button "With" at bounding box center [750, 158] width 36 height 11
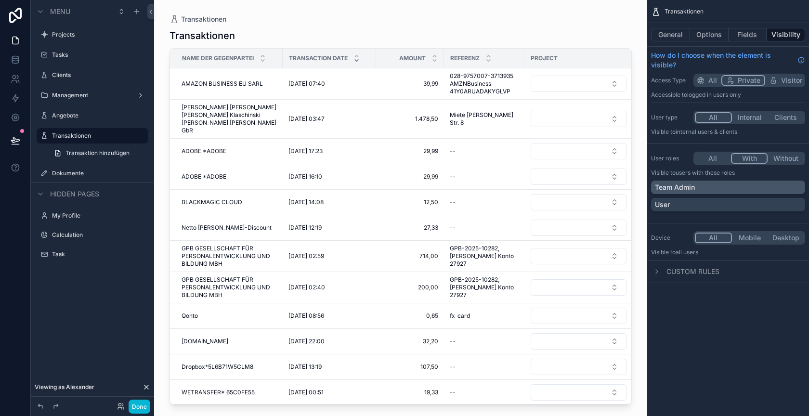
click at [676, 185] on p "Team Admin" at bounding box center [675, 187] width 40 height 10
click at [141, 403] on button "Done" at bounding box center [139, 406] width 22 height 14
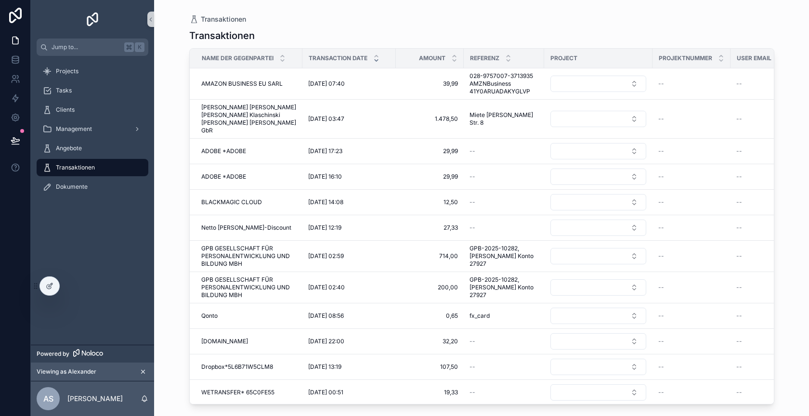
click at [54, 234] on div "Projects Tasks Clients Management Angebote Transaktionen Dokumente" at bounding box center [92, 200] width 123 height 289
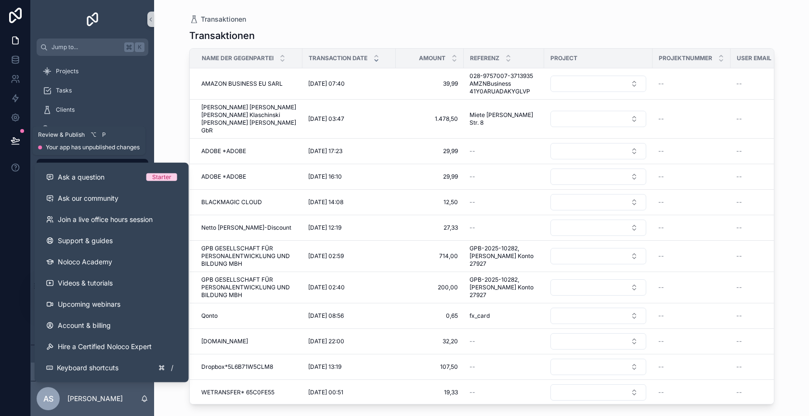
click at [8, 137] on button at bounding box center [15, 140] width 21 height 27
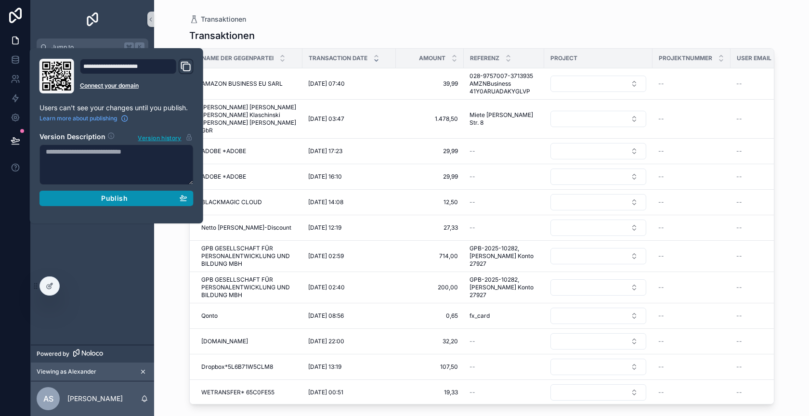
click at [76, 198] on div "Publish" at bounding box center [116, 198] width 141 height 9
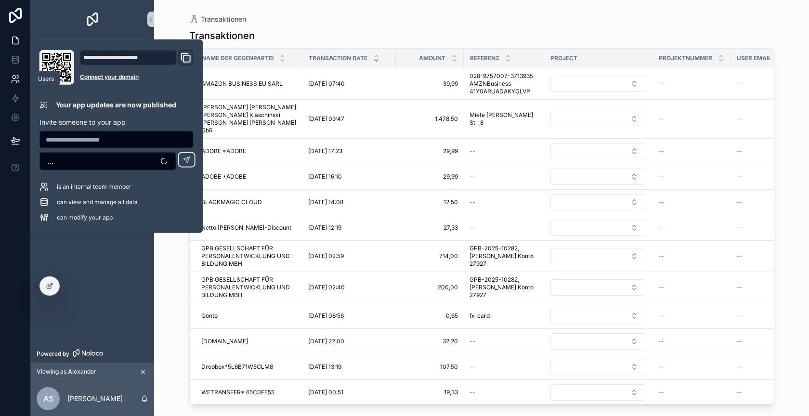
click at [15, 79] on icon at bounding box center [16, 79] width 10 height 10
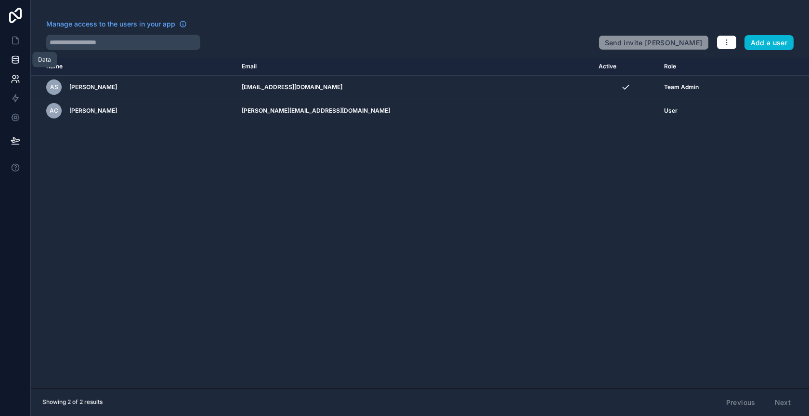
click at [11, 62] on icon at bounding box center [16, 60] width 10 height 10
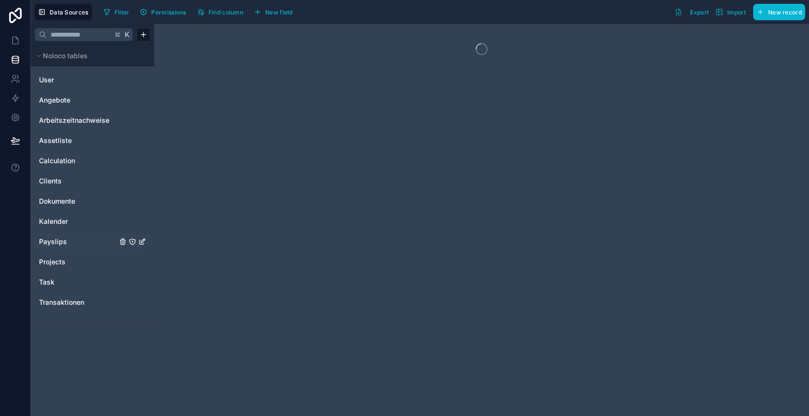
click at [77, 239] on link "Payslips" at bounding box center [78, 242] width 78 height 10
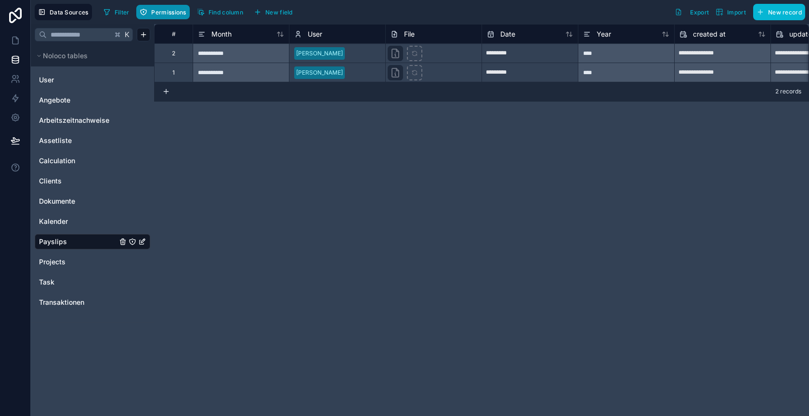
click at [166, 13] on span "Permissions" at bounding box center [168, 12] width 35 height 7
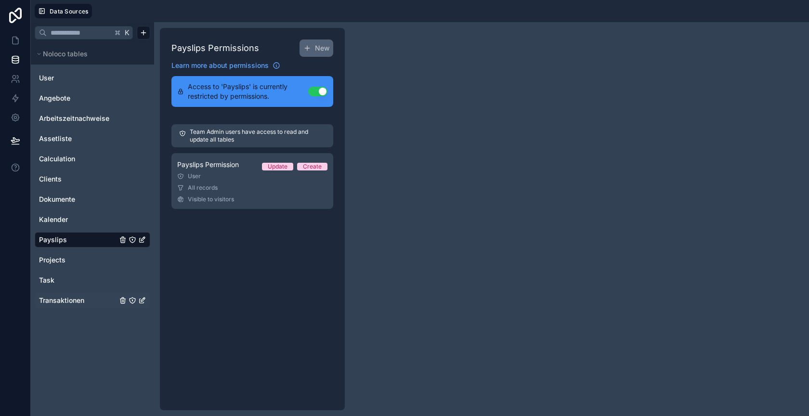
click at [74, 299] on span "Transaktionen" at bounding box center [61, 300] width 45 height 10
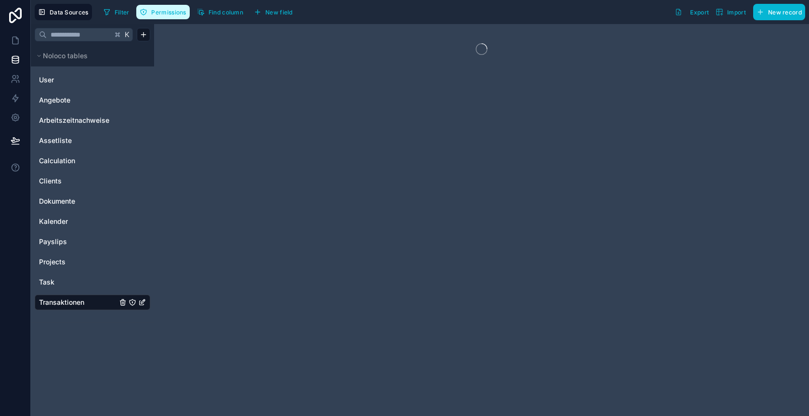
click at [167, 5] on button "Permissions" at bounding box center [162, 12] width 53 height 14
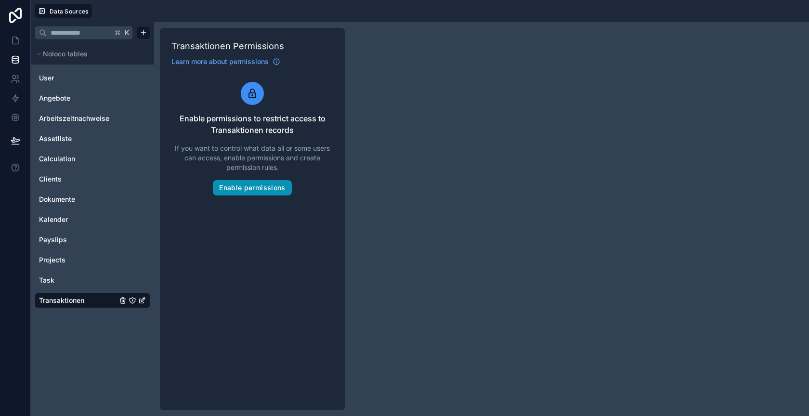
click at [248, 182] on button "Enable permissions" at bounding box center [252, 187] width 78 height 15
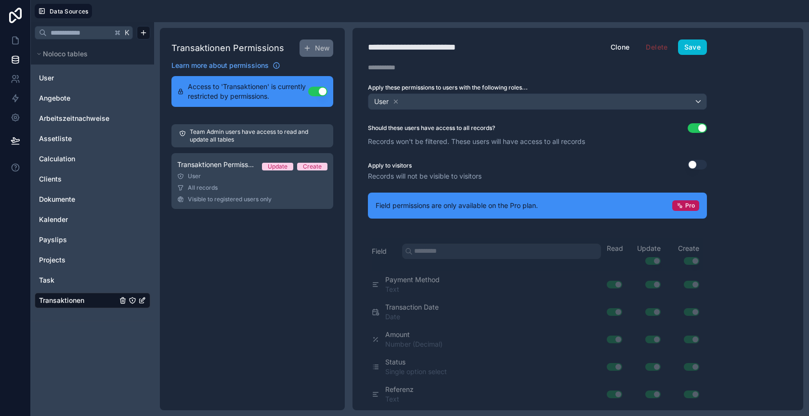
click at [269, 270] on div "Transaktionen Permissions New Learn more about permissions Access to 'Transakti…" at bounding box center [252, 219] width 185 height 382
drag, startPoint x: 400, startPoint y: 140, endPoint x: 493, endPoint y: 137, distance: 92.9
click at [493, 137] on p "Records won't be filtered. These users will have access to all records" at bounding box center [537, 142] width 339 height 10
click at [417, 98] on div "User" at bounding box center [537, 101] width 338 height 15
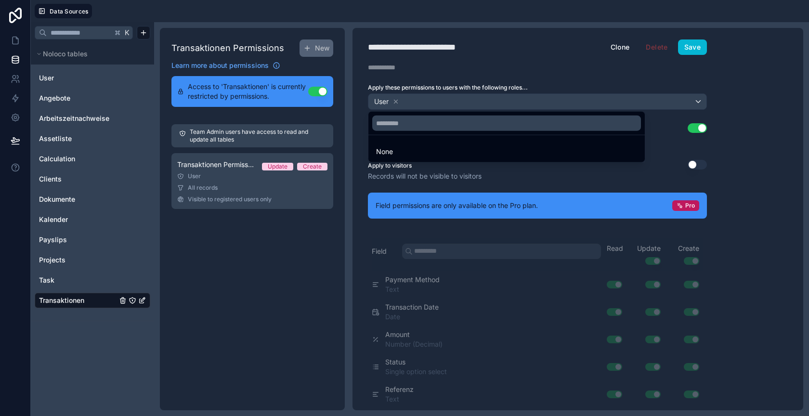
click at [396, 98] on div at bounding box center [404, 208] width 809 height 416
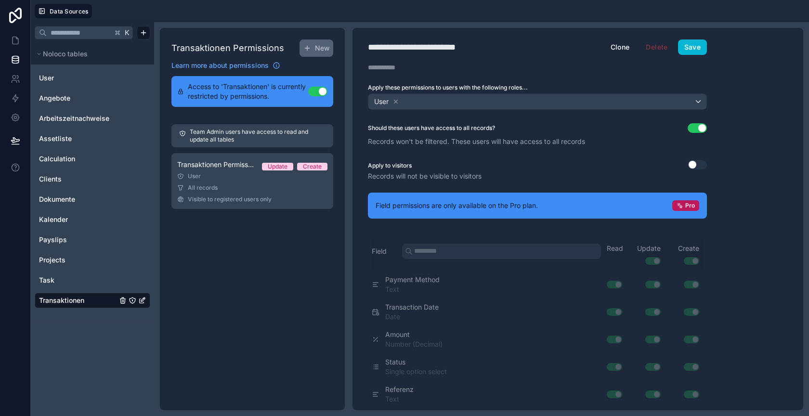
click at [270, 278] on div "Transaktionen Permissions New Learn more about permissions Access to 'Transakti…" at bounding box center [252, 219] width 185 height 382
click at [396, 99] on icon at bounding box center [395, 101] width 7 height 7
click at [303, 252] on div "Transaktionen Permissions New Learn more about permissions Access to 'Transakti…" at bounding box center [252, 219] width 185 height 382
click at [242, 132] on p "Team Admin users have access to read and update all tables" at bounding box center [258, 135] width 136 height 15
click at [251, 308] on div "Transaktionen Permissions New Learn more about permissions Access to 'Transakti…" at bounding box center [252, 219] width 185 height 382
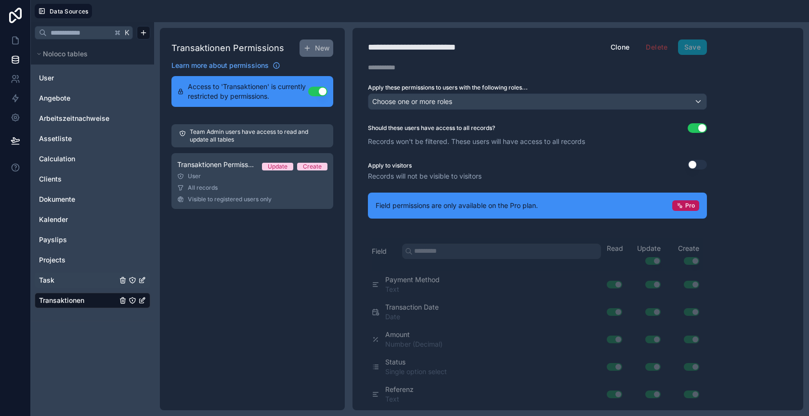
click at [74, 279] on link "Task" at bounding box center [78, 280] width 78 height 10
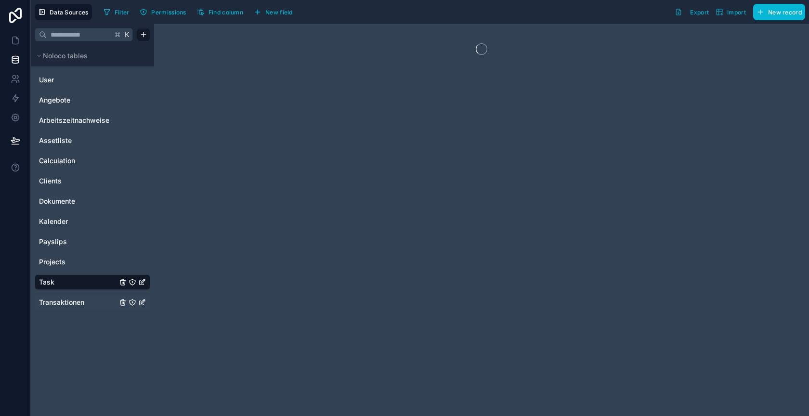
click at [78, 298] on span "Transaktionen" at bounding box center [61, 302] width 45 height 10
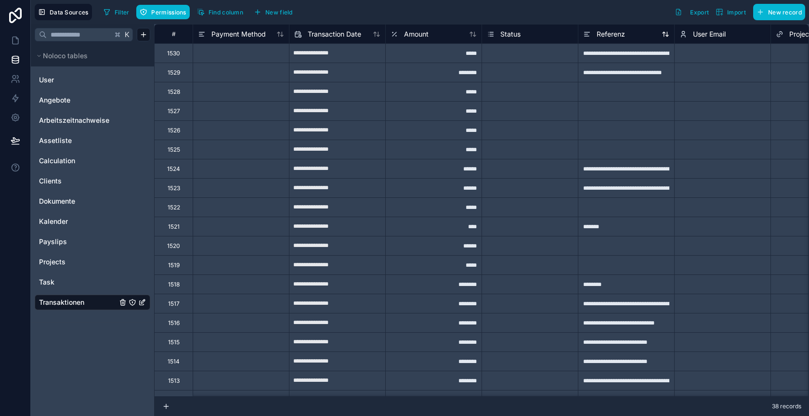
click at [616, 32] on span "Referenz" at bounding box center [610, 34] width 28 height 10
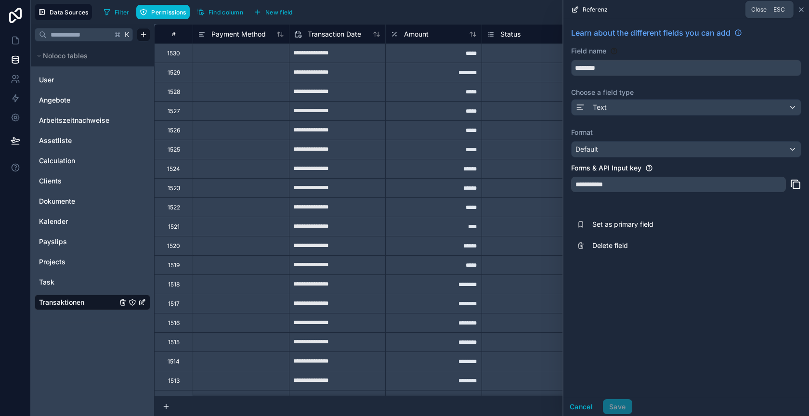
click at [799, 11] on icon at bounding box center [801, 10] width 4 height 4
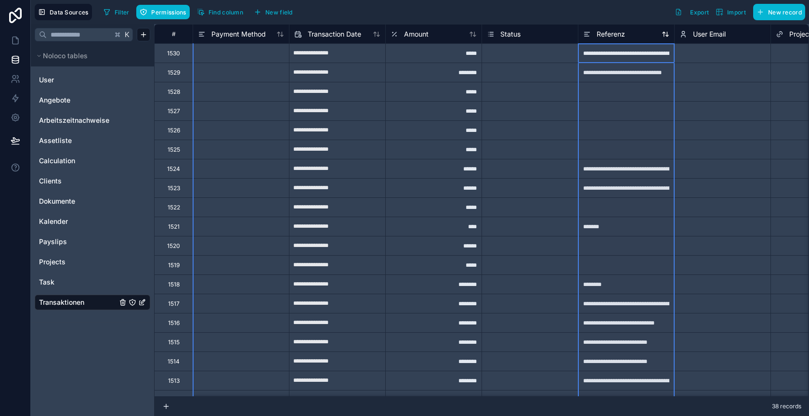
drag, startPoint x: 608, startPoint y: 30, endPoint x: 604, endPoint y: 33, distance: 5.4
click at [604, 33] on span "Referenz" at bounding box center [610, 34] width 28 height 10
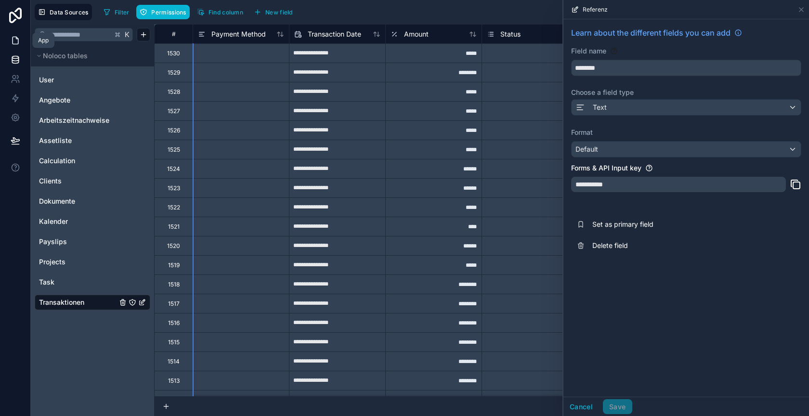
click at [18, 38] on icon at bounding box center [16, 41] width 10 height 10
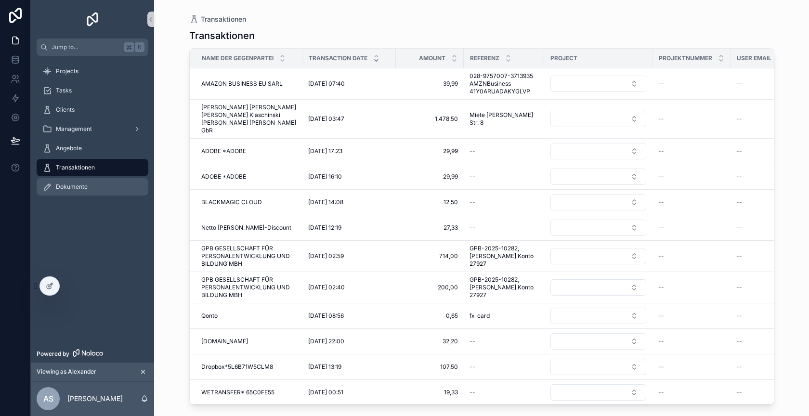
click at [90, 184] on div "Dokumente" at bounding box center [92, 186] width 100 height 15
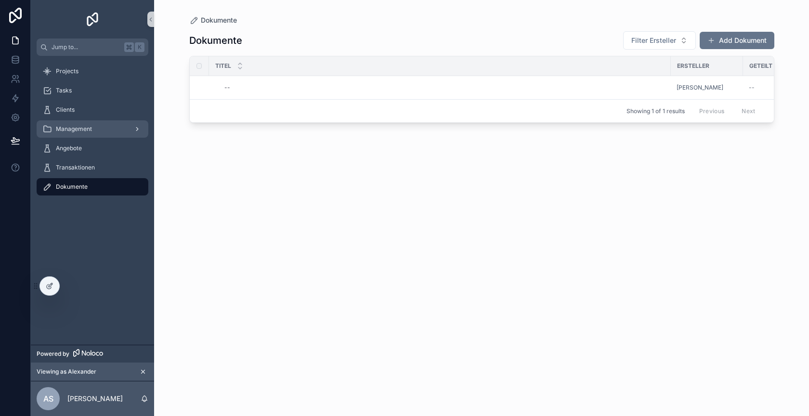
click at [90, 132] on span "Management" at bounding box center [74, 129] width 36 height 8
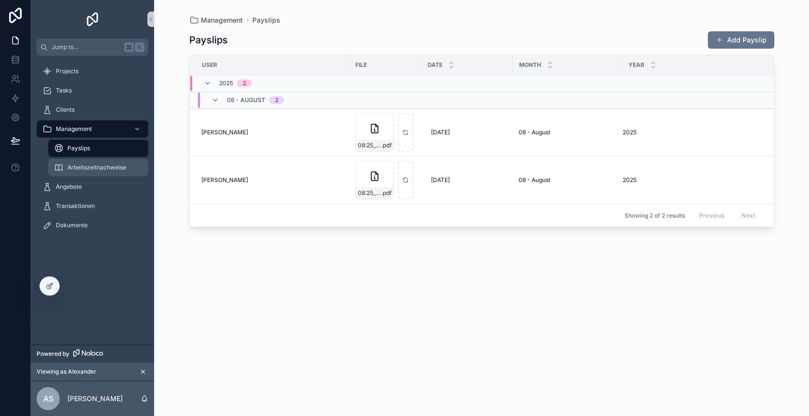
click at [105, 165] on span "Arbeitszeitnachweise" at bounding box center [96, 168] width 59 height 8
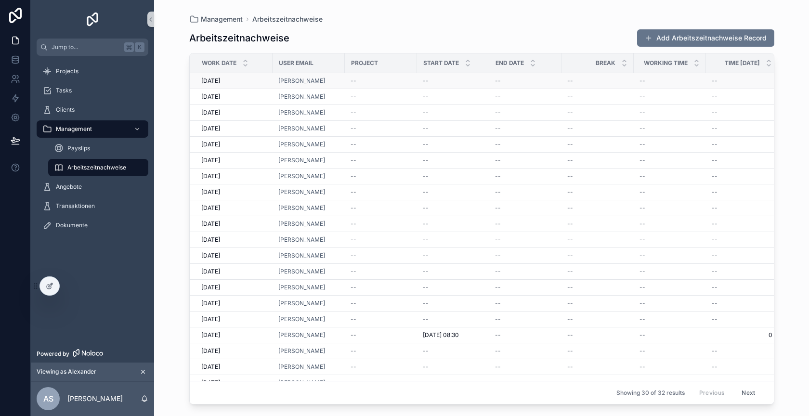
click at [360, 80] on div "--" at bounding box center [380, 81] width 61 height 8
click at [71, 72] on span "Projects" at bounding box center [67, 71] width 23 height 8
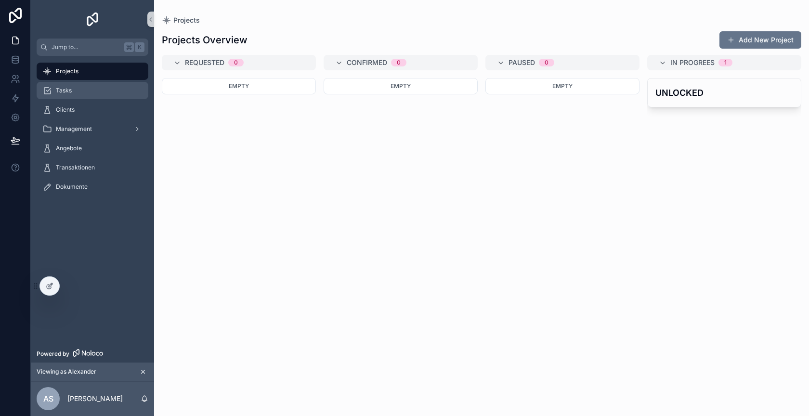
click at [92, 92] on div "Tasks" at bounding box center [92, 90] width 100 height 15
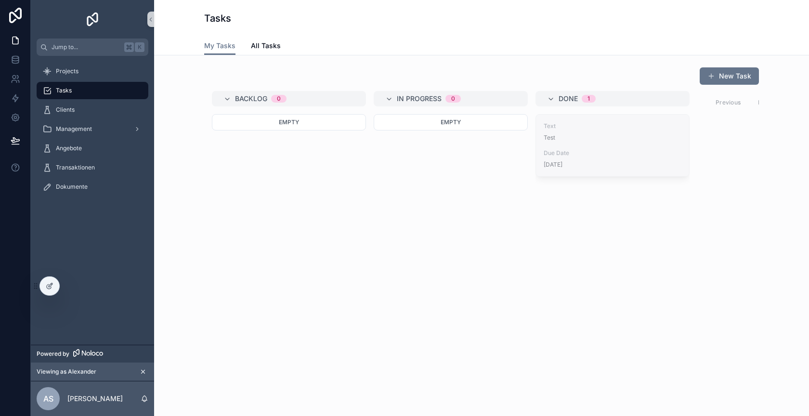
drag, startPoint x: 614, startPoint y: 148, endPoint x: 603, endPoint y: 148, distance: 11.1
click at [257, 48] on span "All Tasks" at bounding box center [266, 46] width 30 height 10
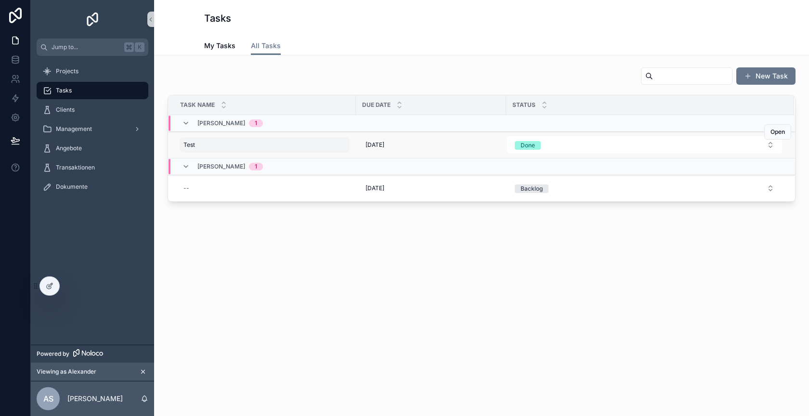
click at [249, 146] on div "Test Test" at bounding box center [265, 144] width 170 height 15
click at [250, 221] on div "New Task Task Name Due Date Status Alexander 1 Test Test 27.8.2025 27.8.2025 Do…" at bounding box center [481, 161] width 655 height 212
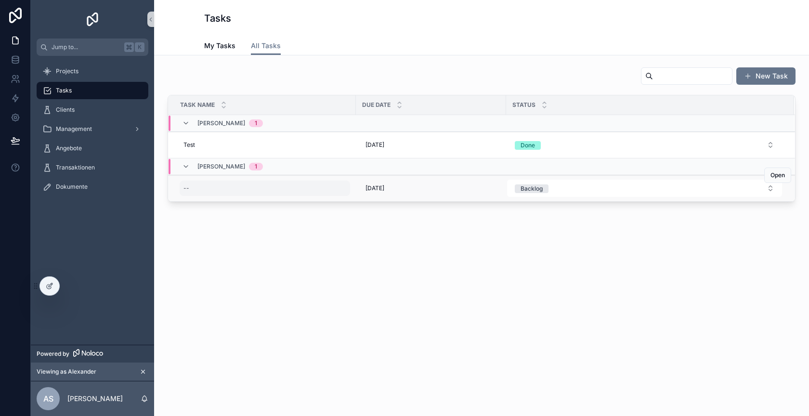
click at [238, 189] on div "--" at bounding box center [265, 187] width 170 height 15
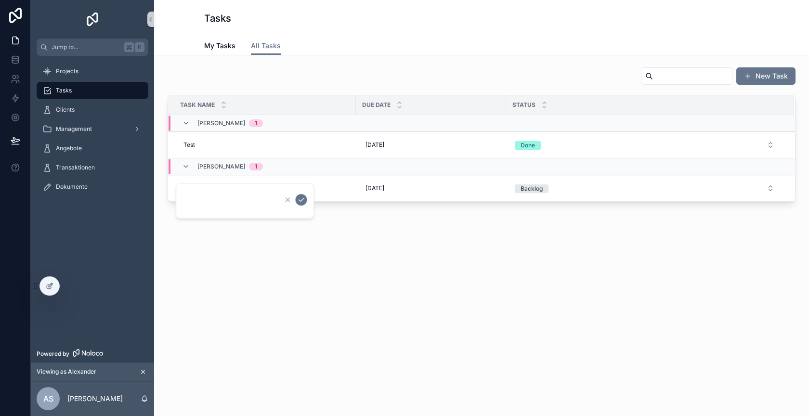
click at [238, 241] on div "New Task Task Name Due Date Status Alexander 1 Test Test 27.8.2025 27.8.2025 Do…" at bounding box center [481, 161] width 655 height 212
click at [49, 287] on icon at bounding box center [51, 285] width 4 height 4
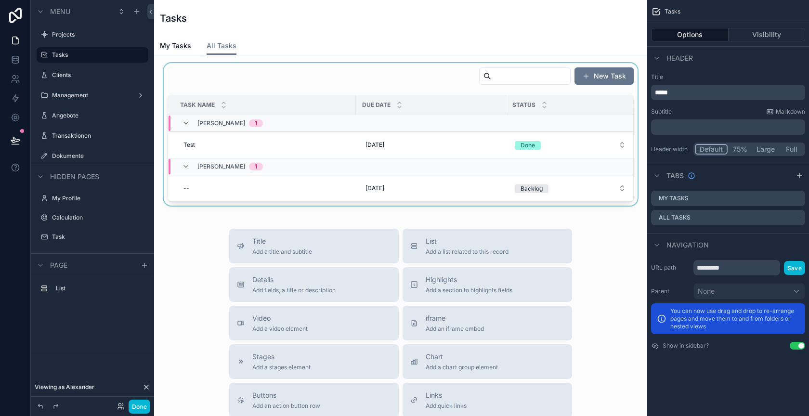
click at [376, 77] on div "scrollable content" at bounding box center [400, 134] width 477 height 142
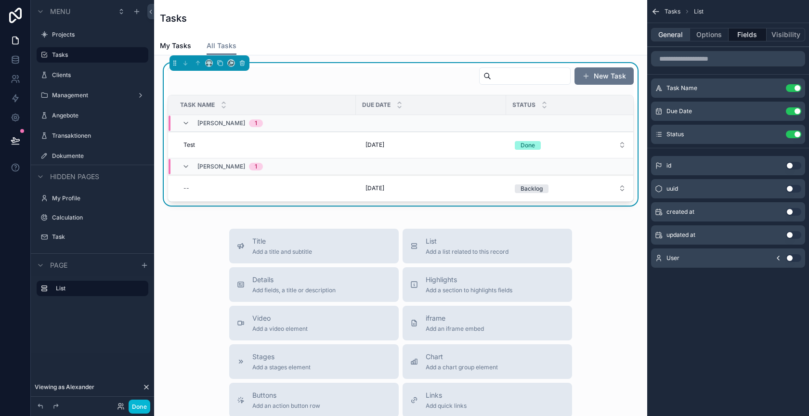
click at [678, 33] on button "General" at bounding box center [670, 34] width 39 height 13
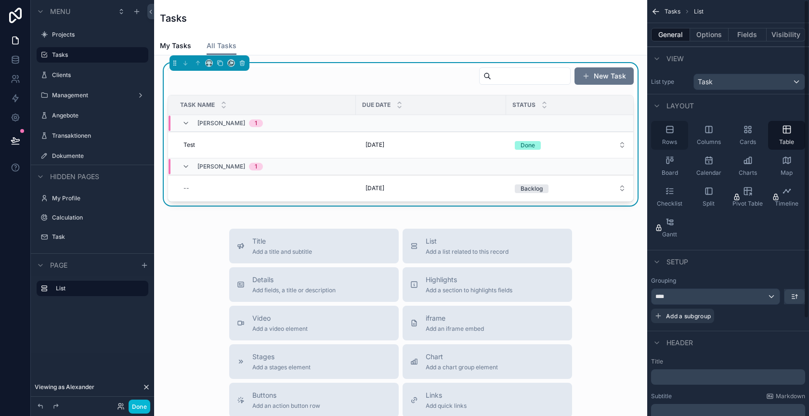
click at [672, 134] on div "Rows" at bounding box center [669, 135] width 37 height 29
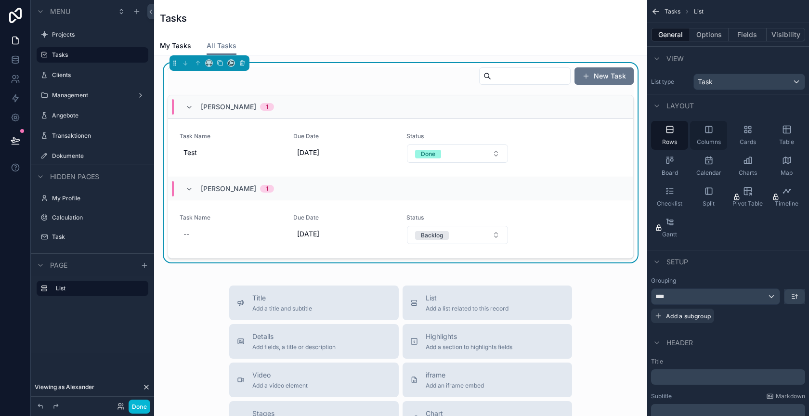
click at [714, 136] on div "Columns" at bounding box center [708, 135] width 37 height 29
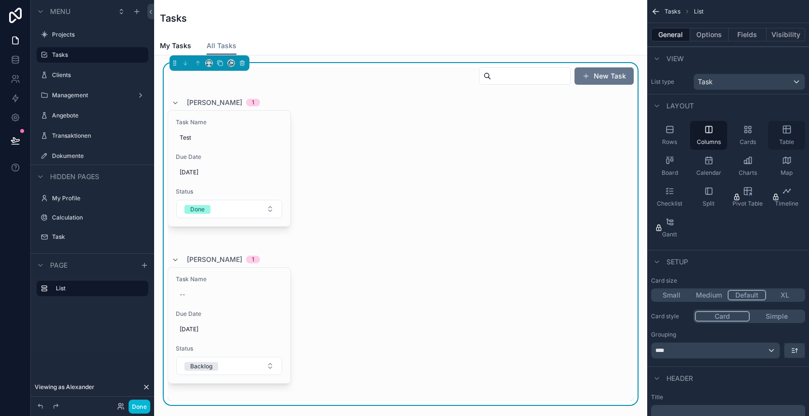
click at [788, 130] on icon "scrollable content" at bounding box center [787, 130] width 10 height 10
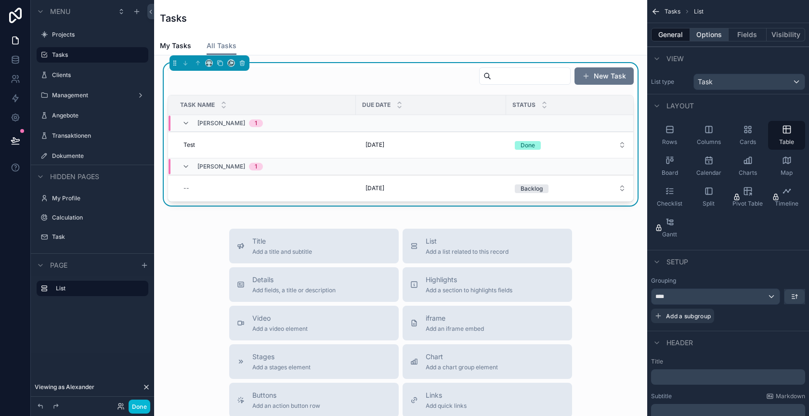
click at [708, 39] on button "Options" at bounding box center [709, 34] width 39 height 13
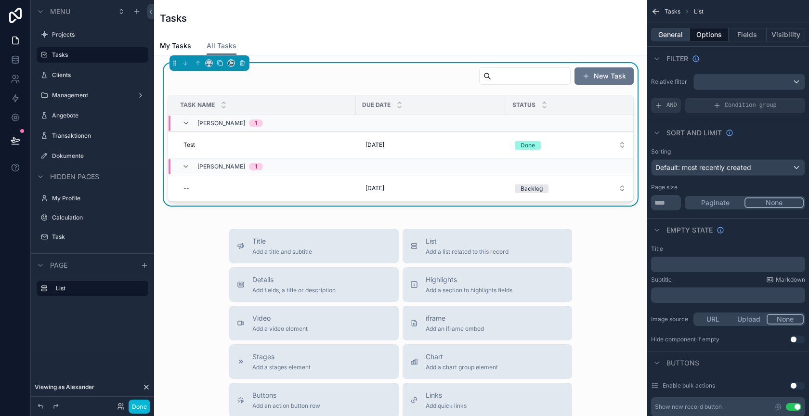
click at [669, 35] on button "General" at bounding box center [670, 34] width 39 height 13
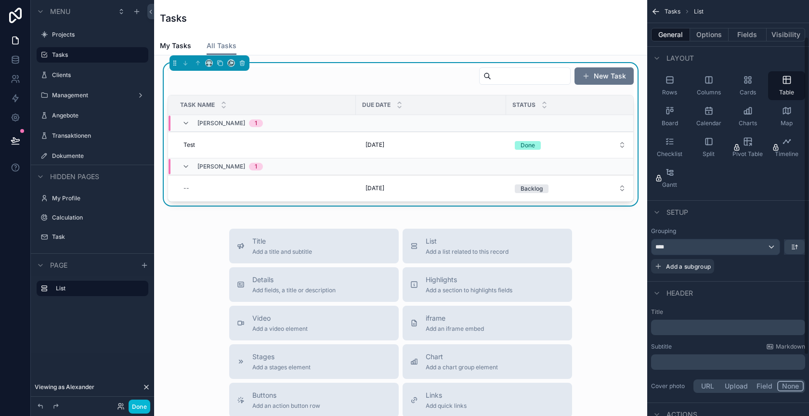
scroll to position [47, 0]
click at [708, 31] on button "Options" at bounding box center [709, 34] width 39 height 13
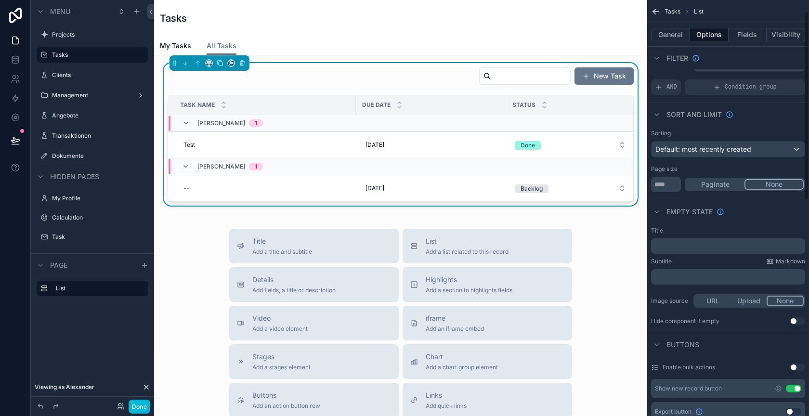
scroll to position [0, 0]
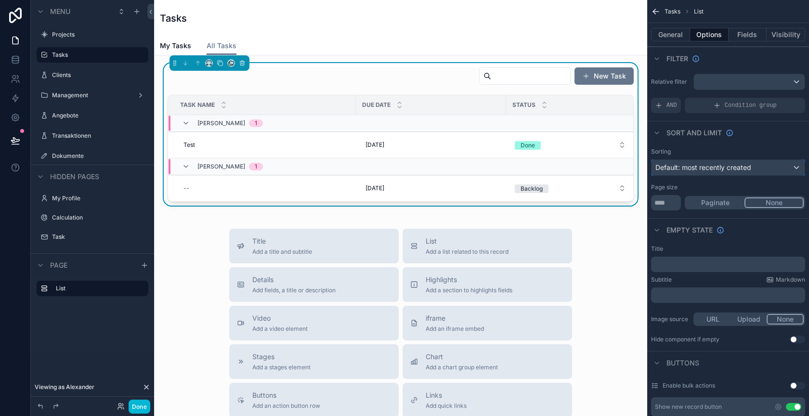
click at [714, 166] on span "Default: most recently created" at bounding box center [703, 167] width 96 height 8
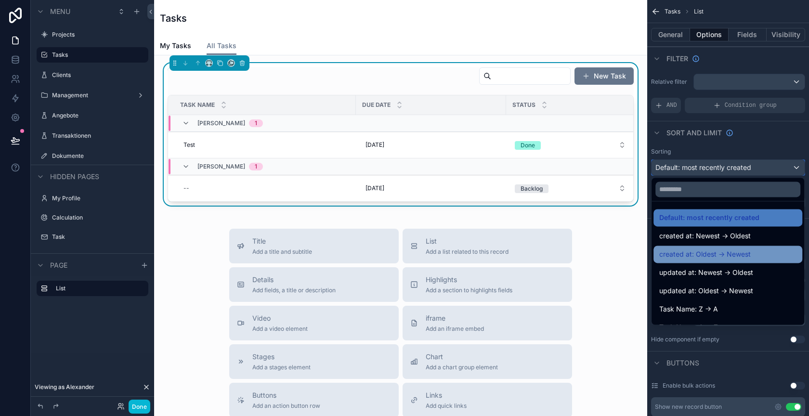
scroll to position [50, 0]
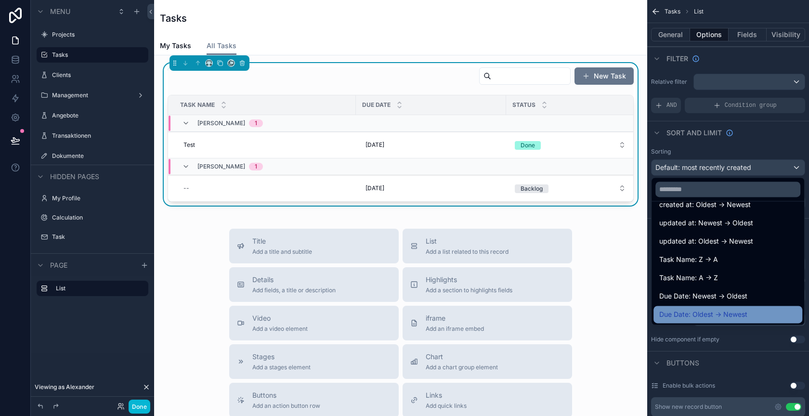
drag, startPoint x: 708, startPoint y: 291, endPoint x: 704, endPoint y: 312, distance: 21.5
click at [704, 312] on ul "Default: most recently created created at: Newest -> Oldest created at: Oldest …" at bounding box center [727, 262] width 153 height 123
click at [704, 312] on span "Due Date: Oldest -> Newest" at bounding box center [703, 314] width 88 height 12
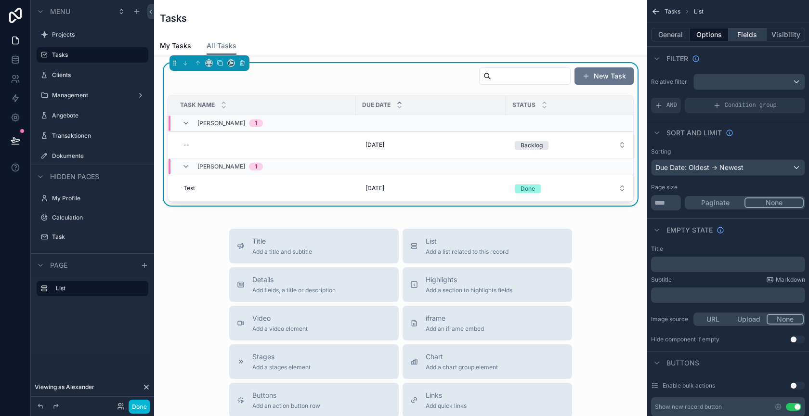
click at [745, 35] on button "Fields" at bounding box center [747, 34] width 39 height 13
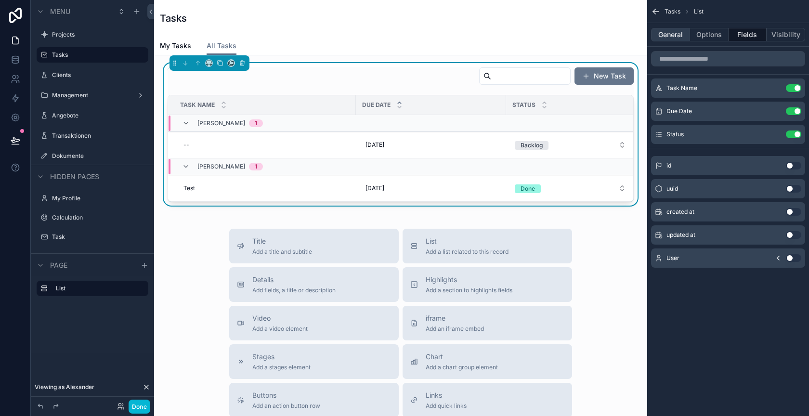
click at [668, 38] on button "General" at bounding box center [670, 34] width 39 height 13
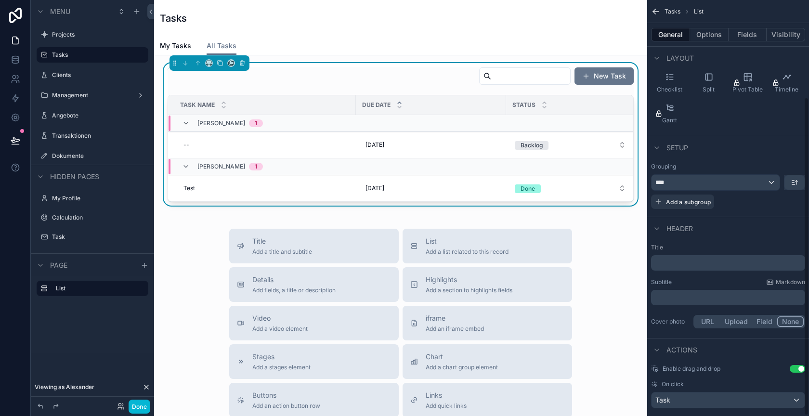
scroll to position [127, 0]
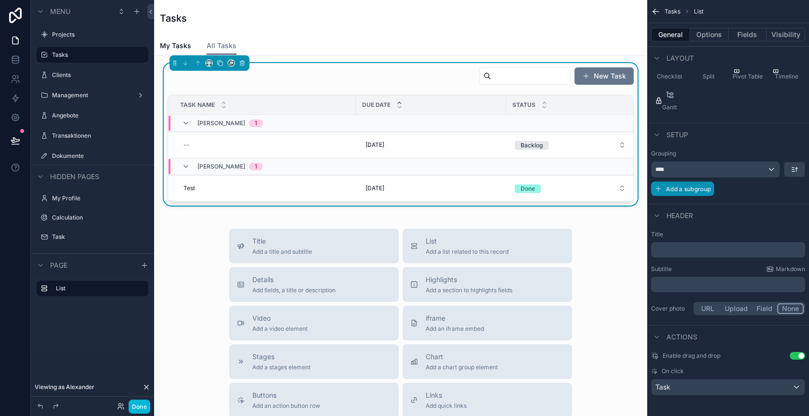
click at [687, 189] on span "Add a subgroup" at bounding box center [688, 188] width 45 height 7
click at [714, 185] on div "Choose a field" at bounding box center [715, 189] width 129 height 15
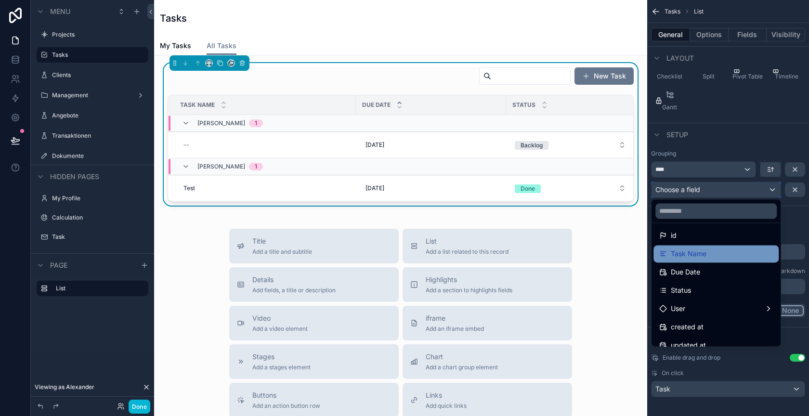
scroll to position [50, 0]
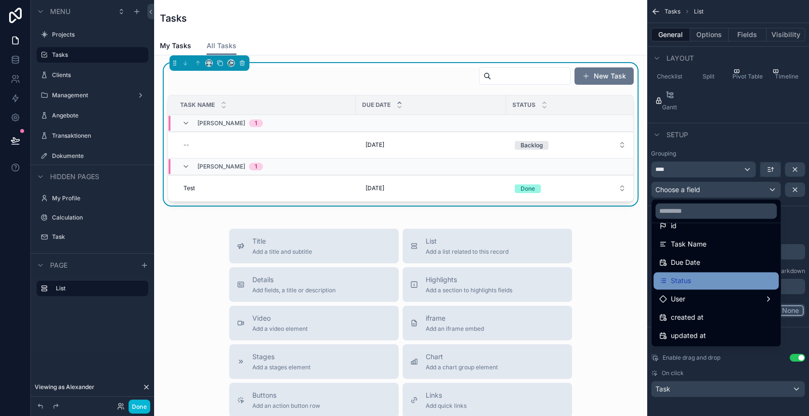
click at [689, 280] on span "Status" at bounding box center [680, 281] width 20 height 12
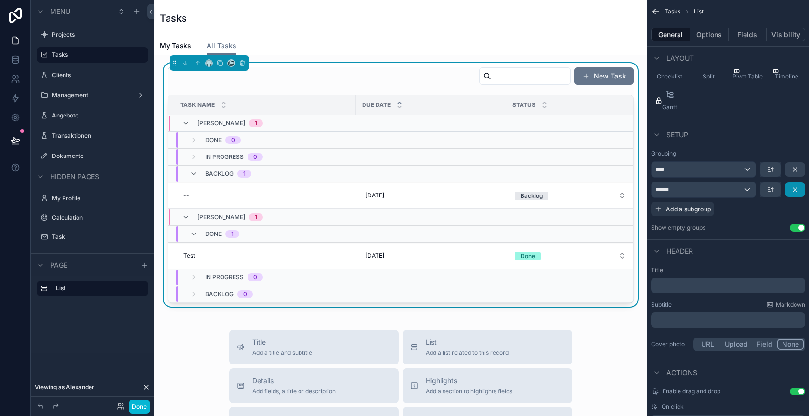
click at [791, 187] on icon "scrollable content" at bounding box center [795, 190] width 8 height 8
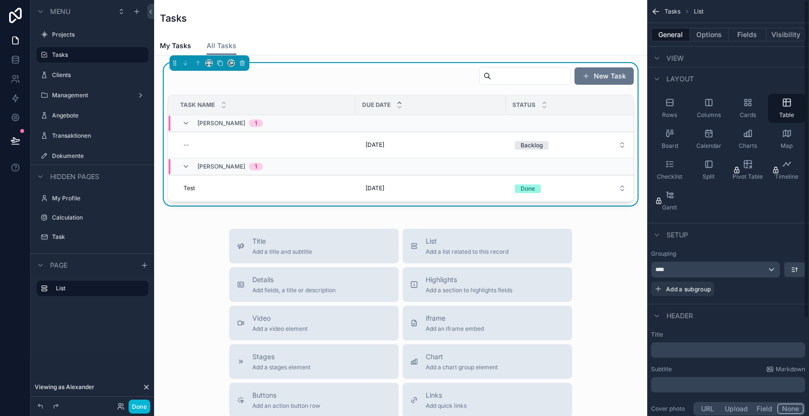
scroll to position [0, 0]
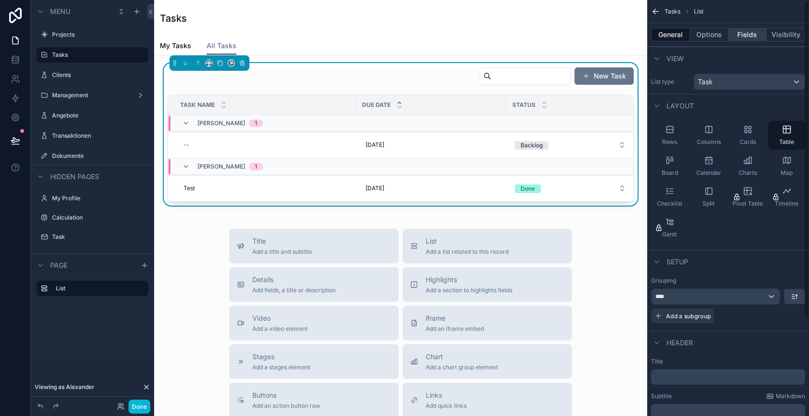
click at [743, 35] on button "Fields" at bounding box center [747, 34] width 39 height 13
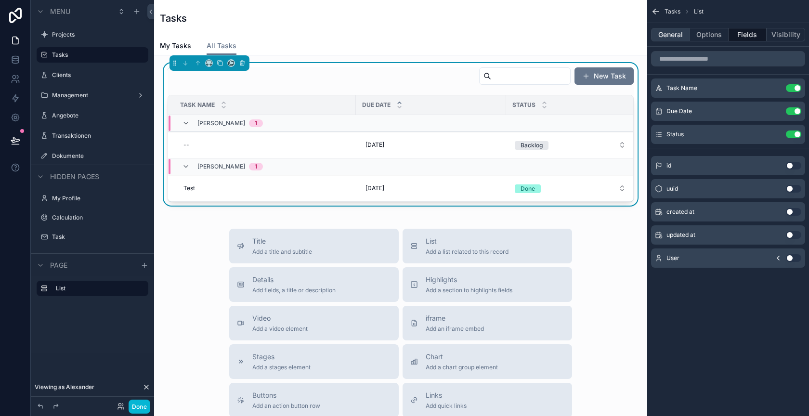
click at [673, 39] on button "General" at bounding box center [670, 34] width 39 height 13
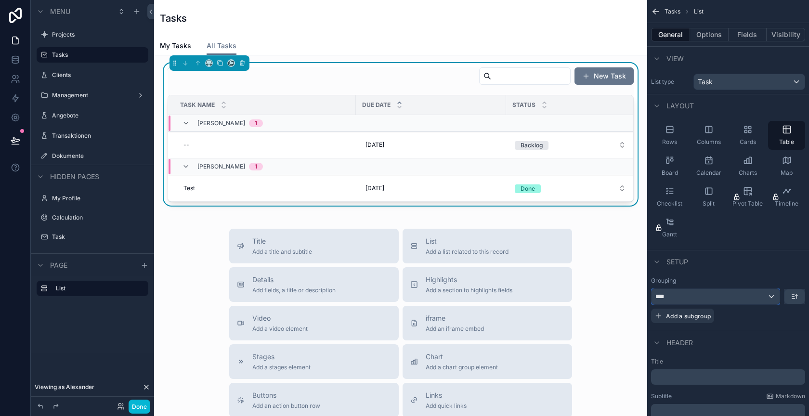
click at [768, 294] on div "****" at bounding box center [715, 296] width 128 height 15
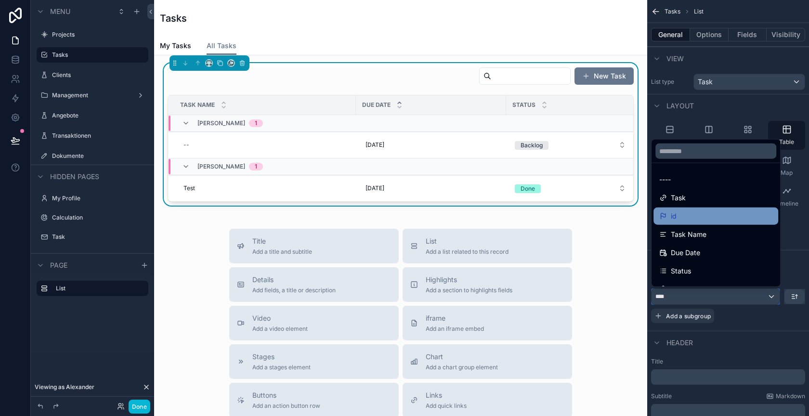
scroll to position [68, 0]
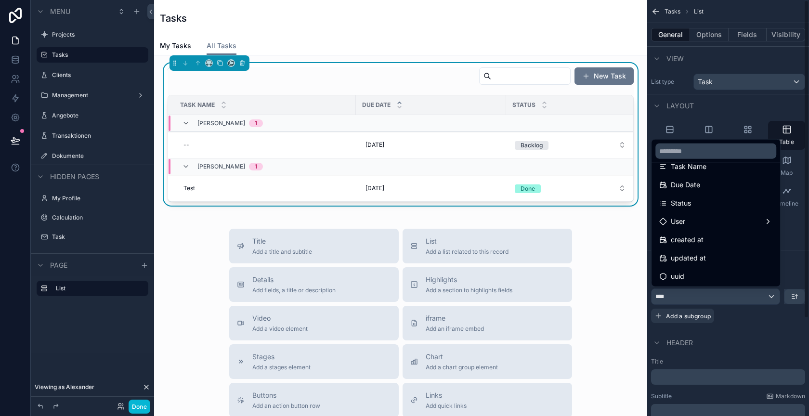
click at [743, 329] on div "scrollable content" at bounding box center [404, 208] width 809 height 416
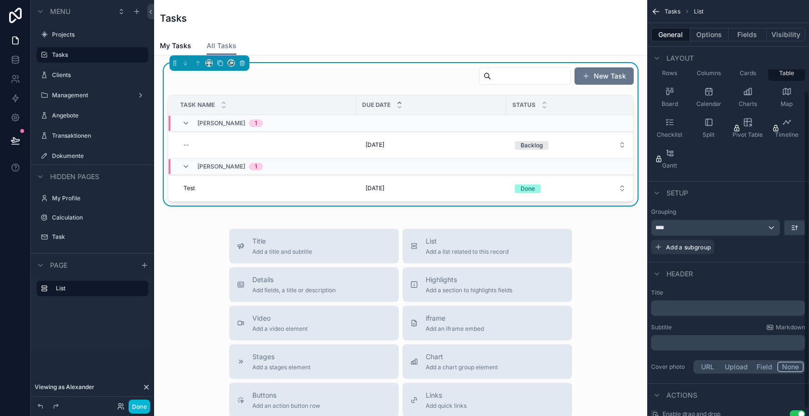
scroll to position [127, 0]
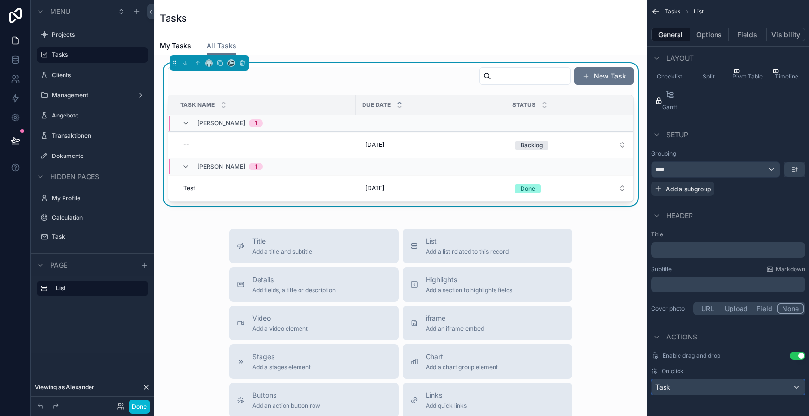
click at [728, 385] on div "Task" at bounding box center [727, 386] width 153 height 15
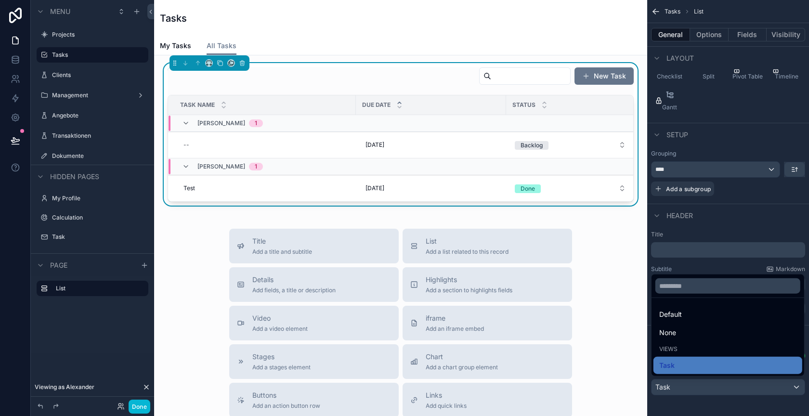
click at [728, 385] on div "scrollable content" at bounding box center [404, 208] width 809 height 416
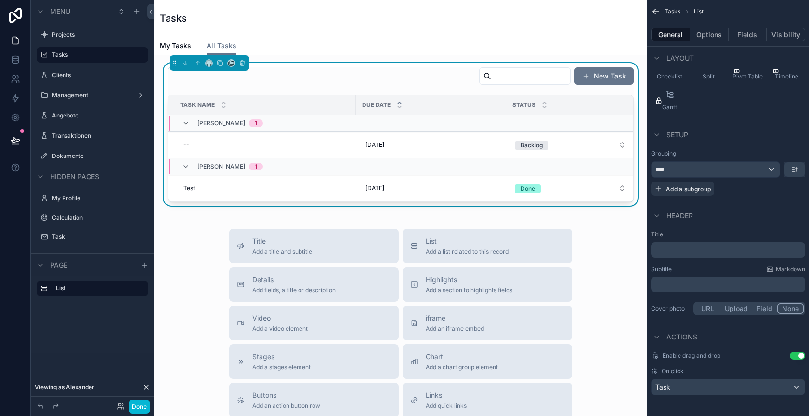
click at [661, 367] on span "On click" at bounding box center [672, 371] width 22 height 8
drag, startPoint x: 214, startPoint y: 188, endPoint x: 237, endPoint y: 167, distance: 31.0
click at [231, 164] on span "Alexander" at bounding box center [221, 167] width 48 height 8
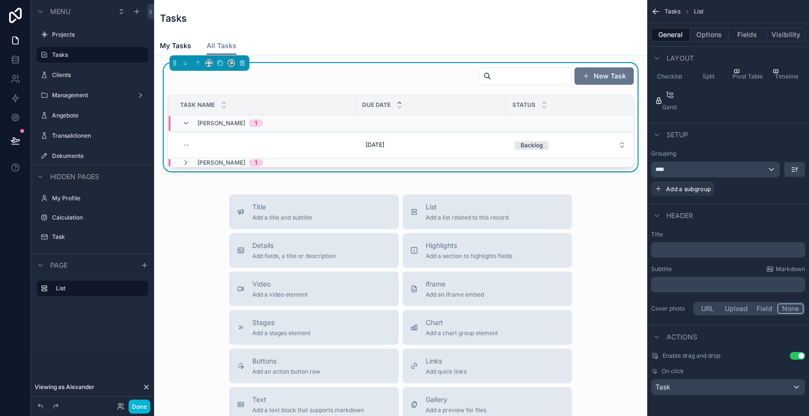
click at [229, 159] on span "Alexander" at bounding box center [221, 163] width 48 height 8
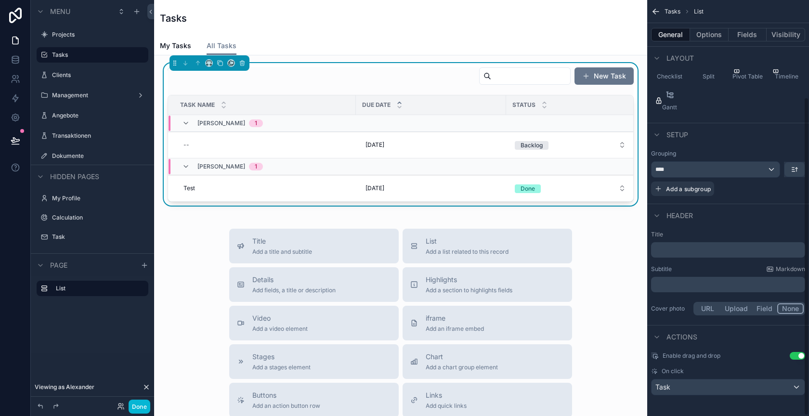
scroll to position [0, 0]
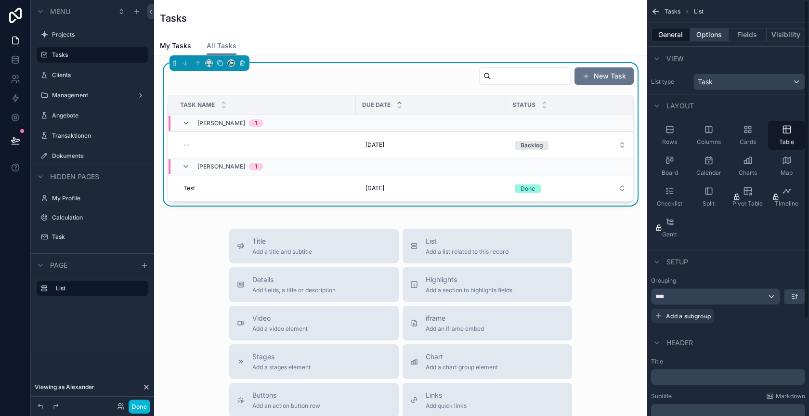
click at [704, 38] on button "Options" at bounding box center [709, 34] width 39 height 13
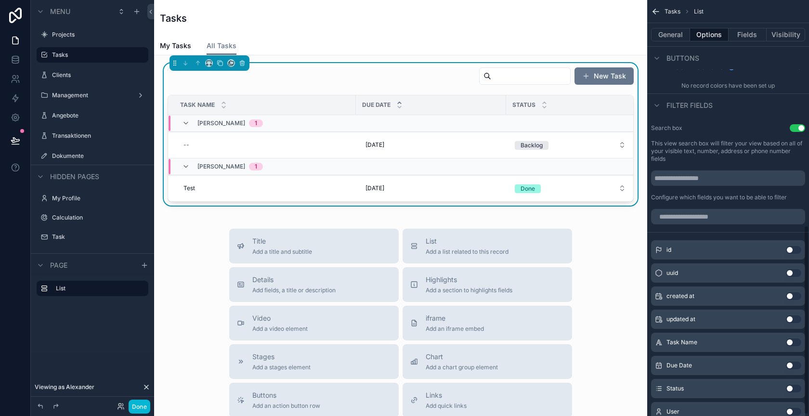
scroll to position [496, 0]
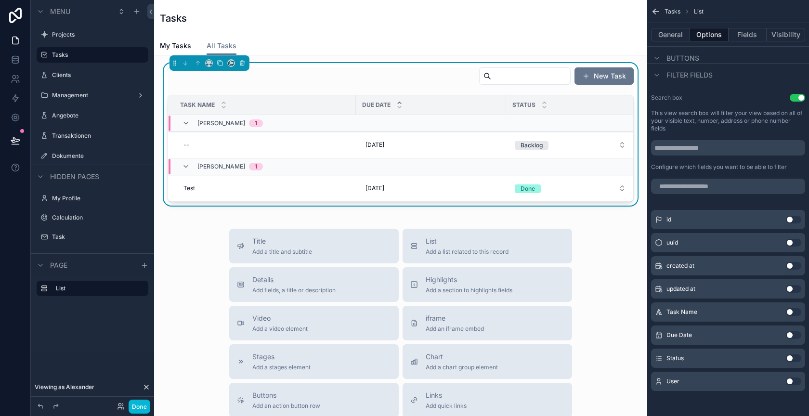
click at [792, 378] on button "Use setting" at bounding box center [792, 381] width 15 height 8
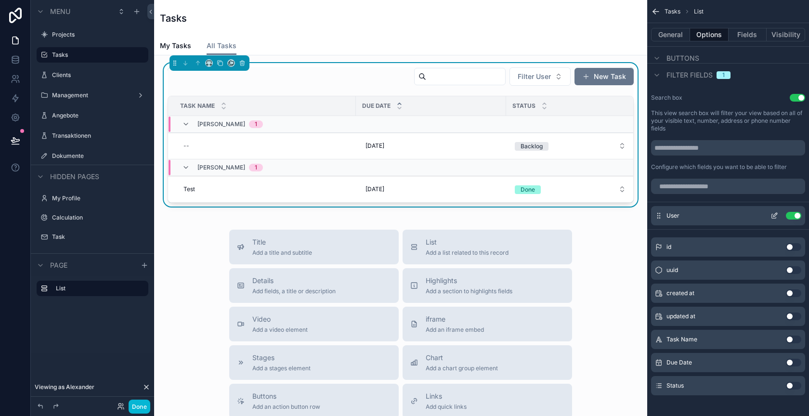
click at [790, 214] on button "Use setting" at bounding box center [792, 216] width 15 height 8
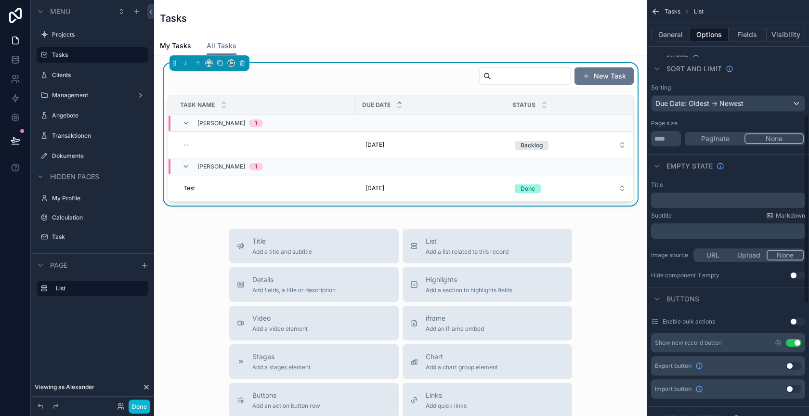
scroll to position [0, 0]
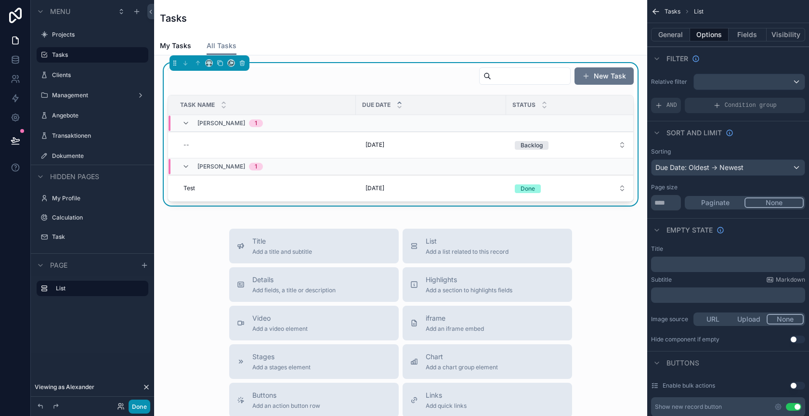
click at [137, 405] on button "Done" at bounding box center [139, 406] width 22 height 14
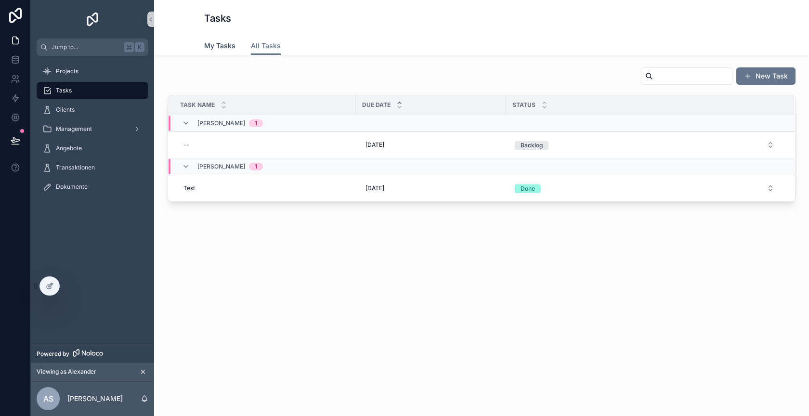
click at [222, 44] on span "My Tasks" at bounding box center [219, 46] width 31 height 10
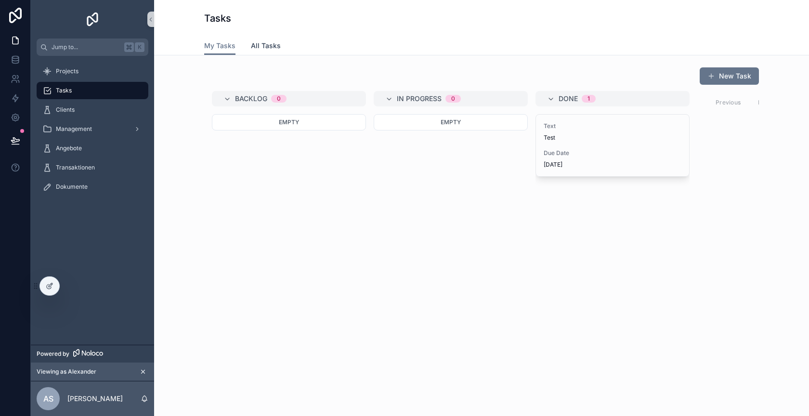
click at [266, 44] on span "All Tasks" at bounding box center [266, 46] width 30 height 10
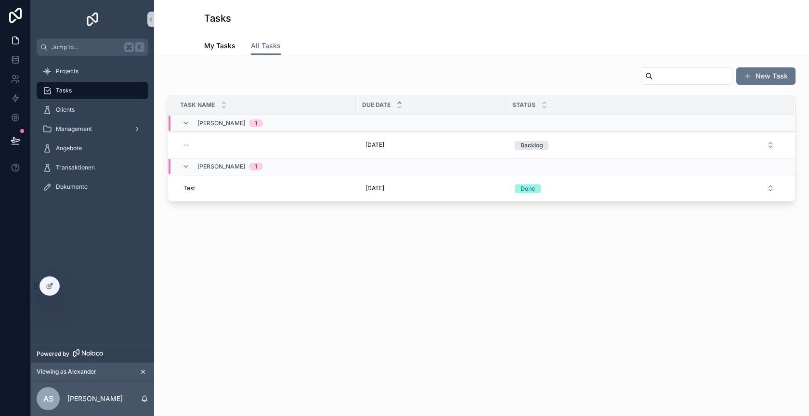
click at [45, 271] on div "Projects Tasks Clients Management Angebote Transaktionen Dokumente" at bounding box center [92, 200] width 123 height 289
click at [49, 286] on icon at bounding box center [51, 285] width 4 height 4
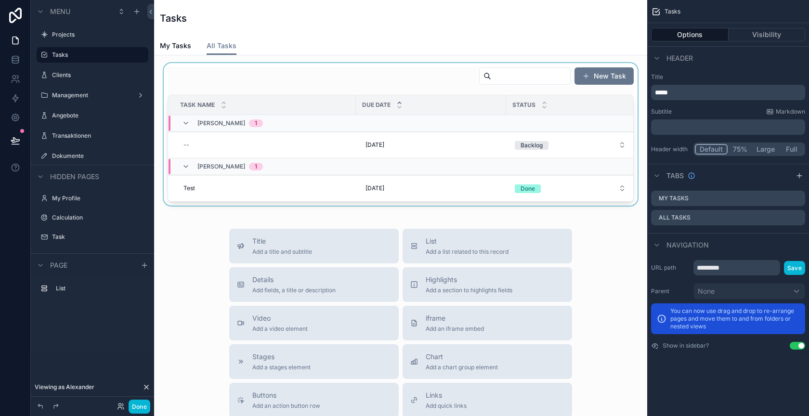
click at [317, 104] on div "Task Name" at bounding box center [261, 105] width 187 height 18
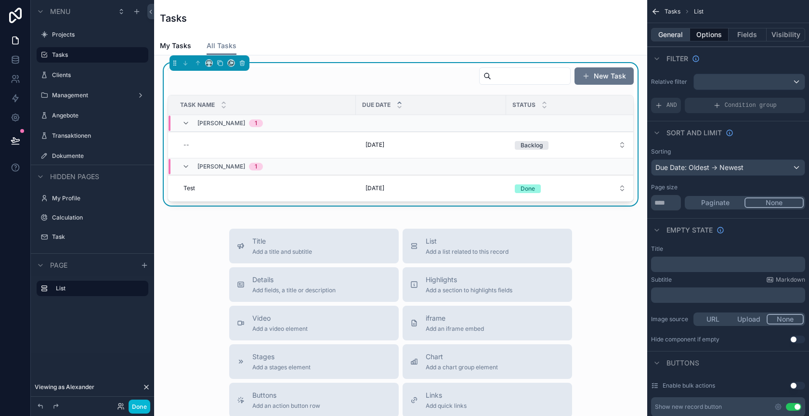
click at [668, 36] on button "General" at bounding box center [670, 34] width 39 height 13
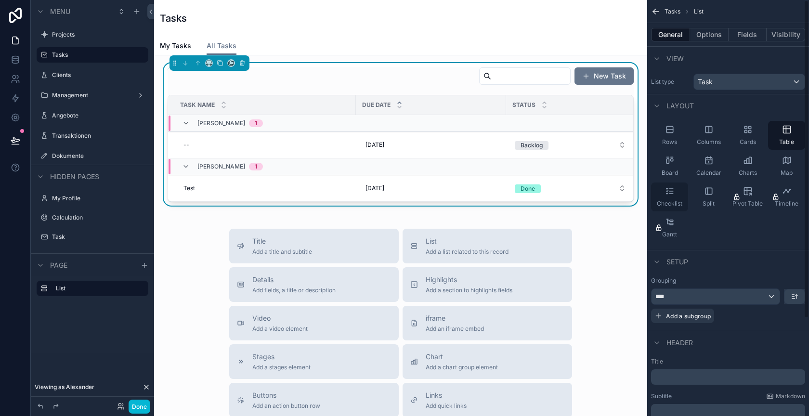
click at [671, 192] on icon "scrollable content" at bounding box center [670, 191] width 10 height 10
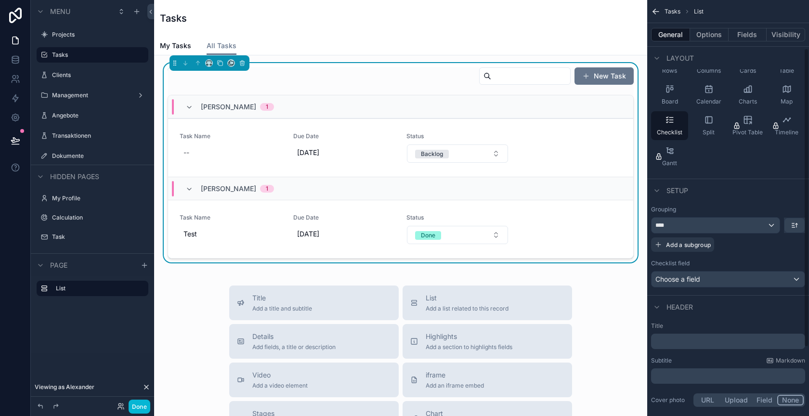
scroll to position [85, 0]
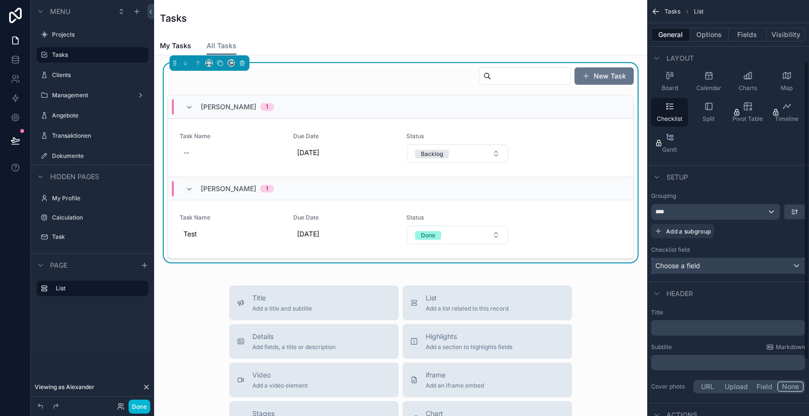
click at [697, 267] on span "Choose a field" at bounding box center [677, 265] width 45 height 8
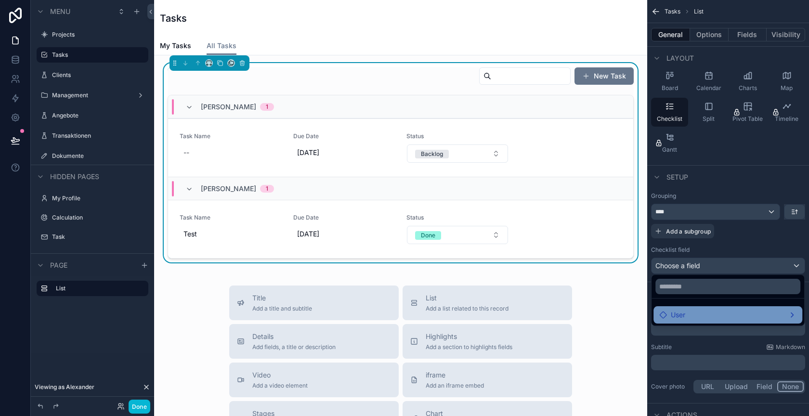
click at [694, 311] on div "User" at bounding box center [727, 315] width 137 height 12
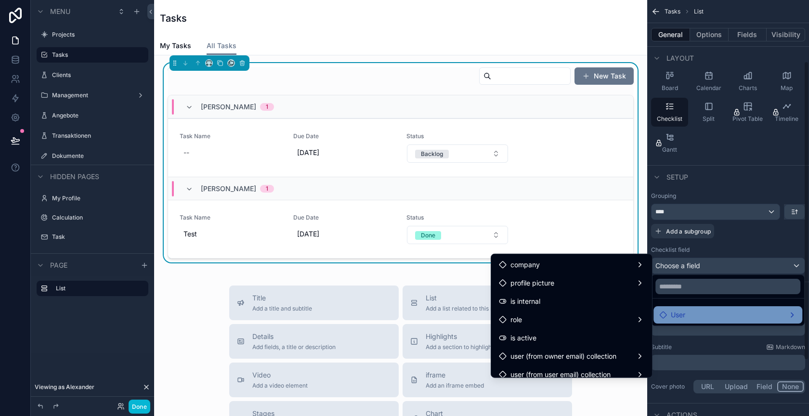
click at [725, 247] on div "scrollable content" at bounding box center [404, 208] width 809 height 416
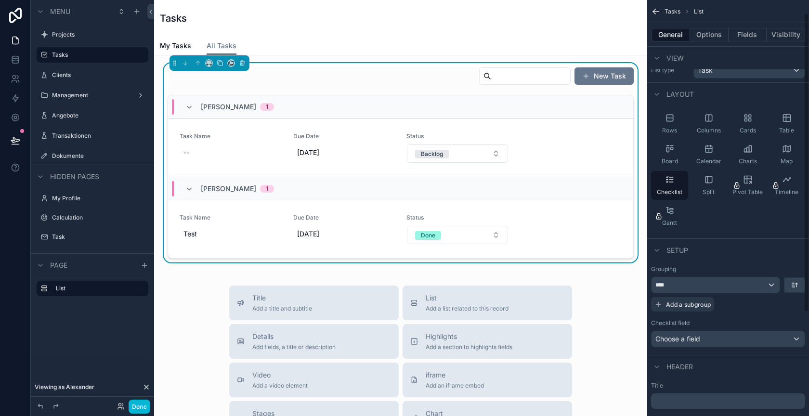
scroll to position [10, 0]
click at [749, 36] on button "Fields" at bounding box center [747, 34] width 39 height 13
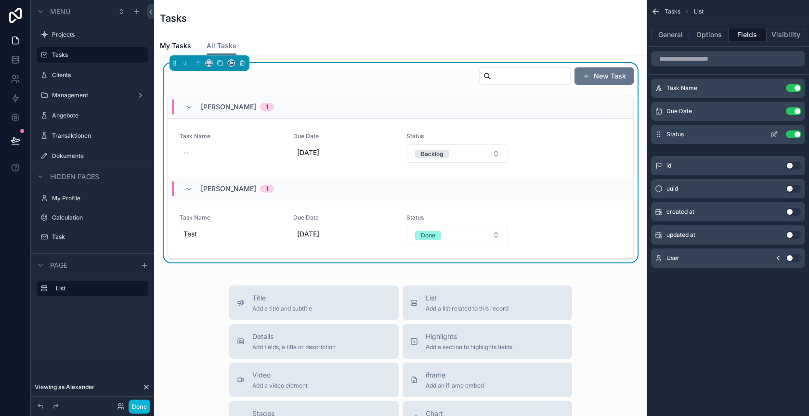
click at [791, 131] on button "Use setting" at bounding box center [792, 134] width 15 height 8
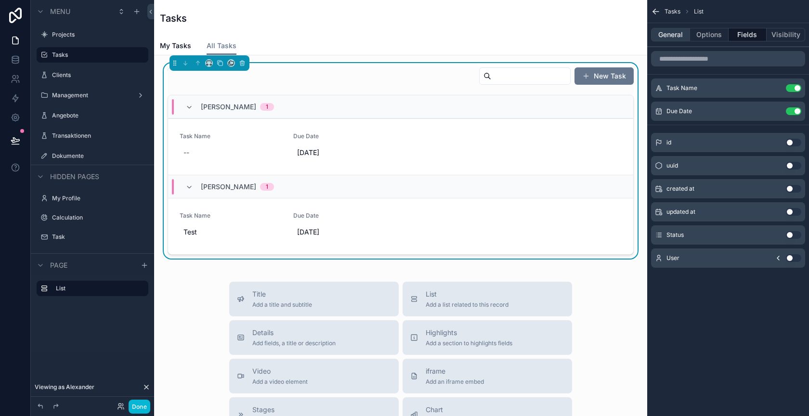
click at [672, 39] on button "General" at bounding box center [670, 34] width 39 height 13
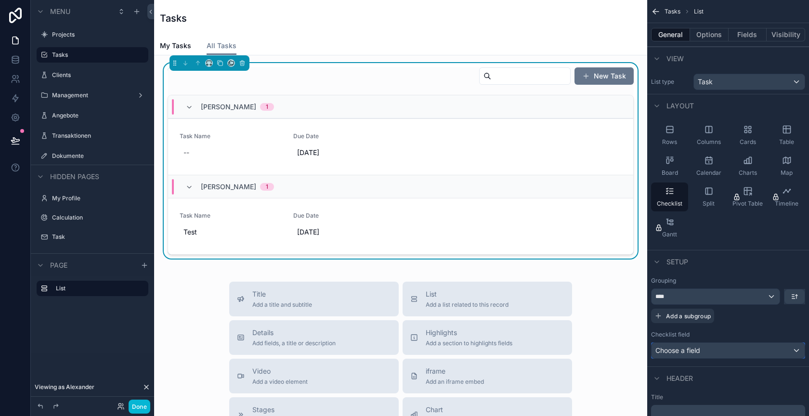
click at [703, 351] on div "Choose a field" at bounding box center [727, 350] width 153 height 15
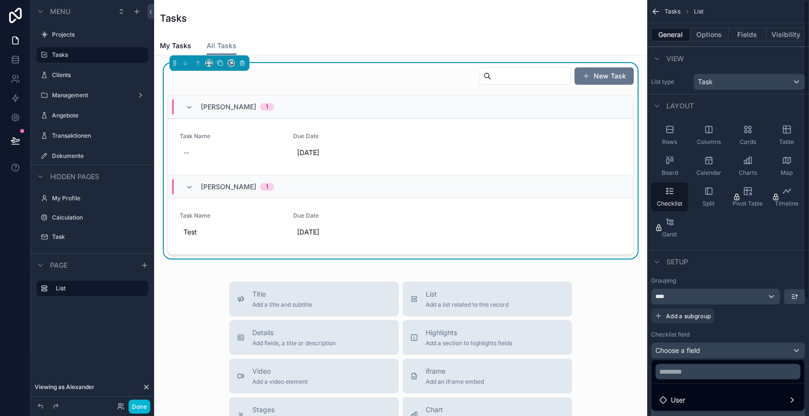
click at [749, 38] on div "scrollable content" at bounding box center [404, 208] width 809 height 416
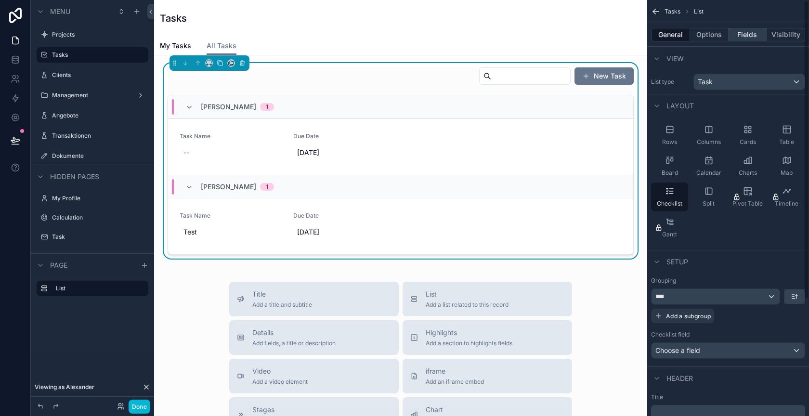
click at [749, 36] on button "Fields" at bounding box center [747, 34] width 39 height 13
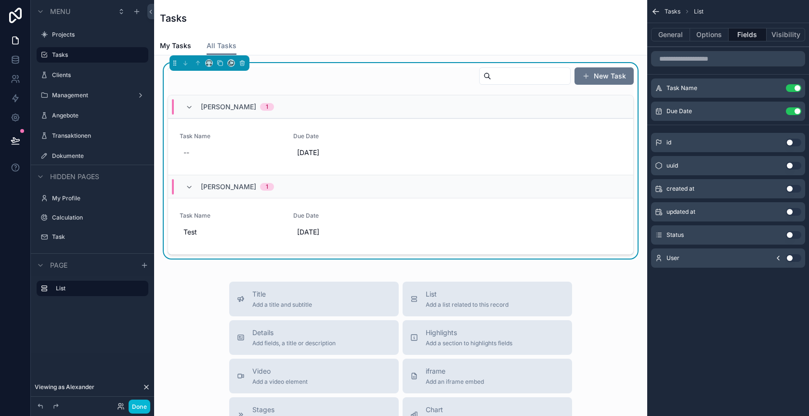
click at [790, 231] on button "Use setting" at bounding box center [792, 235] width 15 height 8
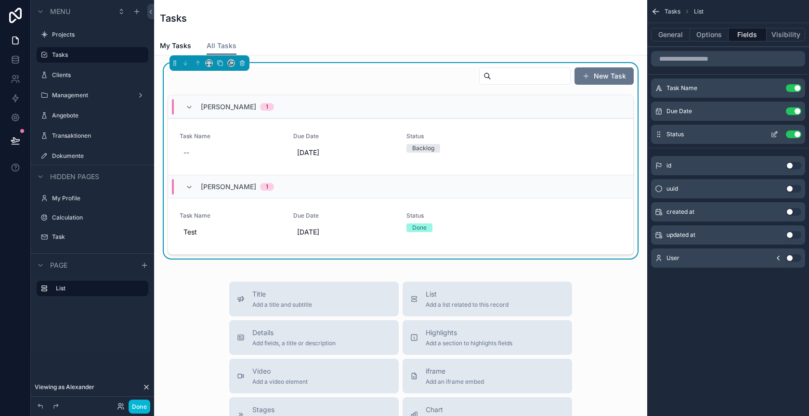
click at [773, 134] on icon "scrollable content" at bounding box center [775, 133] width 4 height 4
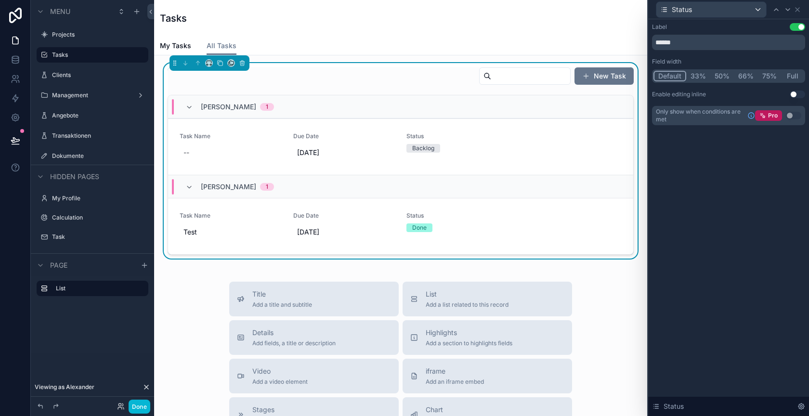
click at [796, 90] on div "Label Use setting ****** Field width Default 33% 50% 66% 75% Full Enable editin…" at bounding box center [728, 74] width 153 height 102
click at [795, 97] on button "Use setting" at bounding box center [796, 94] width 15 height 8
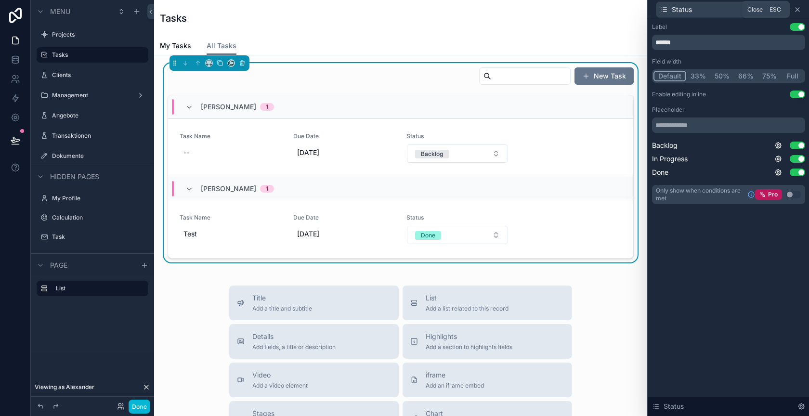
click at [797, 8] on icon at bounding box center [797, 10] width 8 height 8
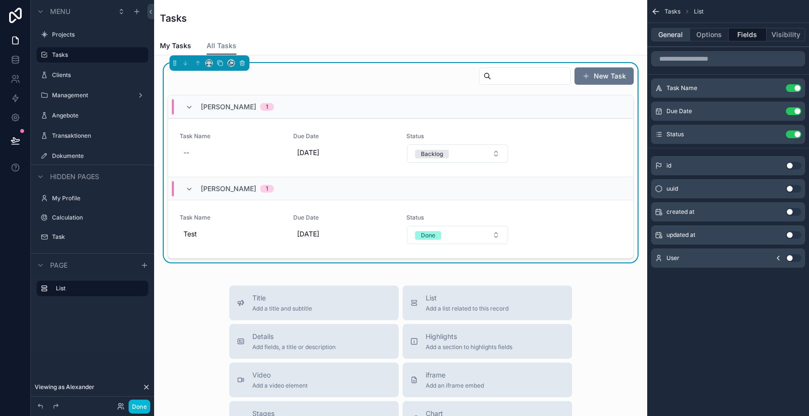
click at [674, 36] on button "General" at bounding box center [670, 34] width 39 height 13
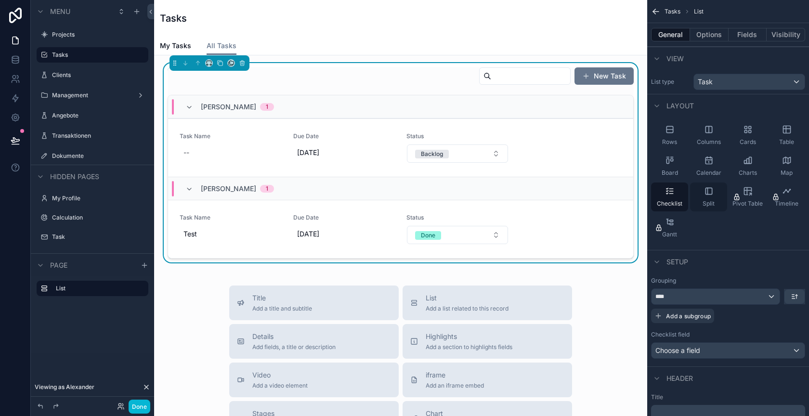
click at [708, 194] on icon "scrollable content" at bounding box center [709, 191] width 10 height 10
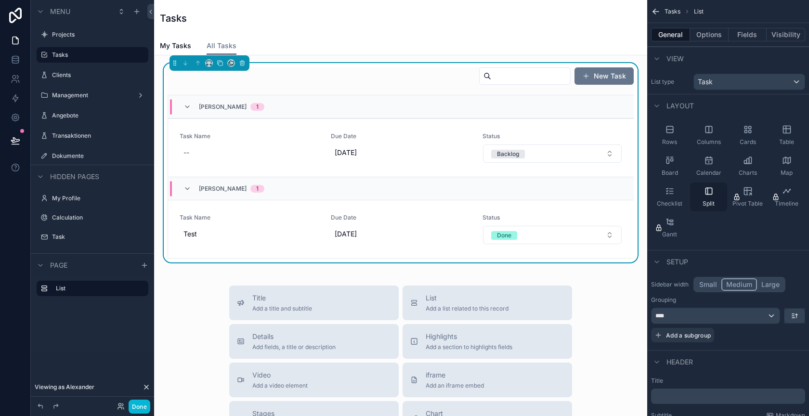
click at [708, 194] on icon "scrollable content" at bounding box center [709, 191] width 10 height 10
click at [532, 153] on button "Backlog" at bounding box center [552, 153] width 139 height 18
click at [434, 128] on link "Task Name -- Due Date 28.8.2025 Status Backlog Open" at bounding box center [400, 147] width 465 height 58
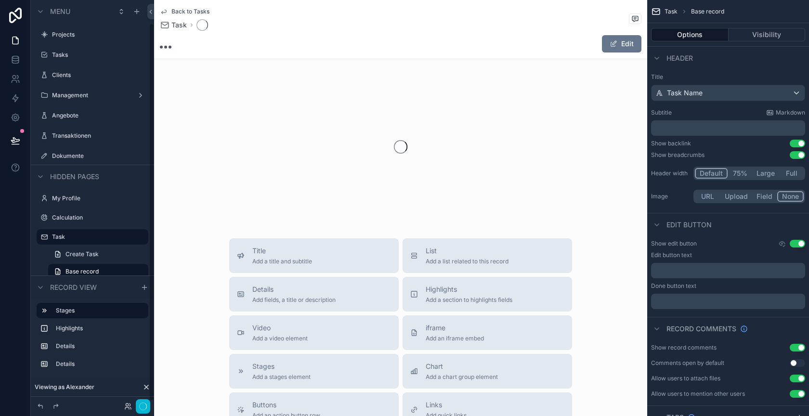
scroll to position [25, 0]
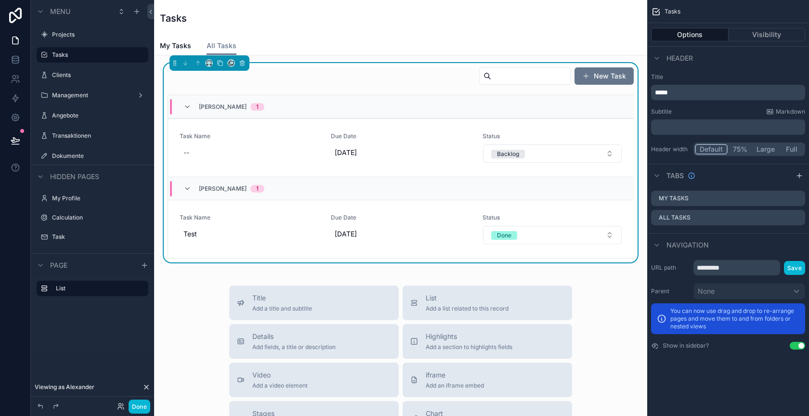
click at [367, 74] on div "New Task" at bounding box center [400, 78] width 466 height 22
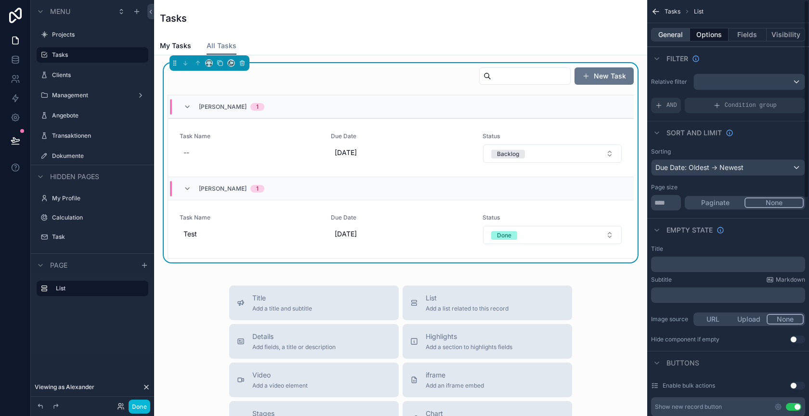
click at [665, 31] on button "General" at bounding box center [670, 34] width 39 height 13
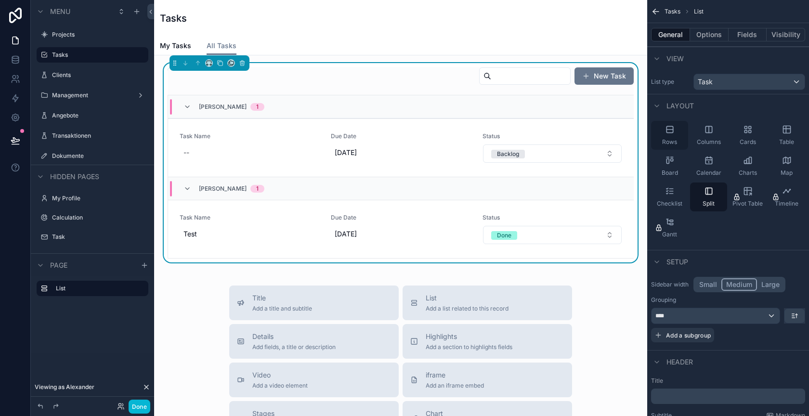
click at [672, 139] on span "Rows" at bounding box center [669, 142] width 15 height 8
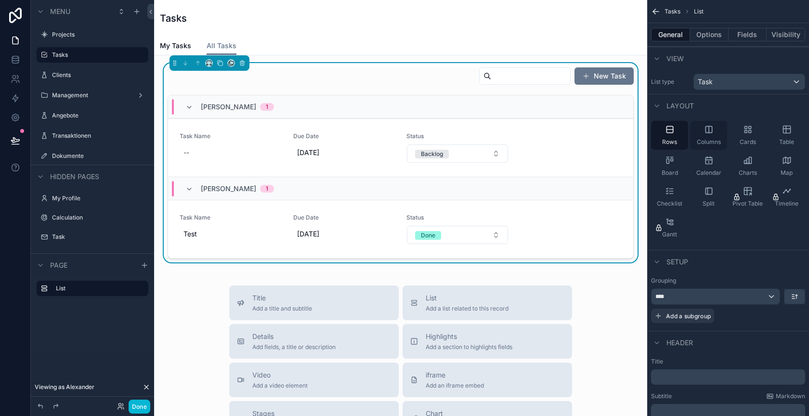
click at [717, 138] on span "Columns" at bounding box center [708, 142] width 24 height 8
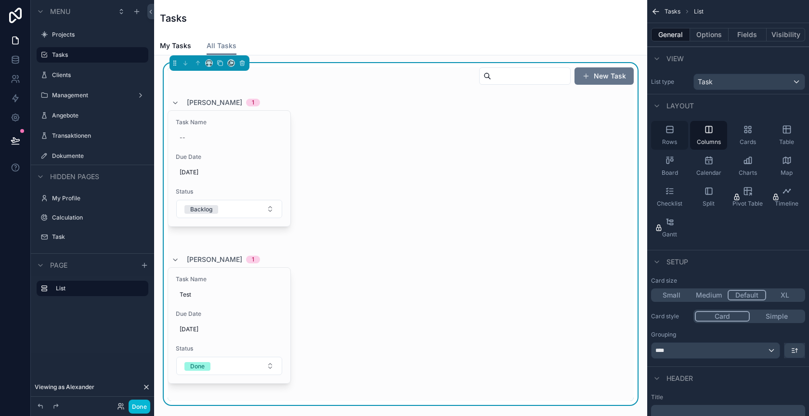
click at [687, 137] on div "Rows" at bounding box center [669, 135] width 37 height 29
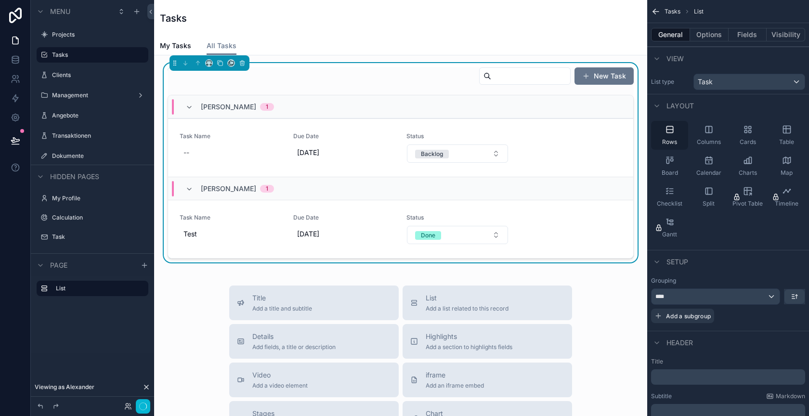
click at [680, 137] on div "Rows" at bounding box center [669, 135] width 37 height 29
click at [666, 129] on icon "scrollable content" at bounding box center [669, 129] width 6 height 6
click at [747, 133] on div "Cards" at bounding box center [747, 135] width 37 height 29
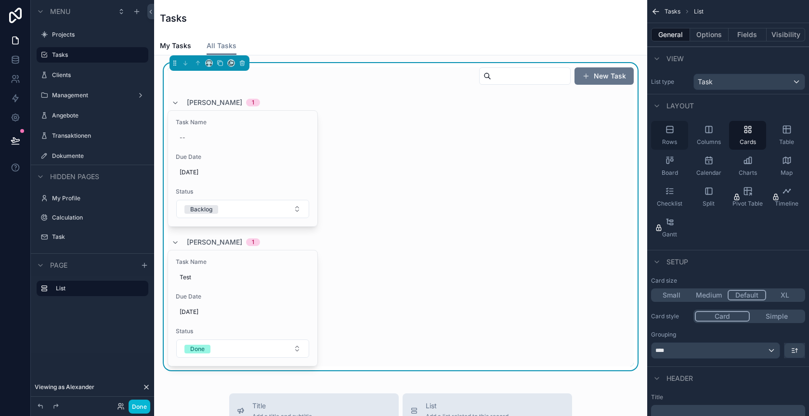
click at [671, 135] on div "Rows" at bounding box center [669, 135] width 37 height 29
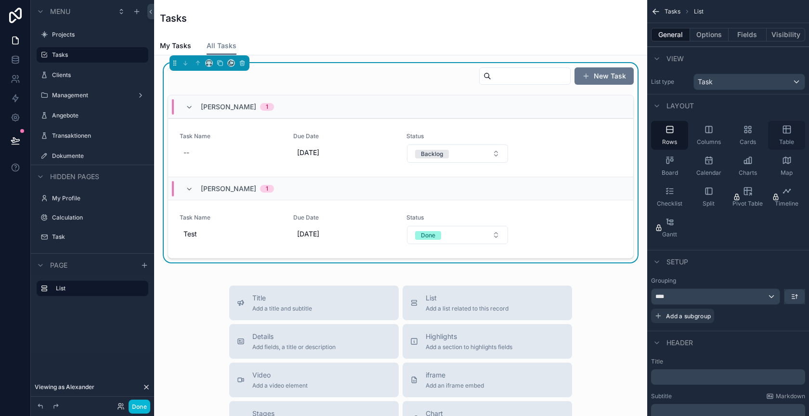
click at [790, 130] on icon "scrollable content" at bounding box center [786, 129] width 7 height 7
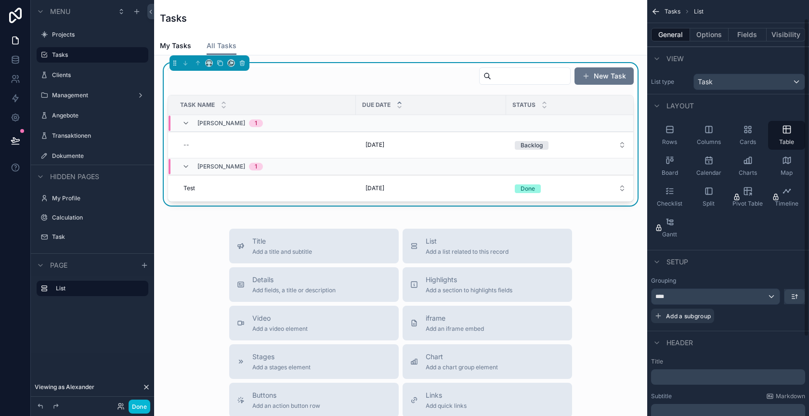
scroll to position [24, 0]
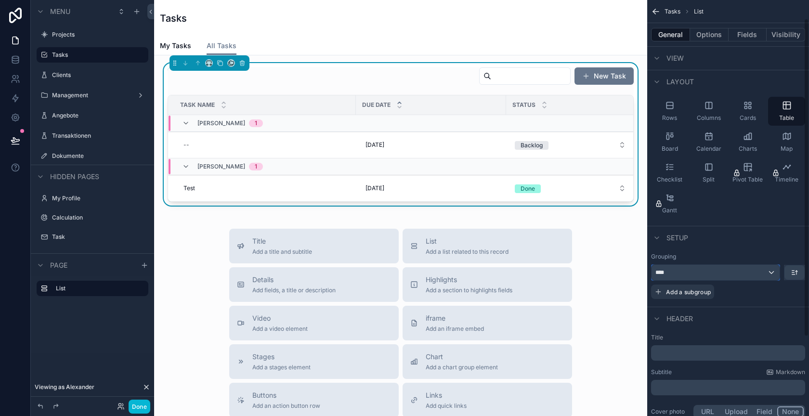
click at [749, 272] on div "****" at bounding box center [715, 272] width 128 height 15
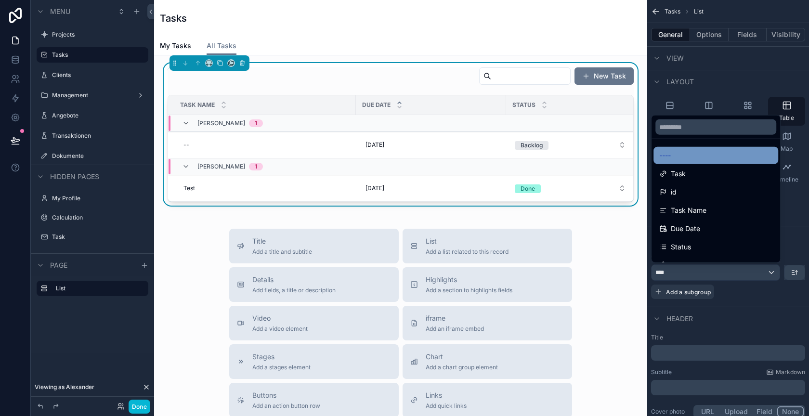
click at [719, 158] on div "----" at bounding box center [715, 156] width 113 height 12
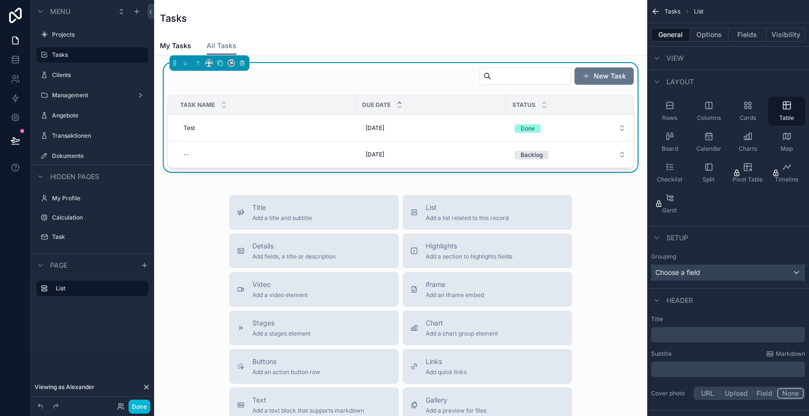
click at [731, 270] on div "Choose a field" at bounding box center [727, 272] width 153 height 15
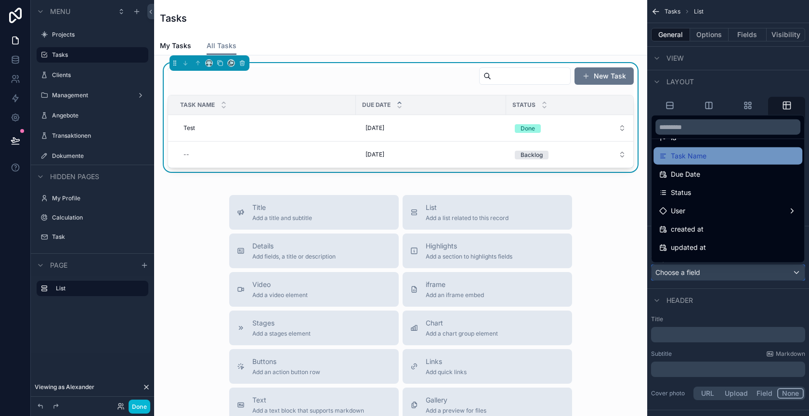
scroll to position [62, 0]
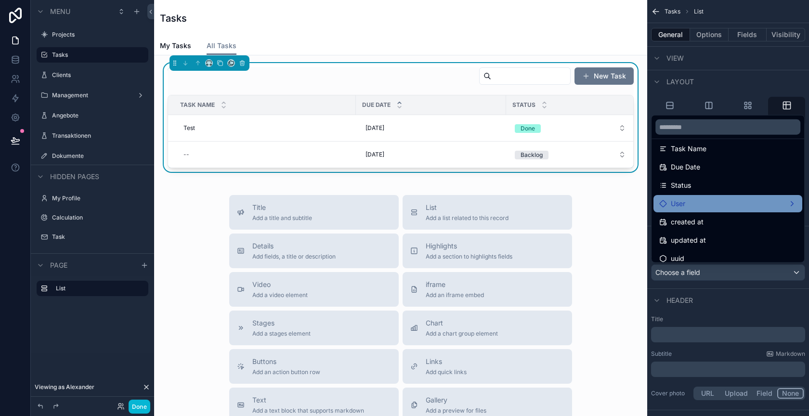
click at [705, 203] on div "User" at bounding box center [727, 204] width 137 height 12
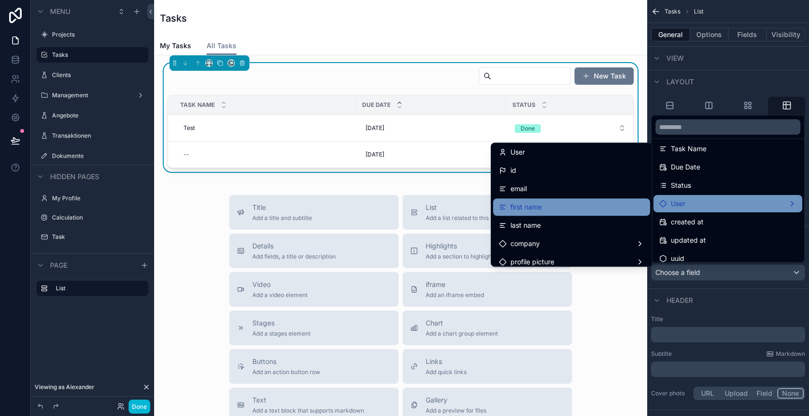
scroll to position [0, 0]
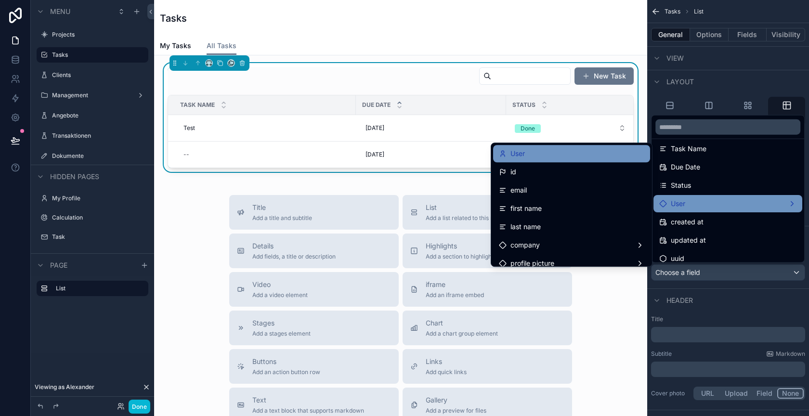
click at [559, 153] on div "User" at bounding box center [571, 154] width 145 height 12
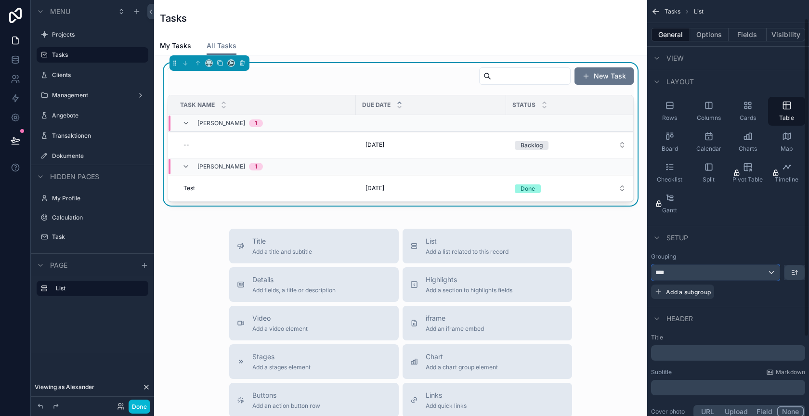
click at [705, 273] on div "****" at bounding box center [715, 272] width 128 height 15
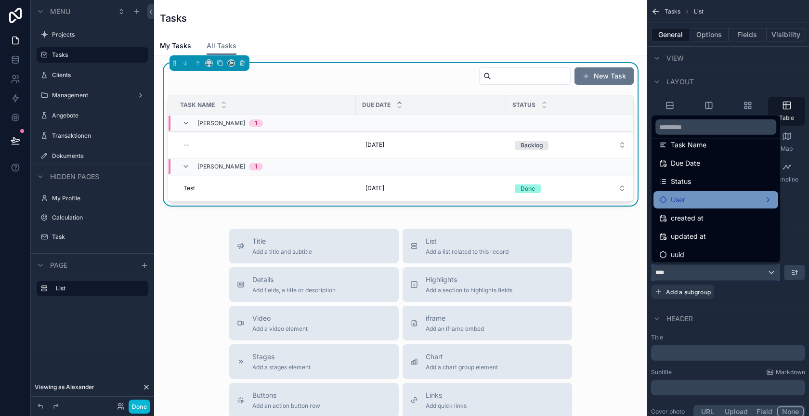
scroll to position [68, 0]
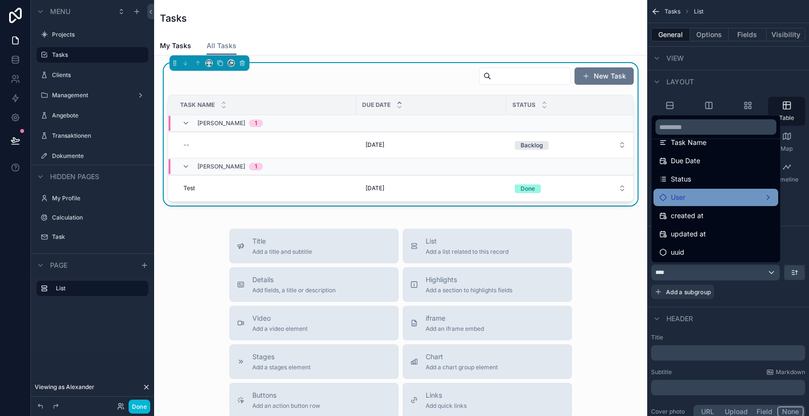
click at [689, 195] on div "User" at bounding box center [715, 198] width 113 height 12
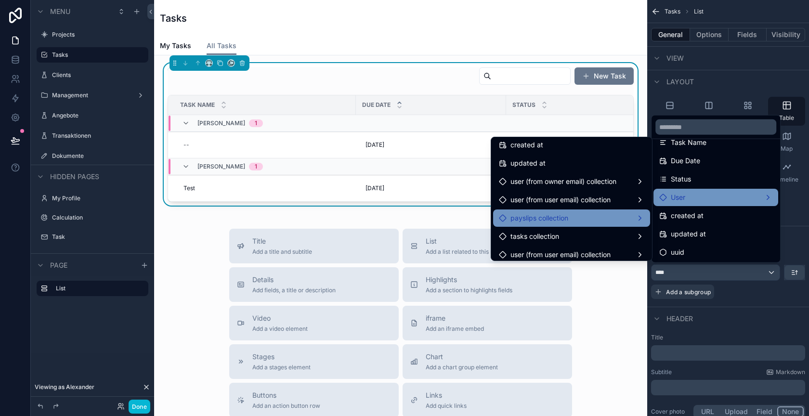
scroll to position [233, 0]
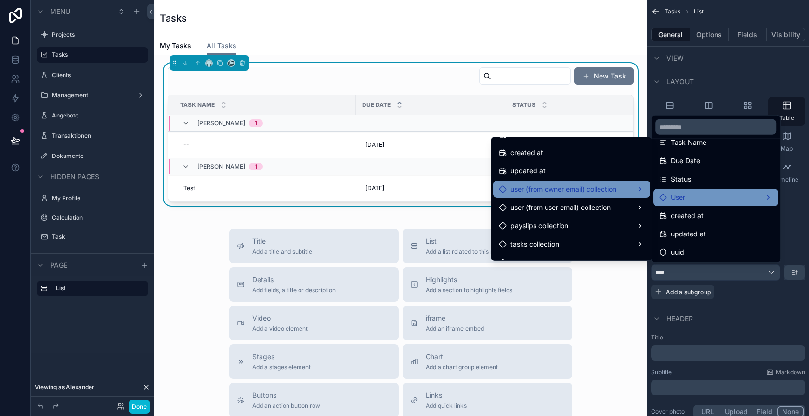
click at [577, 187] on span "user (from owner email) collection" at bounding box center [563, 189] width 106 height 12
click at [624, 187] on div "user (from owner email) collection" at bounding box center [571, 189] width 145 height 12
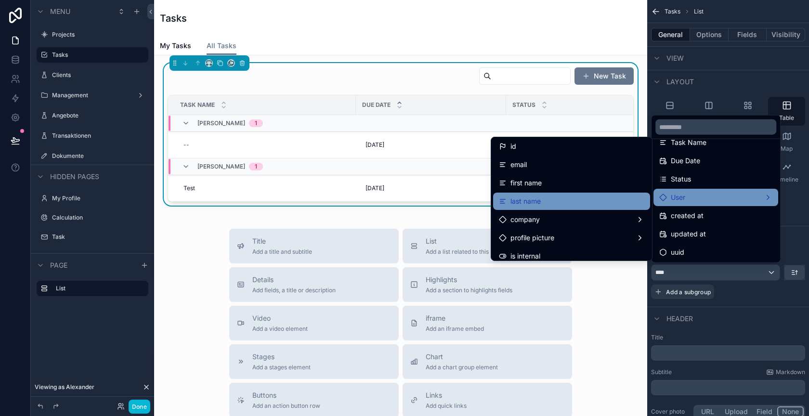
scroll to position [29, 0]
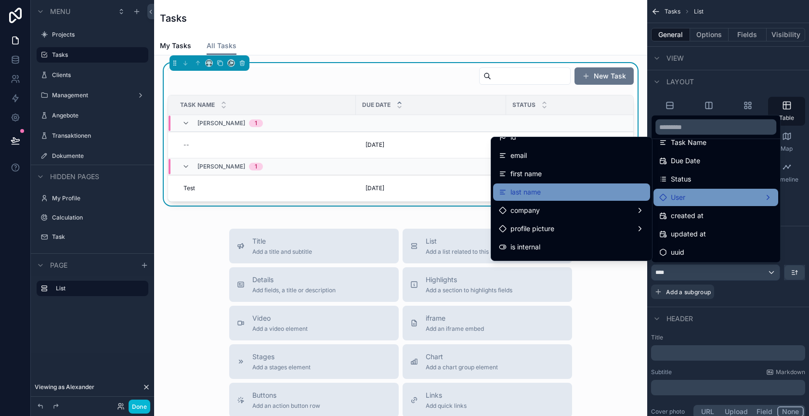
click at [574, 191] on div "last name" at bounding box center [571, 192] width 145 height 12
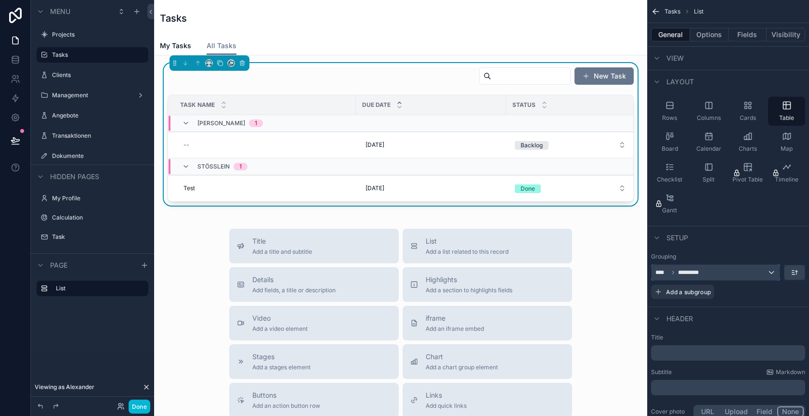
click at [754, 271] on div "**** *********" at bounding box center [715, 272] width 128 height 15
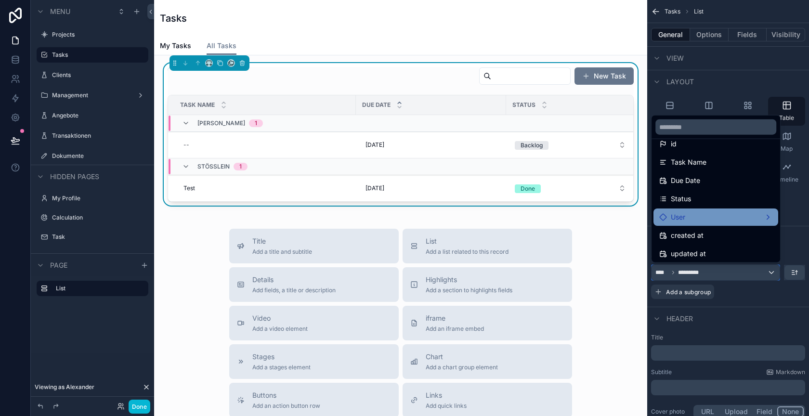
scroll to position [50, 0]
click at [702, 210] on div "User" at bounding box center [715, 215] width 113 height 12
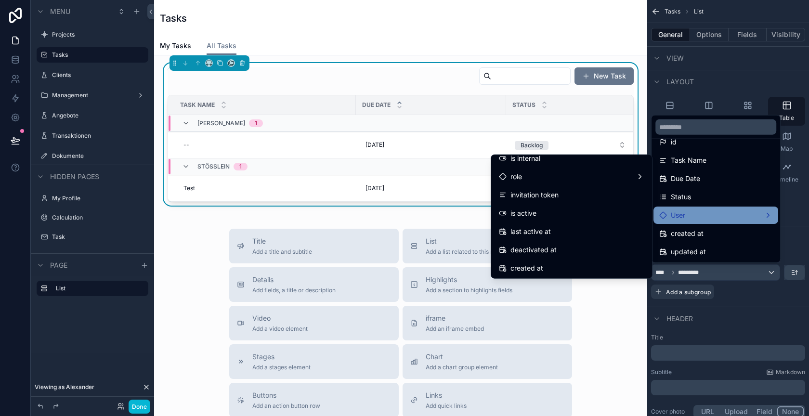
scroll to position [0, 0]
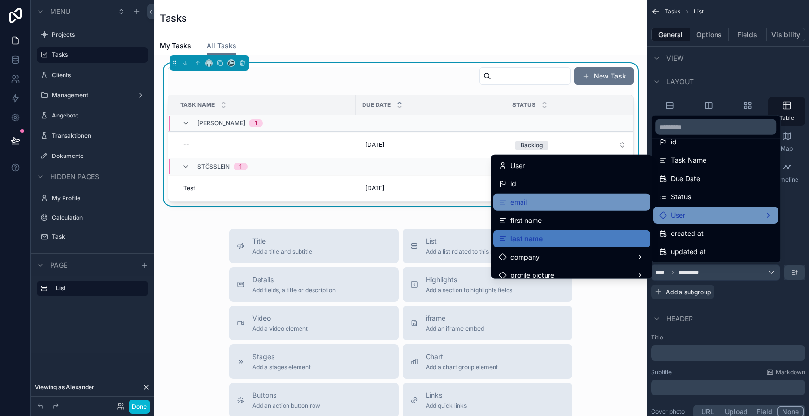
click at [547, 201] on div "email" at bounding box center [571, 202] width 145 height 12
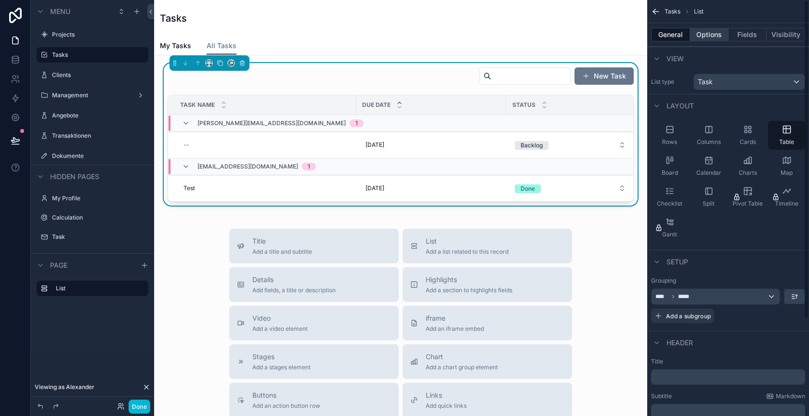
click at [704, 31] on button "Options" at bounding box center [709, 34] width 39 height 13
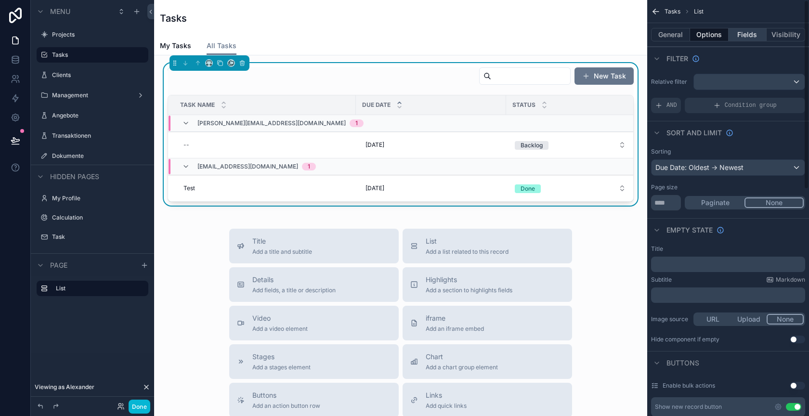
click at [744, 37] on button "Fields" at bounding box center [747, 34] width 39 height 13
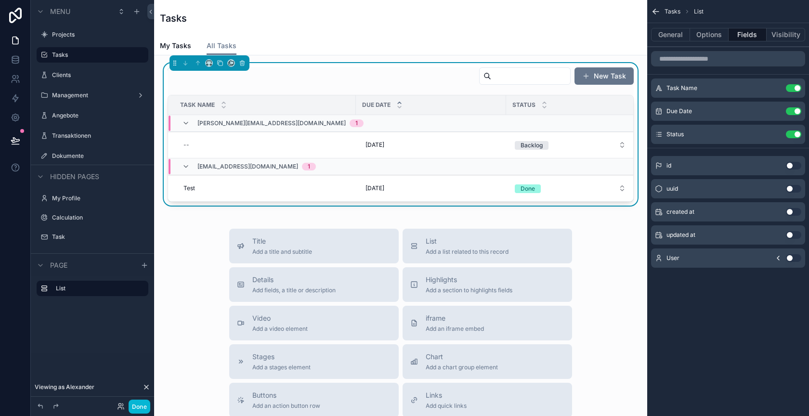
click at [792, 162] on button "Use setting" at bounding box center [792, 166] width 15 height 8
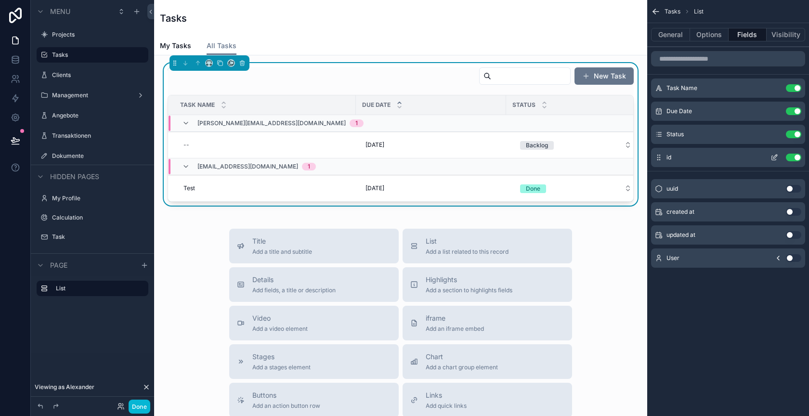
click at [792, 155] on button "Use setting" at bounding box center [792, 158] width 15 height 8
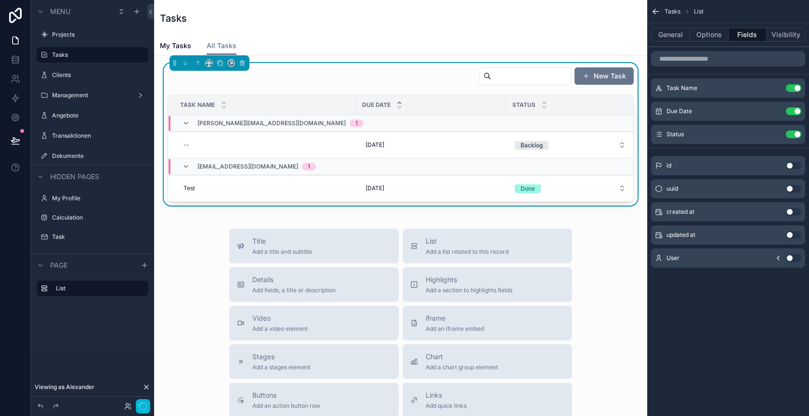
click at [793, 164] on button "Use setting" at bounding box center [792, 166] width 15 height 8
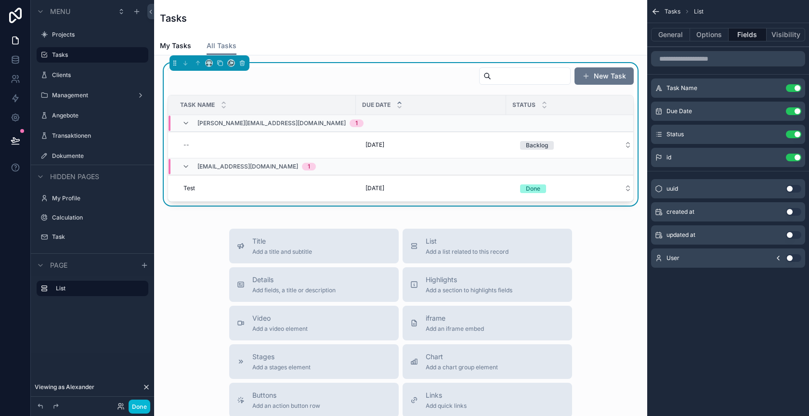
scroll to position [0, 85]
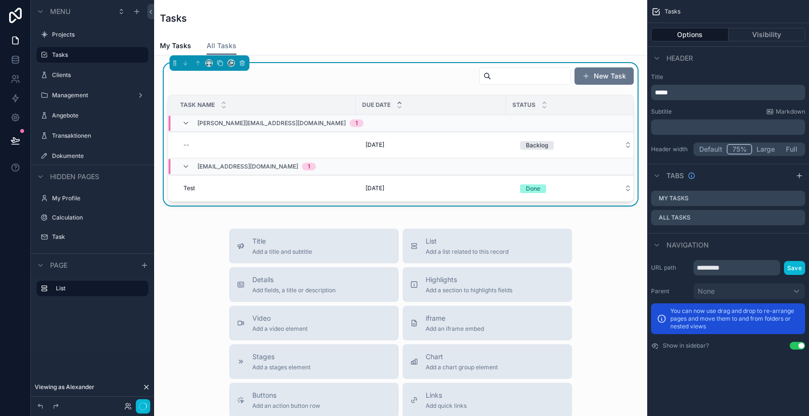
click at [740, 150] on button "75%" at bounding box center [739, 149] width 26 height 11
click at [230, 81] on div "New Task" at bounding box center [400, 78] width 466 height 22
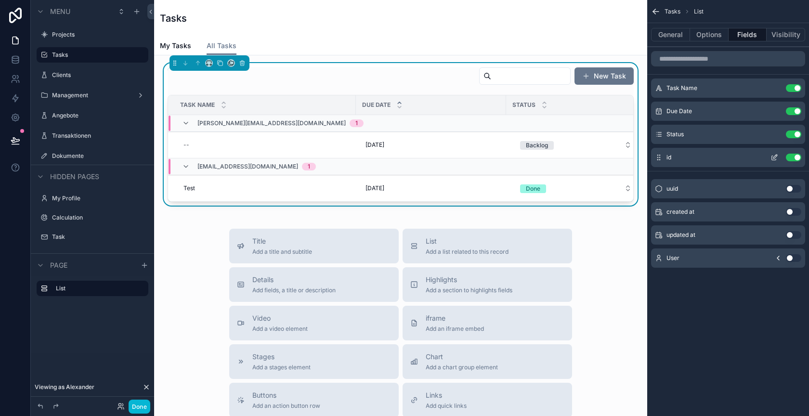
click at [771, 155] on icon "scrollable content" at bounding box center [774, 158] width 8 height 8
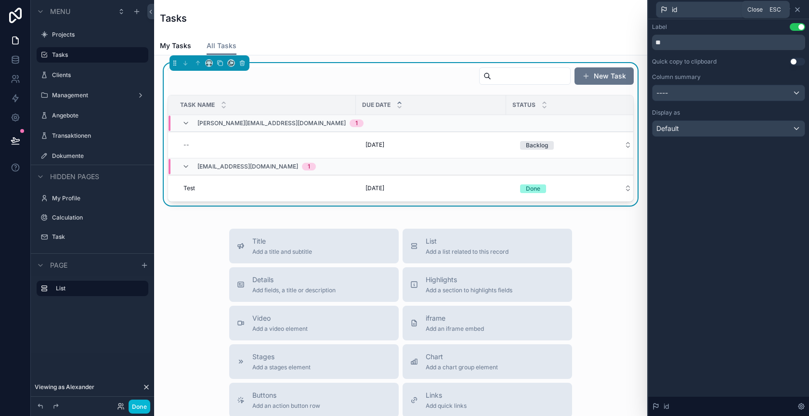
click at [794, 8] on icon at bounding box center [797, 10] width 8 height 8
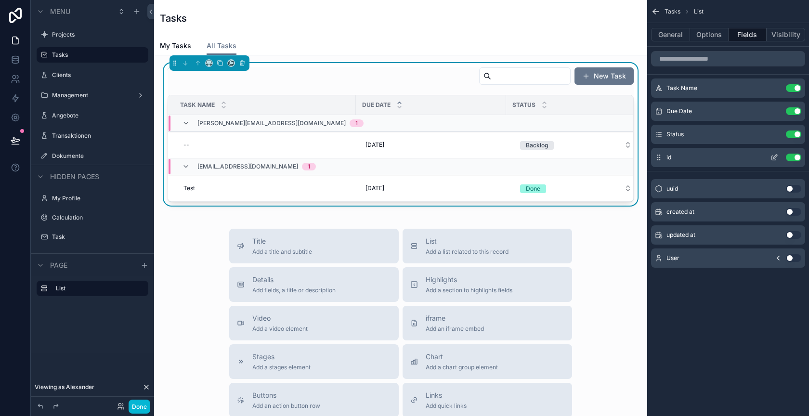
click at [792, 157] on button "Use setting" at bounding box center [792, 158] width 15 height 8
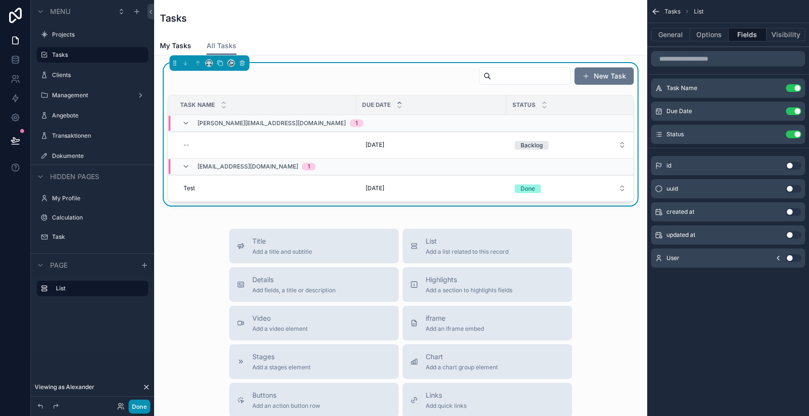
click at [137, 411] on button "Done" at bounding box center [139, 406] width 22 height 14
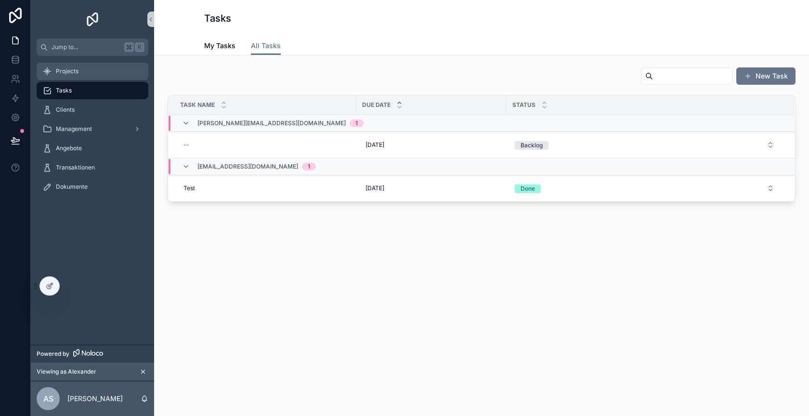
click at [75, 69] on span "Projects" at bounding box center [67, 71] width 23 height 8
